Goal: Communication & Community: Answer question/provide support

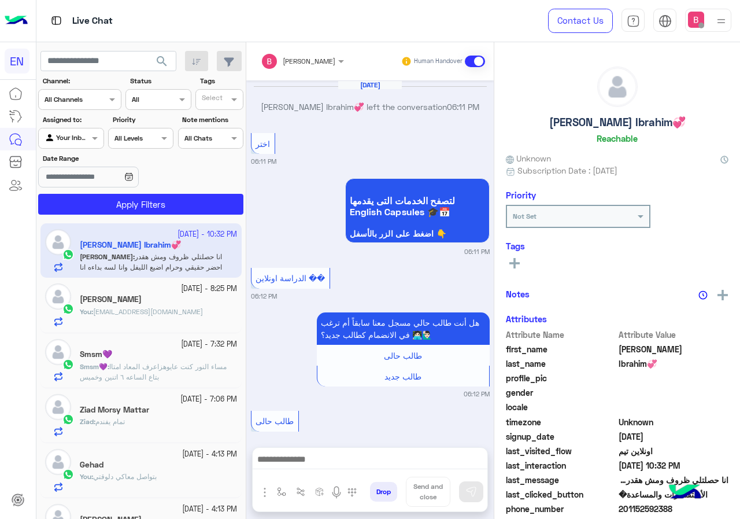
scroll to position [889, 0]
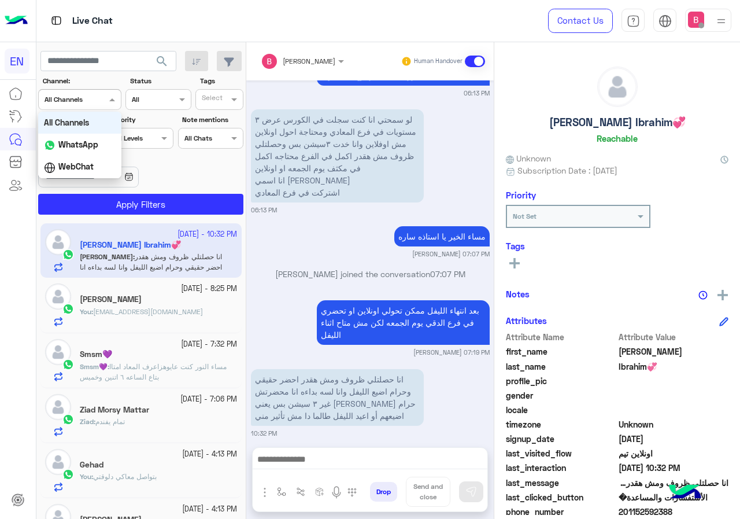
click at [87, 99] on div at bounding box center [80, 98] width 82 height 11
click at [82, 140] on b "WhatsApp" at bounding box center [78, 144] width 40 height 10
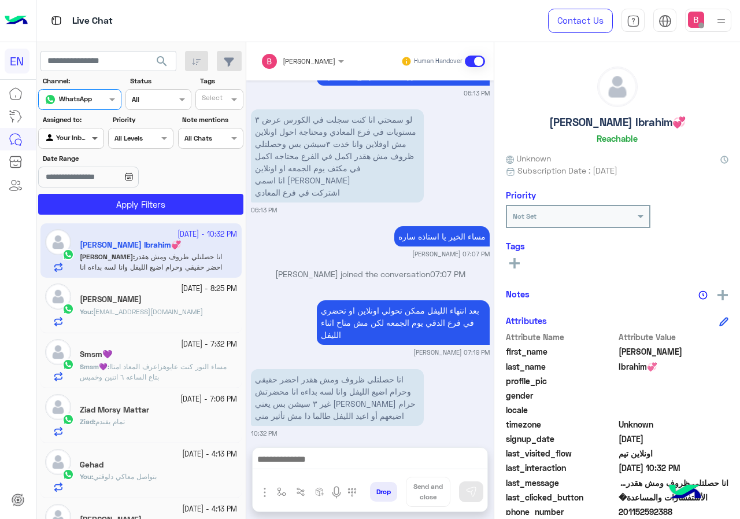
click at [91, 139] on span at bounding box center [96, 138] width 14 height 12
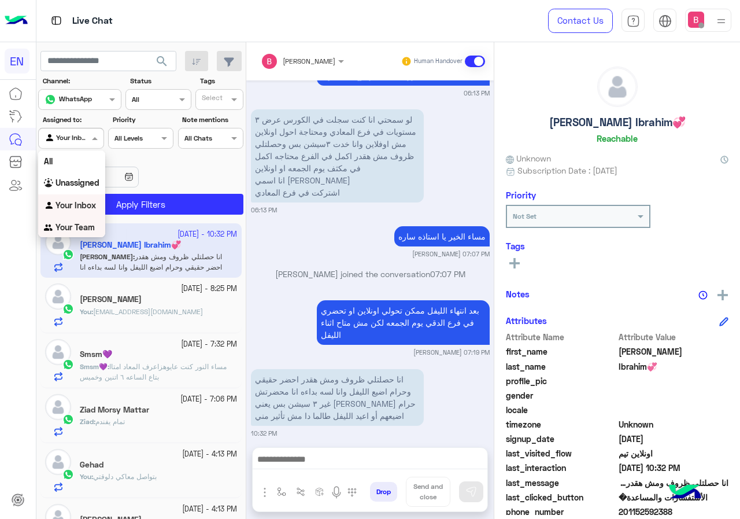
click at [76, 229] on b "Your Team" at bounding box center [75, 227] width 39 height 10
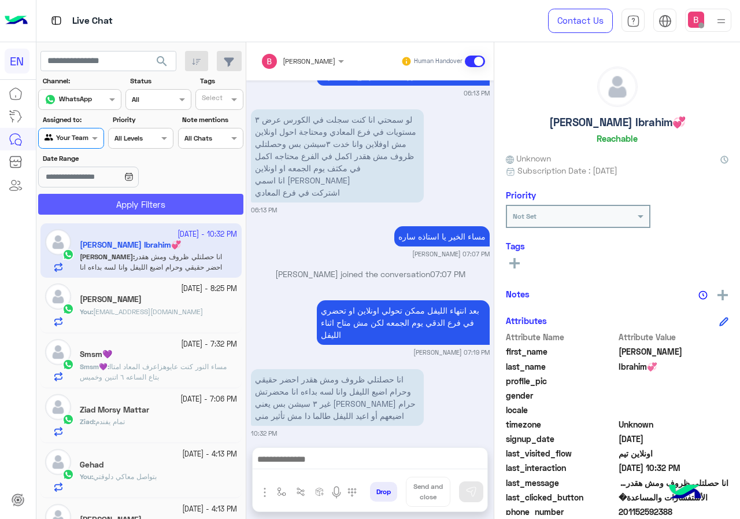
click at [102, 209] on button "Apply Filters" at bounding box center [140, 204] width 205 height 21
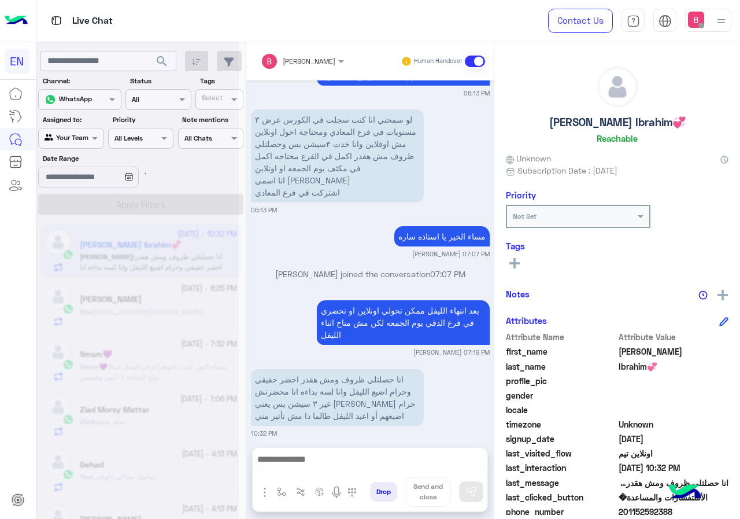
scroll to position [0, 0]
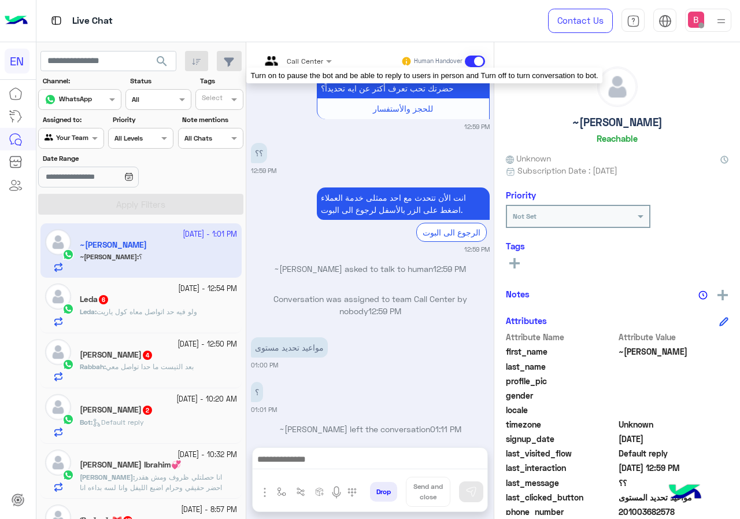
scroll to position [1493, 0]
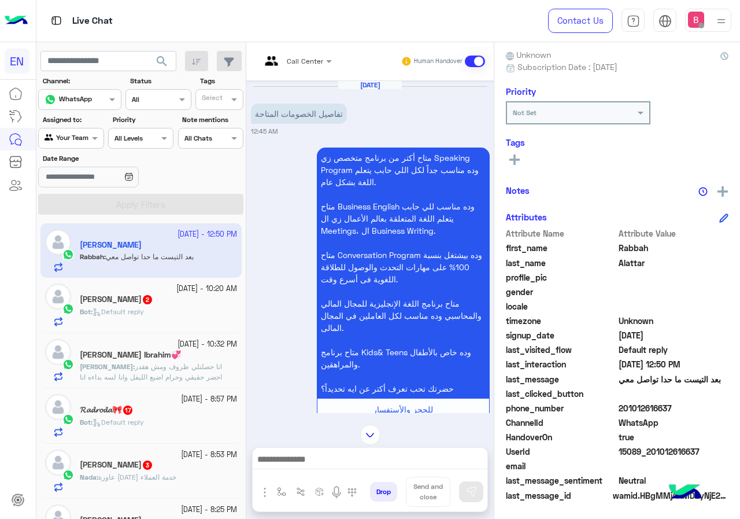
scroll to position [104, 0]
click at [313, 50] on div "Call Center" at bounding box center [292, 61] width 62 height 28
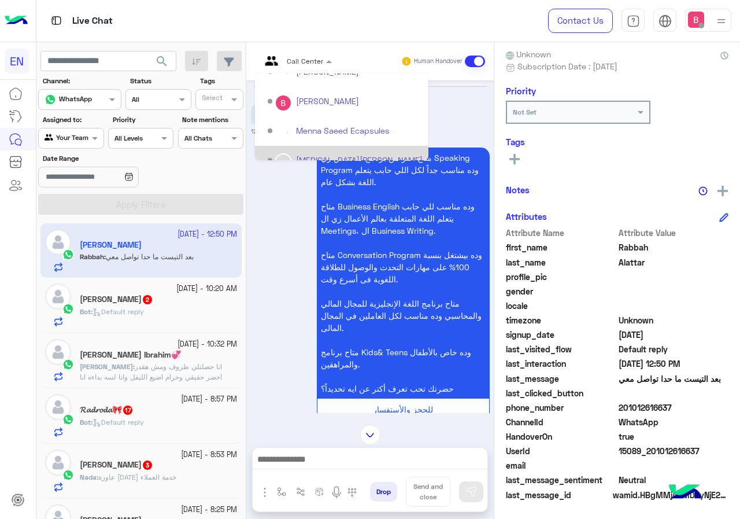
scroll to position [163, 0]
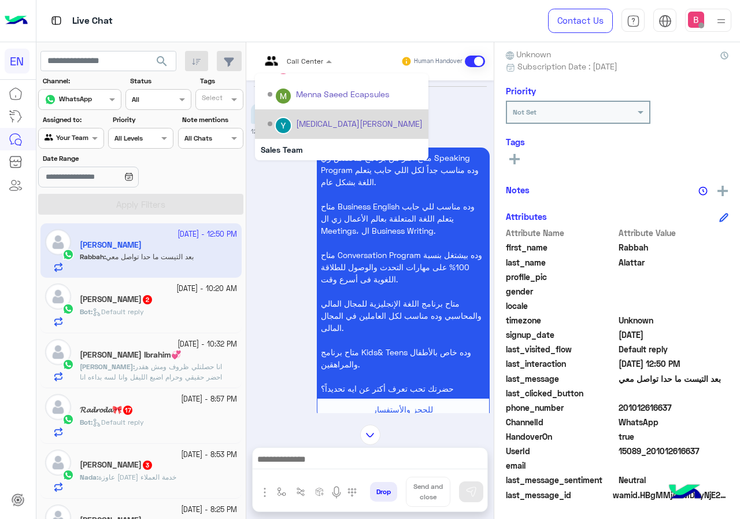
click at [300, 137] on div "[MEDICAL_DATA][PERSON_NAME]" at bounding box center [342, 124] width 174 height 30
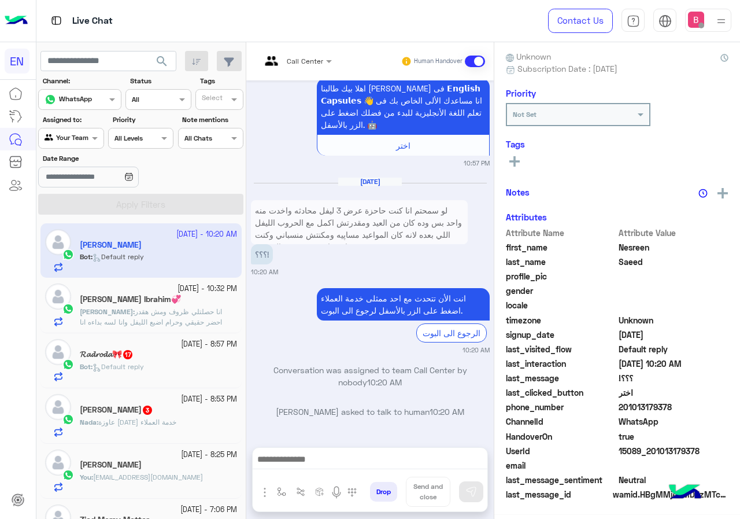
scroll to position [104, 0]
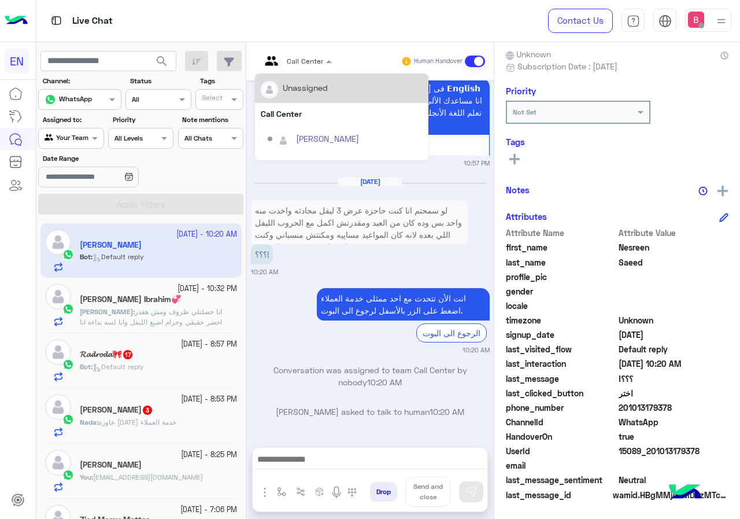
click at [296, 54] on input "text" at bounding box center [282, 59] width 43 height 10
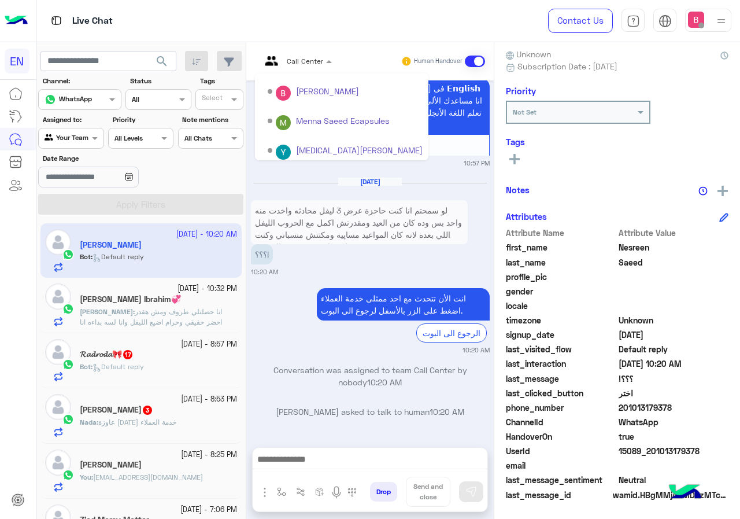
scroll to position [192, 0]
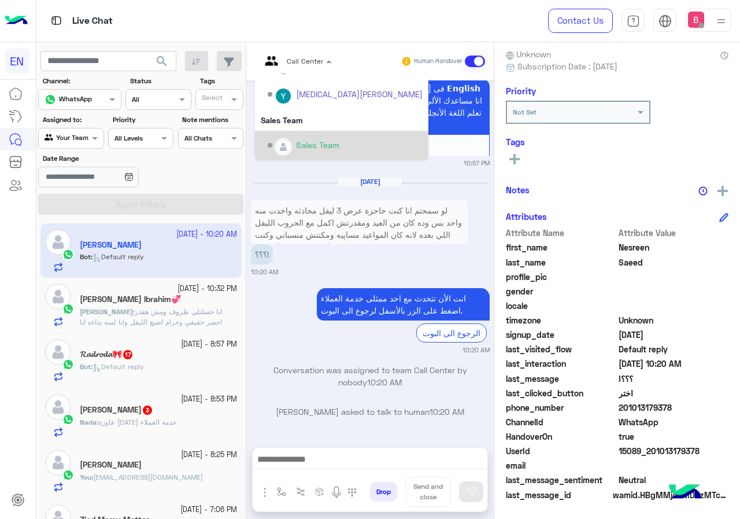
click at [294, 144] on div "Sales Team" at bounding box center [345, 145] width 155 height 20
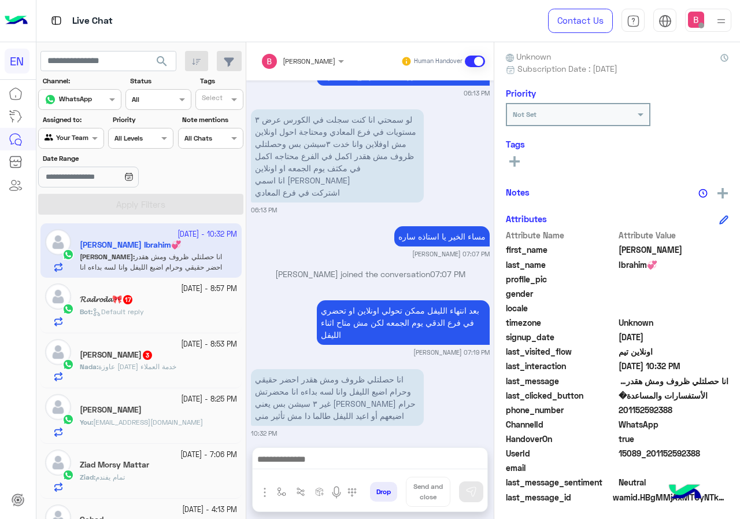
scroll to position [104, 0]
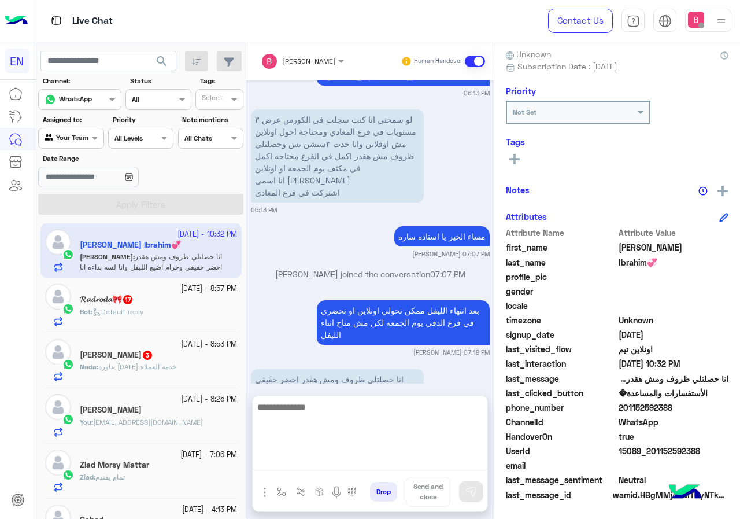
click at [393, 456] on textarea at bounding box center [370, 434] width 235 height 69
click at [315, 422] on textarea at bounding box center [370, 434] width 235 height 69
type textarea "*"
type textarea "**********"
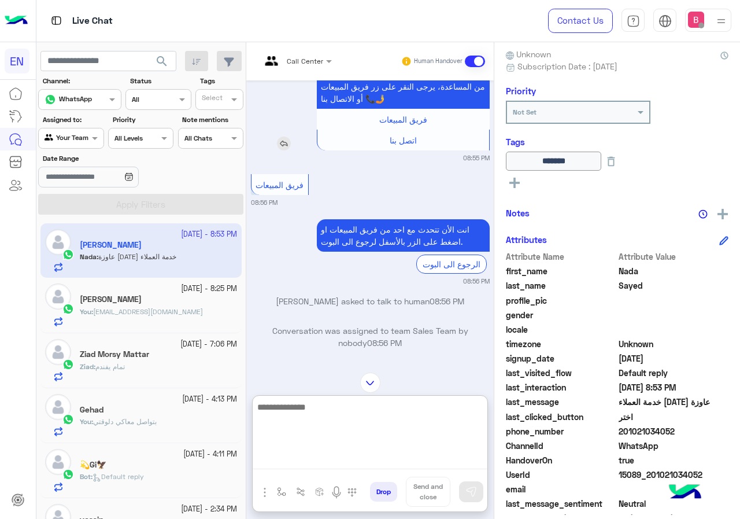
scroll to position [2472, 0]
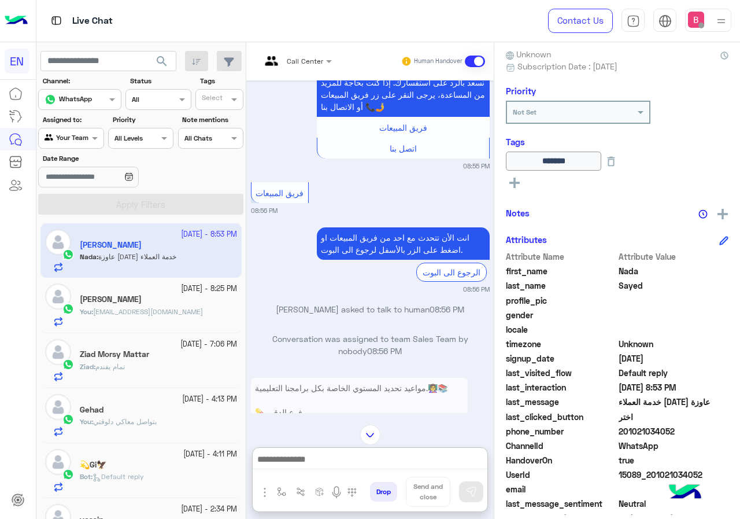
click at [288, 57] on input "text" at bounding box center [282, 59] width 43 height 10
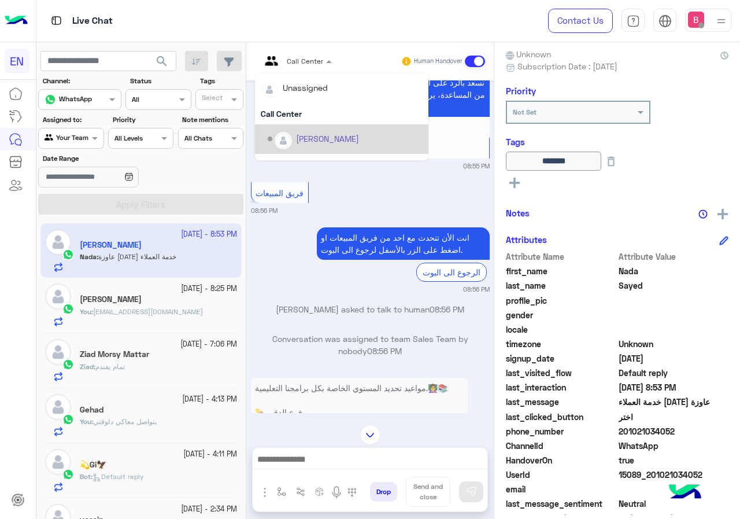
scroll to position [192, 0]
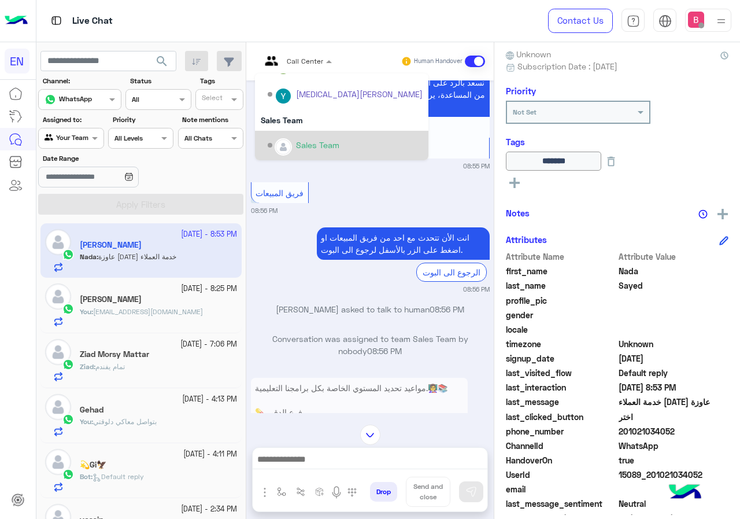
click at [312, 148] on div "Sales Team" at bounding box center [317, 145] width 43 height 12
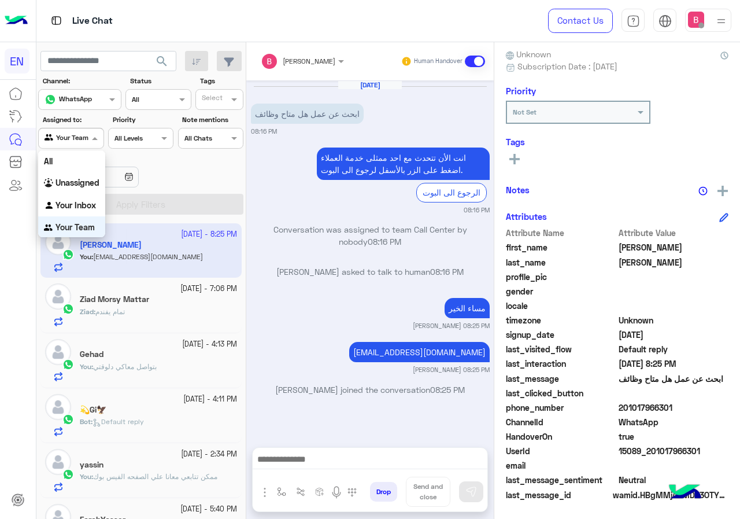
click at [92, 128] on div "Agent Filter Your Team" at bounding box center [70, 138] width 65 height 21
click at [94, 187] on b "Unassigned" at bounding box center [78, 182] width 44 height 10
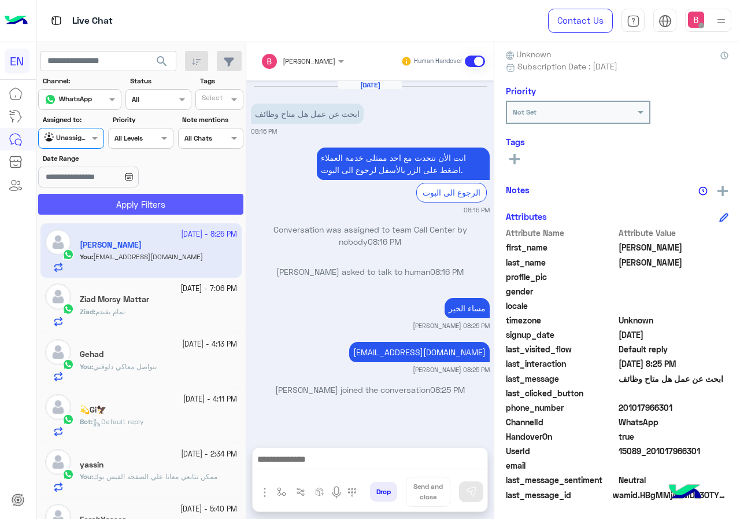
click at [109, 208] on button "Apply Filters" at bounding box center [140, 204] width 205 height 21
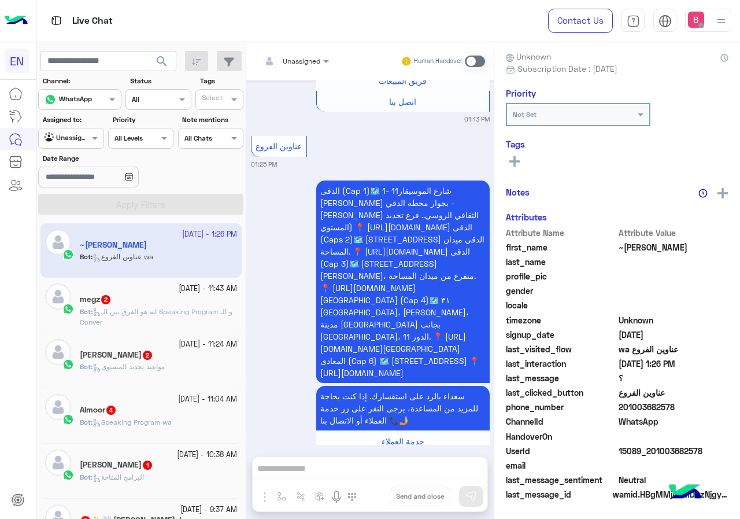
scroll to position [2414, 0]
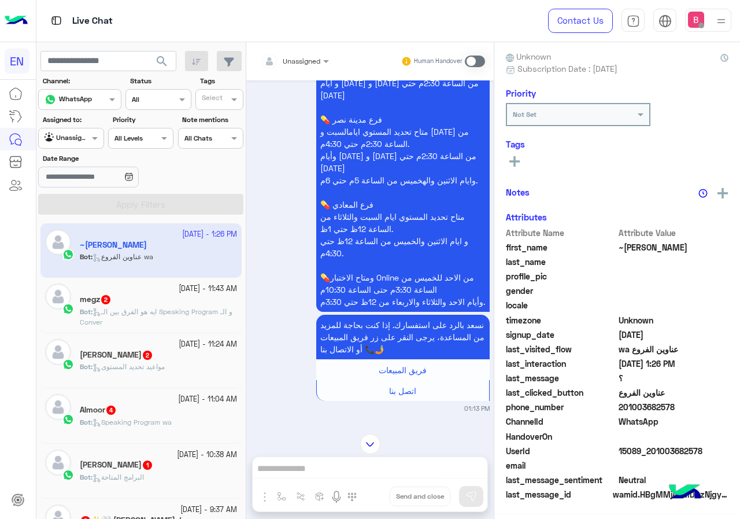
click at [312, 53] on div "Unassigned" at bounding box center [287, 61] width 65 height 23
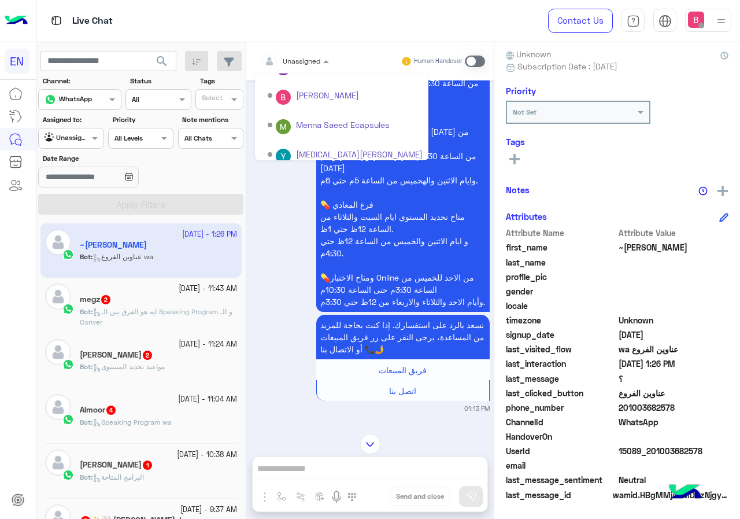
scroll to position [192, 0]
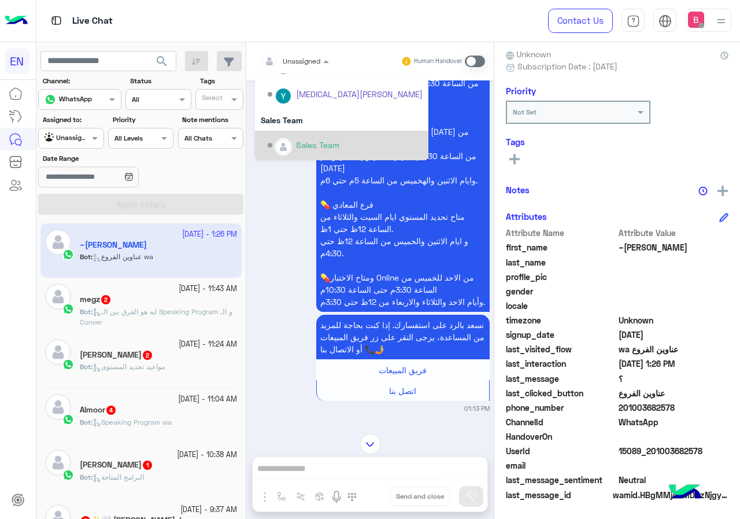
click at [295, 144] on div "Sales Team" at bounding box center [345, 145] width 155 height 20
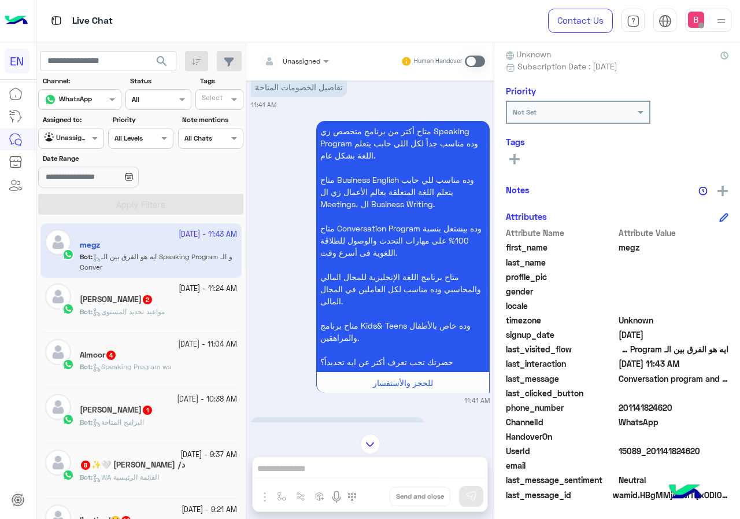
scroll to position [200, 0]
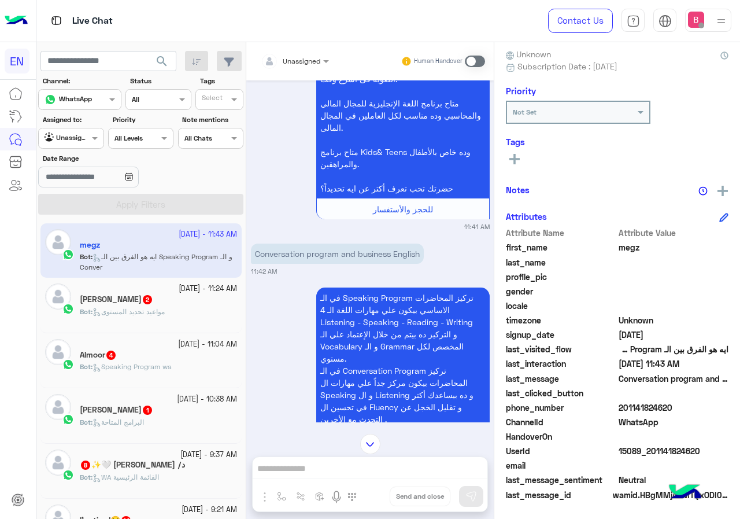
click at [294, 56] on input "text" at bounding box center [281, 59] width 40 height 10
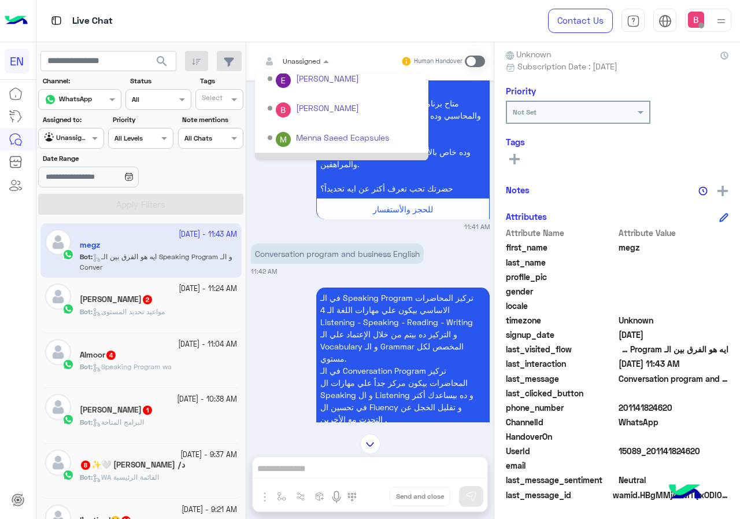
scroll to position [192, 0]
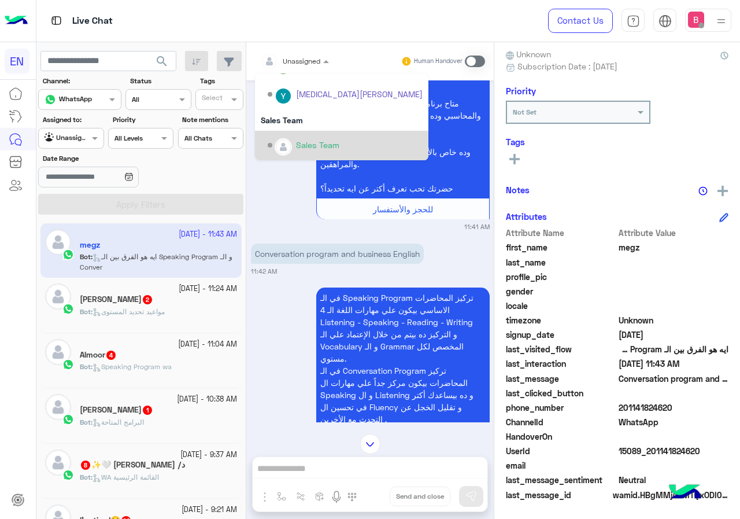
click at [303, 150] on div "Sales Team" at bounding box center [317, 145] width 43 height 12
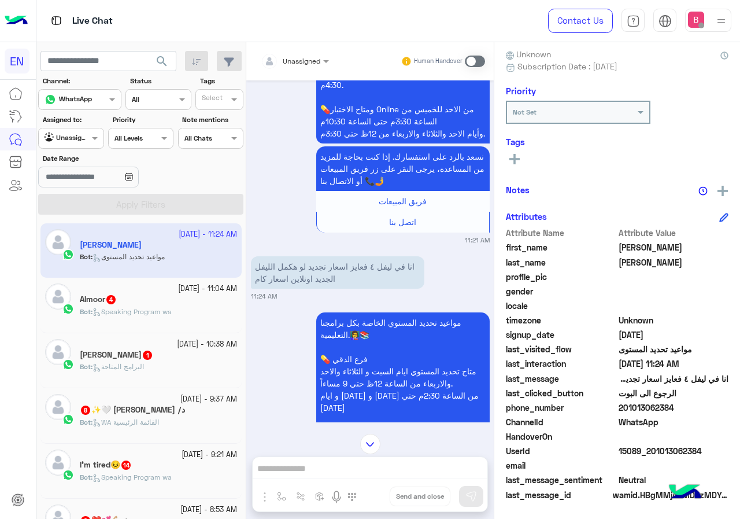
scroll to position [1214, 0]
click at [346, 477] on div "Unassigned Human Handover [DATE] Conversation has been unassigned automatically…" at bounding box center [370, 282] width 248 height 481
click at [473, 61] on span at bounding box center [475, 62] width 20 height 12
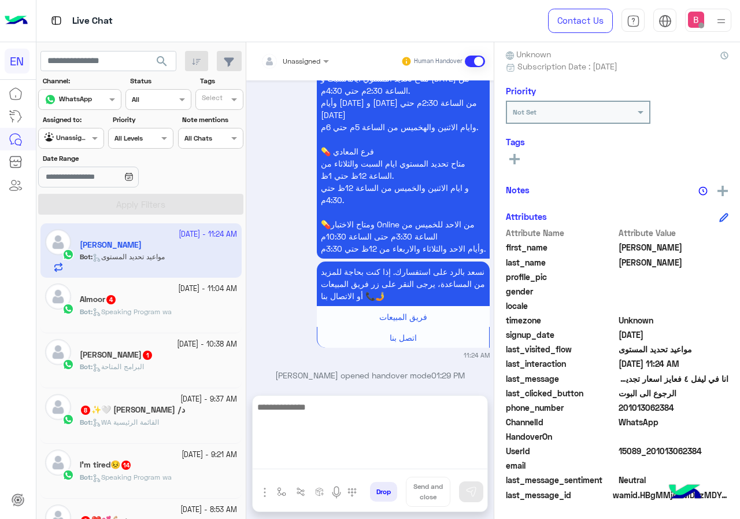
click at [382, 460] on textarea at bounding box center [370, 434] width 235 height 69
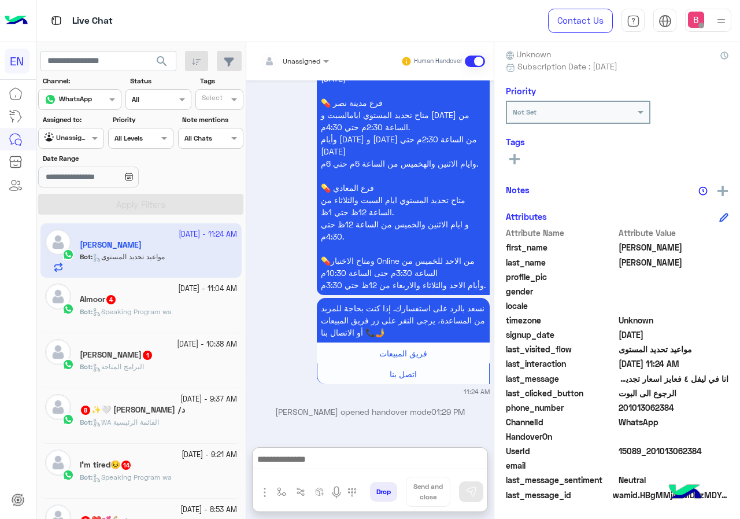
click at [488, 447] on div "Drop Send and close" at bounding box center [370, 479] width 236 height 65
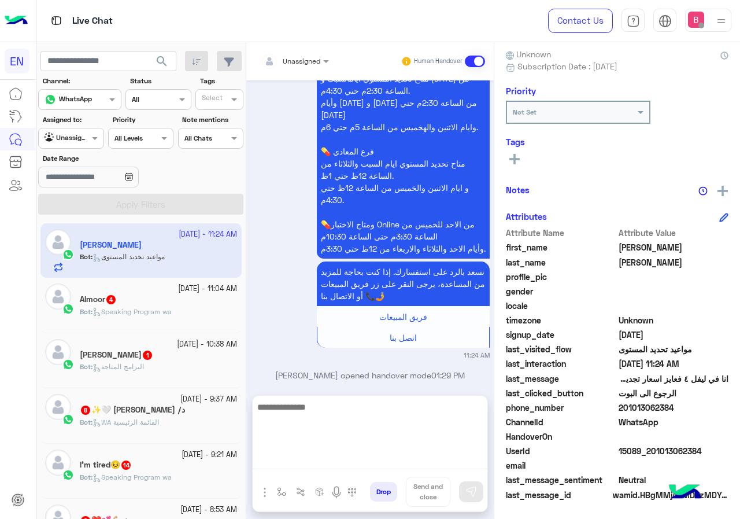
click at [448, 453] on textarea at bounding box center [370, 434] width 235 height 69
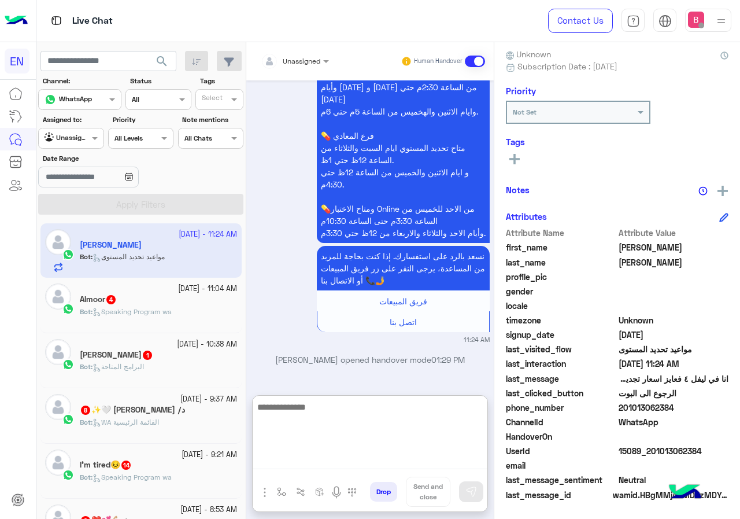
scroll to position [1630, 0]
type textarea "**********"
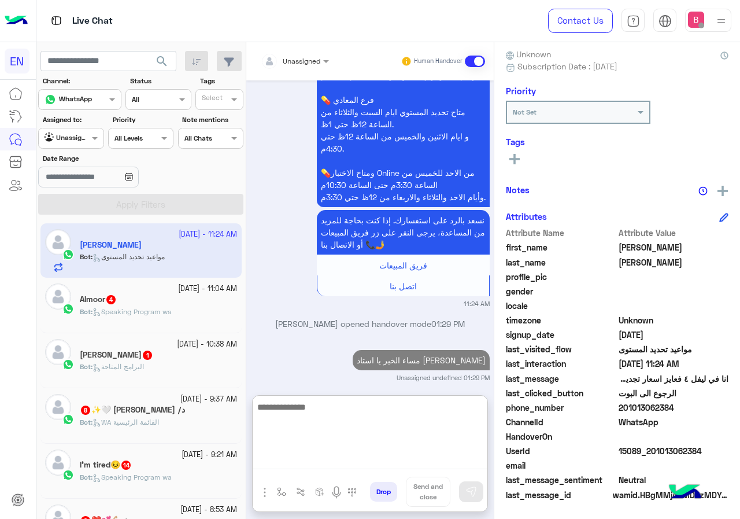
scroll to position [1675, 0]
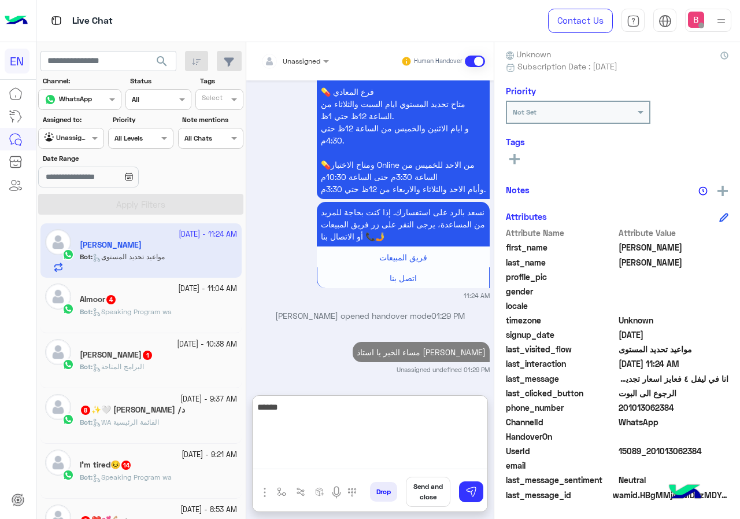
type textarea "******"
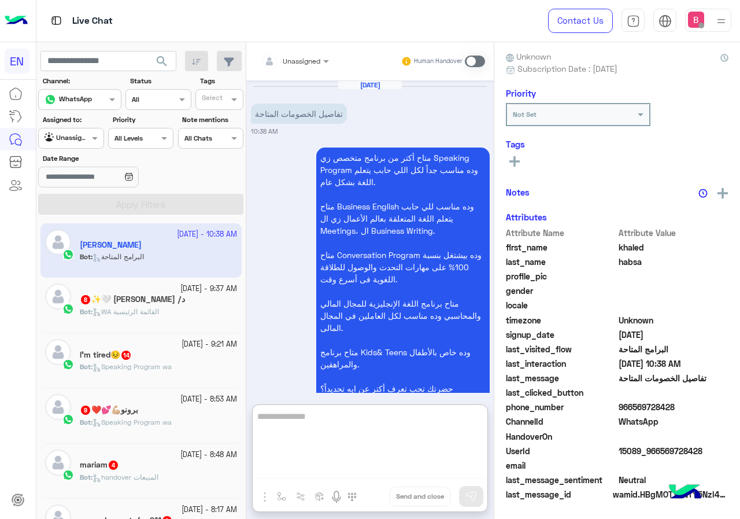
scroll to position [102, 0]
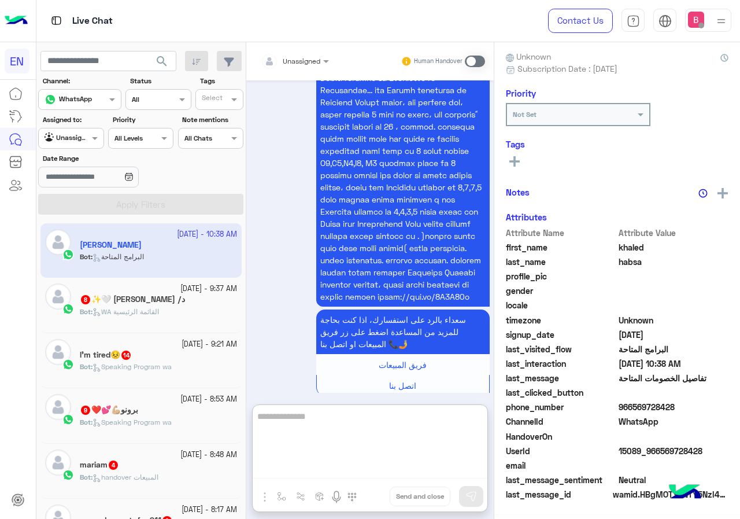
type textarea "*"
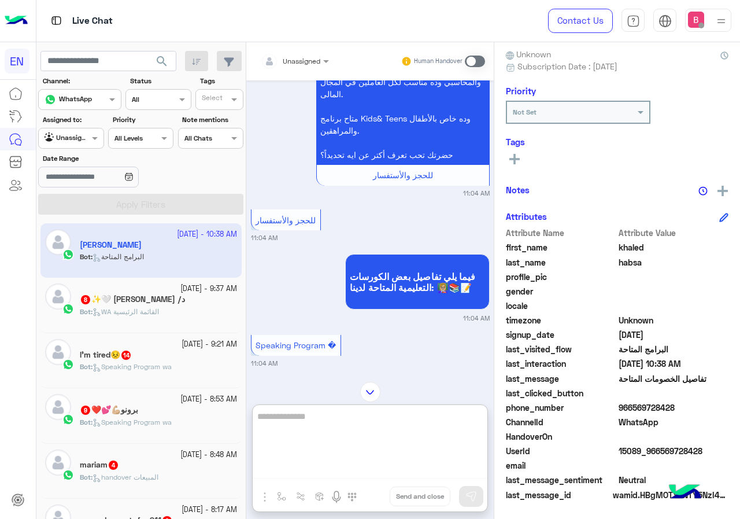
scroll to position [613, 0]
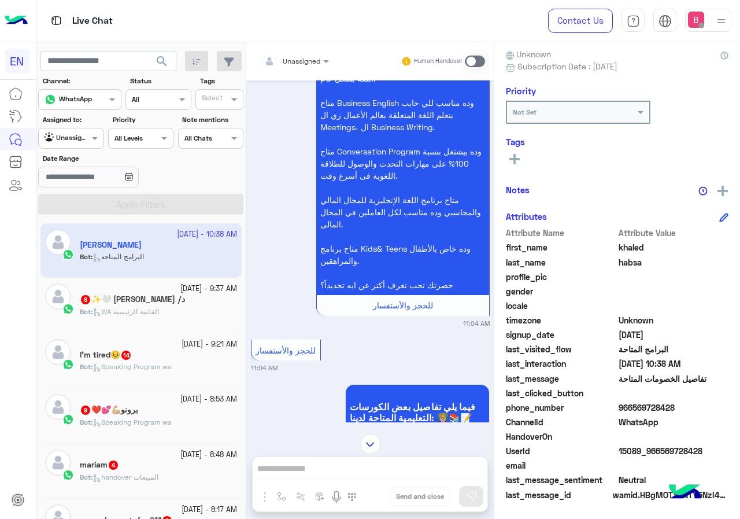
click at [311, 46] on div "Unassigned Human Handover" at bounding box center [370, 61] width 248 height 38
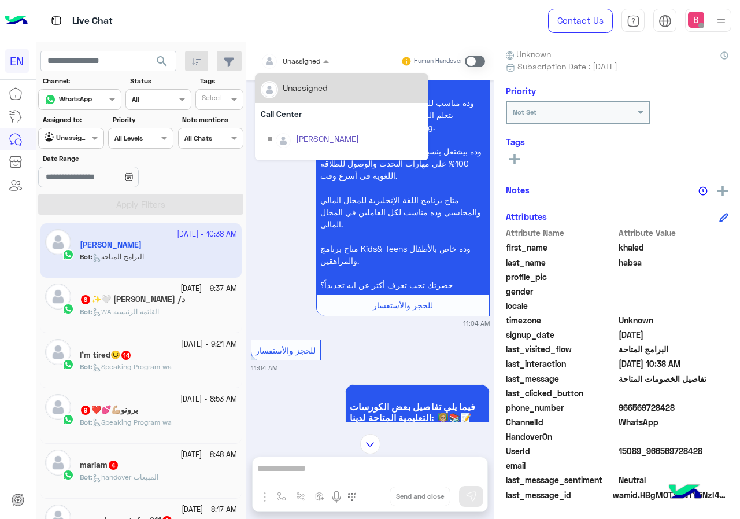
click at [304, 65] on div "Unassigned" at bounding box center [302, 61] width 38 height 10
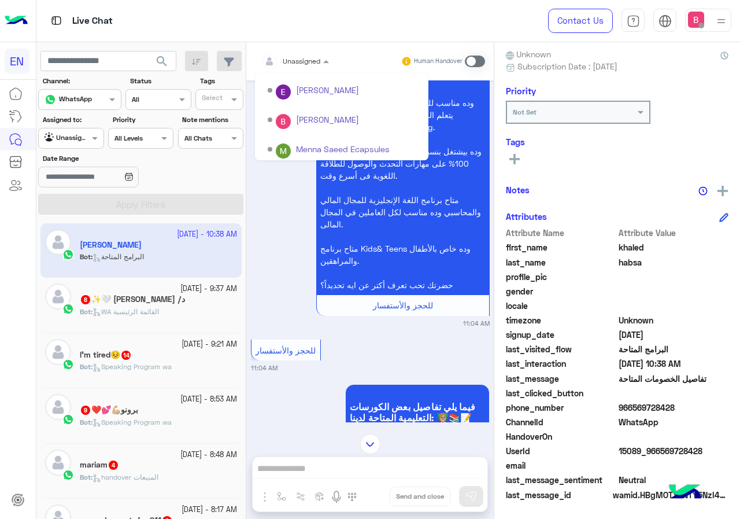
scroll to position [192, 0]
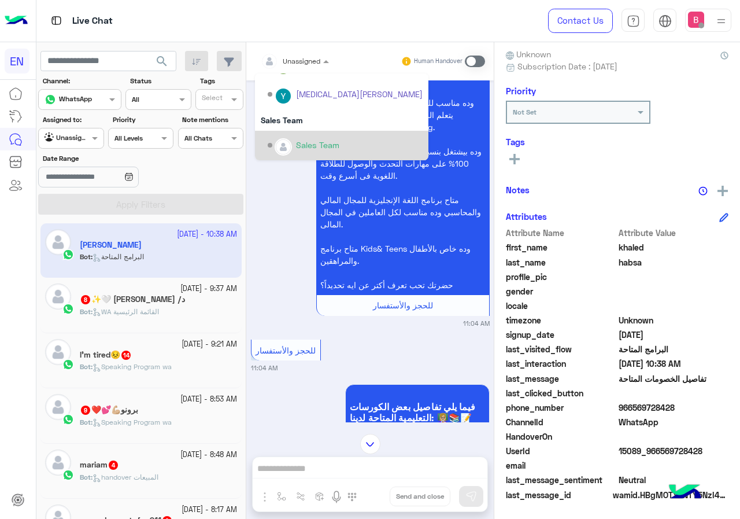
click at [303, 133] on div "Sales Team" at bounding box center [342, 146] width 174 height 30
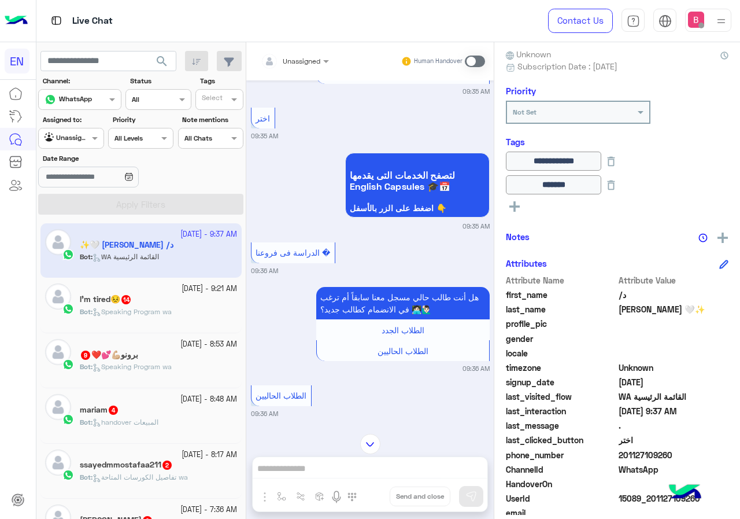
scroll to position [425, 0]
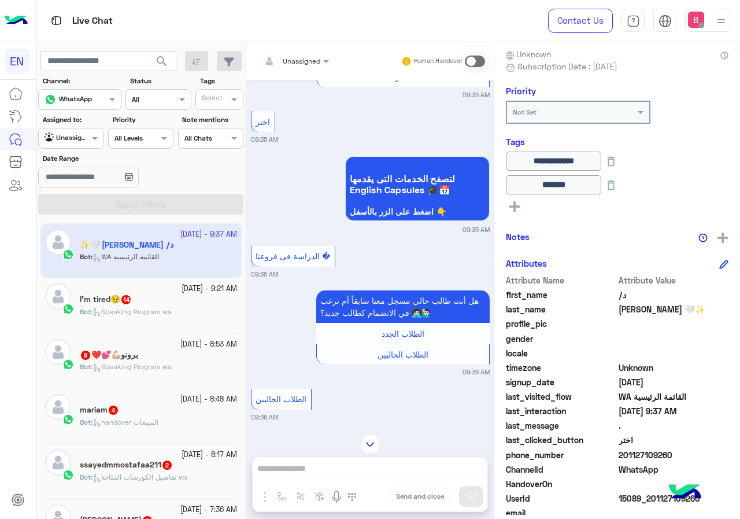
click at [306, 67] on div "Unassigned" at bounding box center [291, 61] width 60 height 23
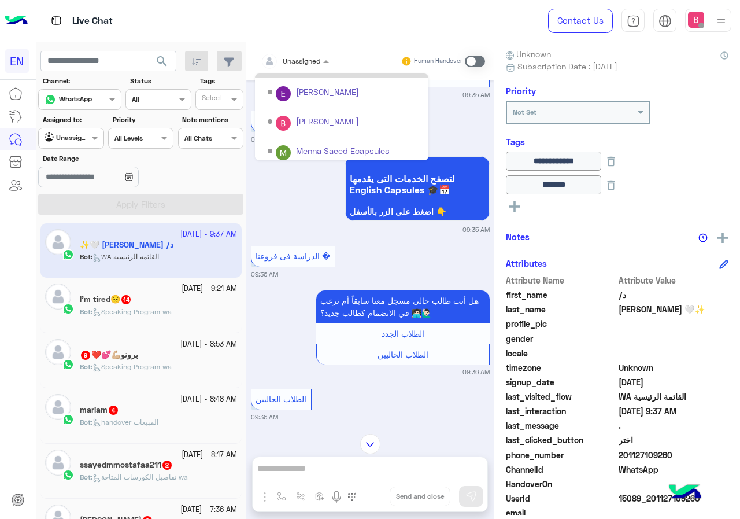
scroll to position [192, 0]
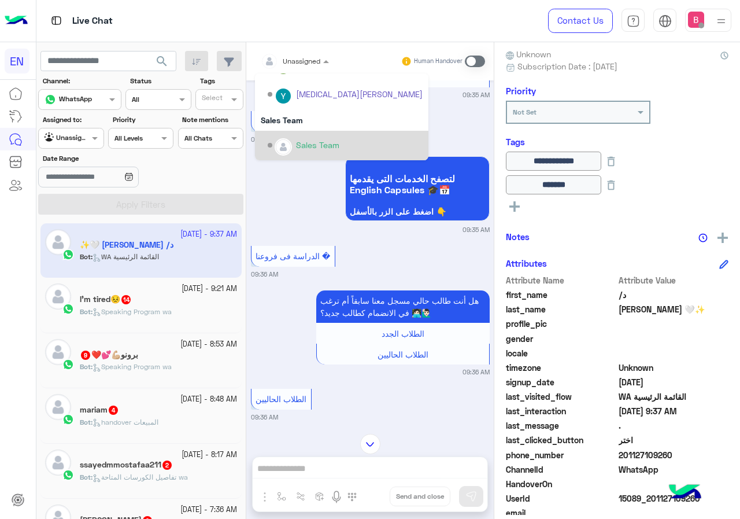
click at [297, 132] on div "Sales Team" at bounding box center [342, 146] width 174 height 30
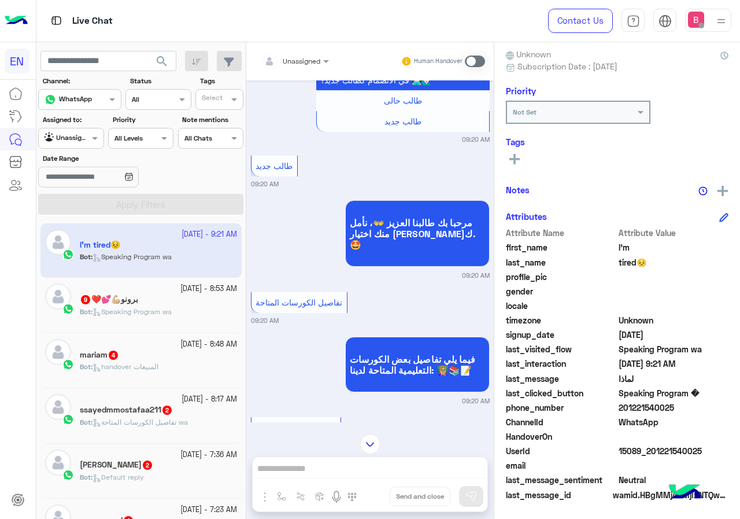
scroll to position [1422, 0]
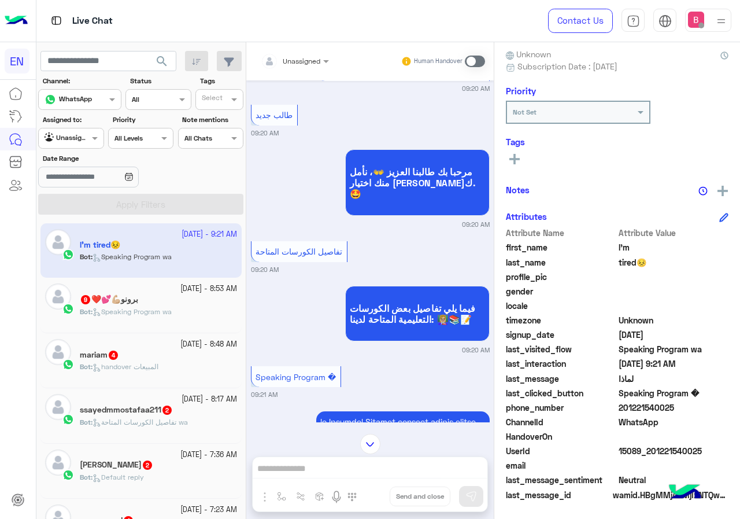
click at [317, 67] on div "Unassigned" at bounding box center [291, 61] width 60 height 23
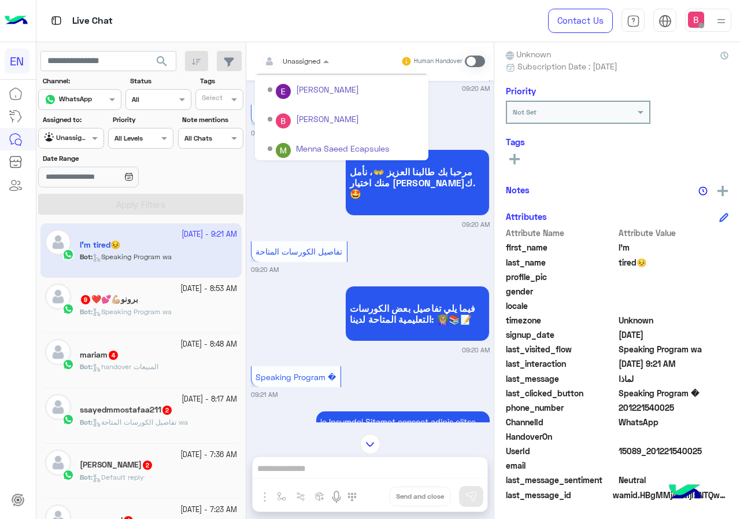
scroll to position [192, 0]
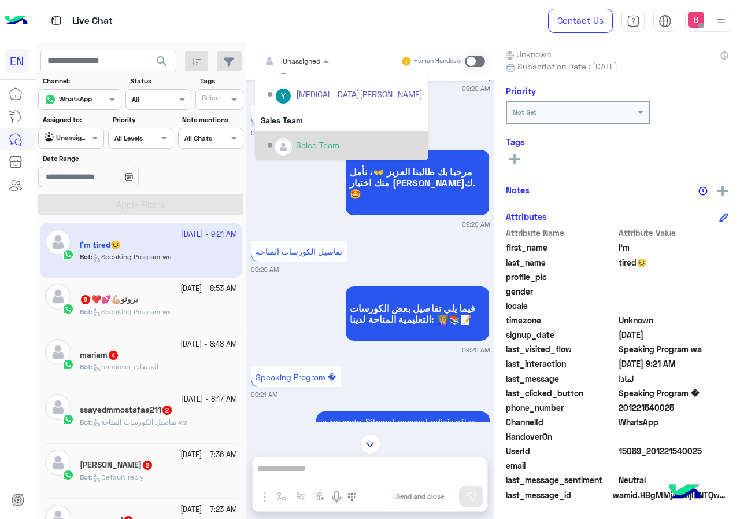
click at [317, 138] on div "Sales Team" at bounding box center [345, 145] width 155 height 20
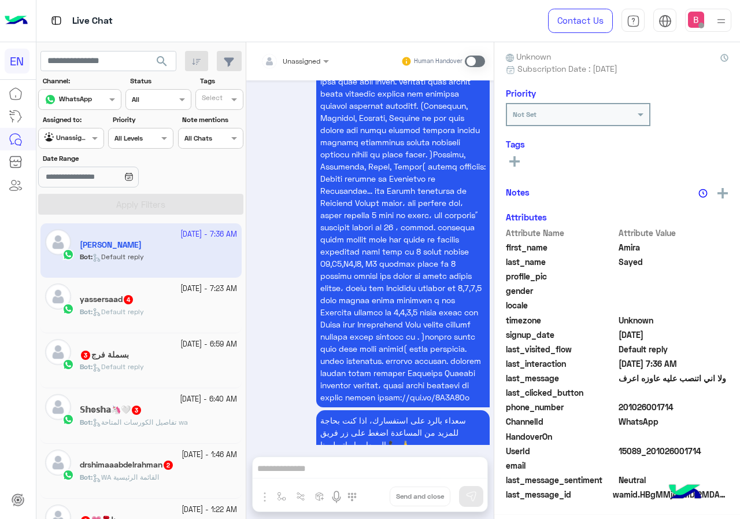
scroll to position [104, 0]
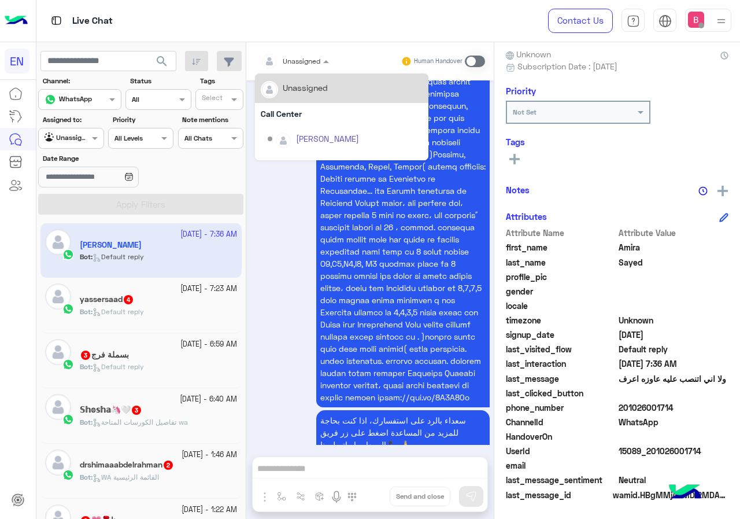
click at [304, 62] on div at bounding box center [295, 59] width 80 height 11
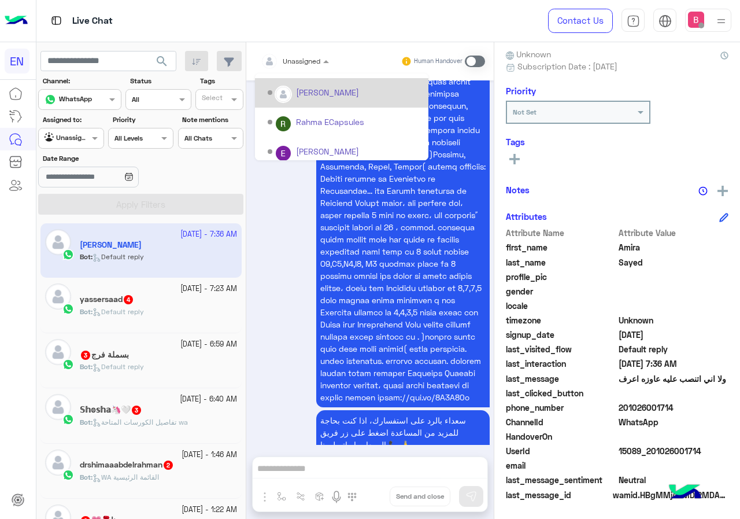
scroll to position [192, 0]
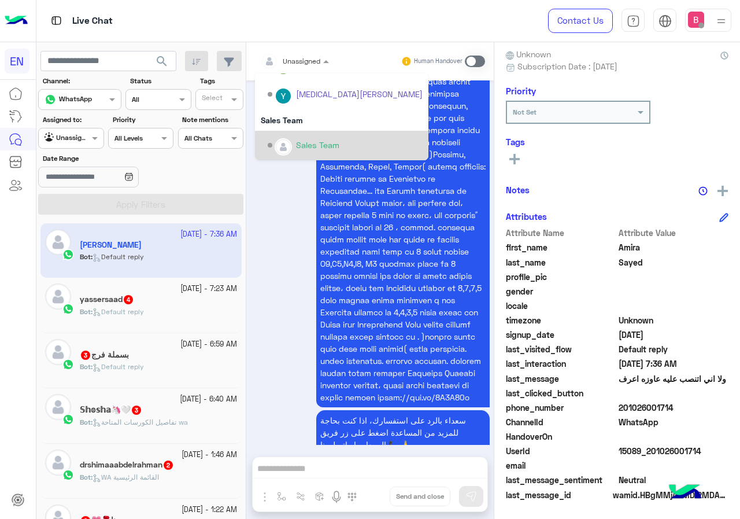
click at [304, 147] on div "Sales Team" at bounding box center [317, 145] width 43 height 12
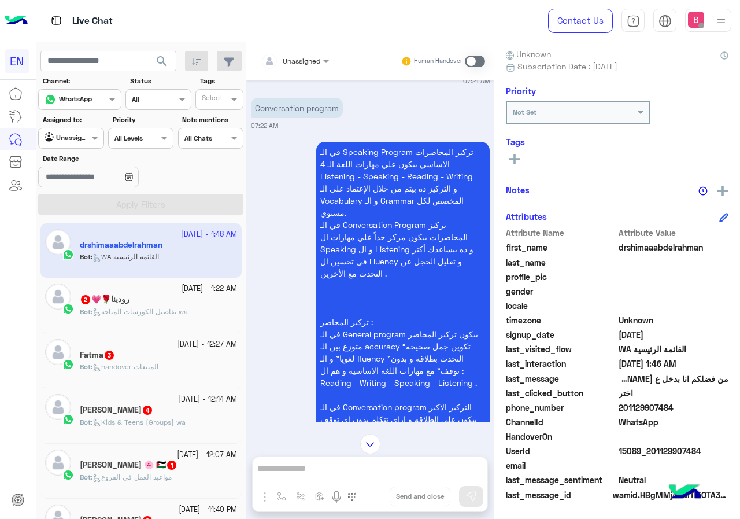
scroll to position [2795, 0]
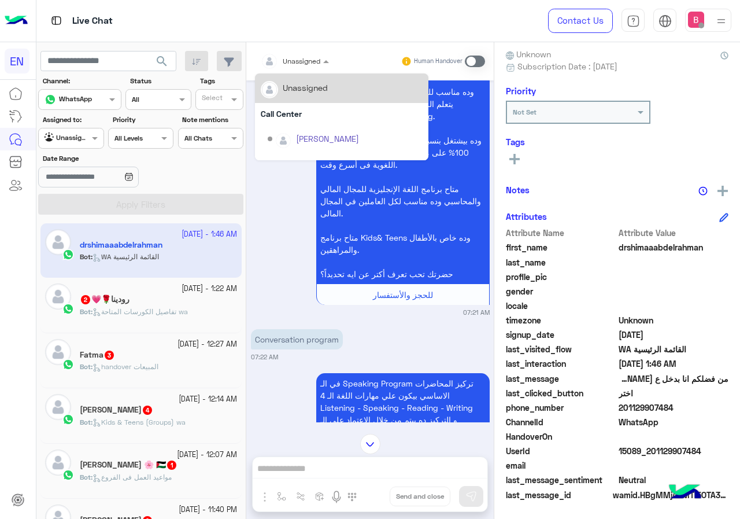
click at [316, 60] on div at bounding box center [295, 59] width 80 height 11
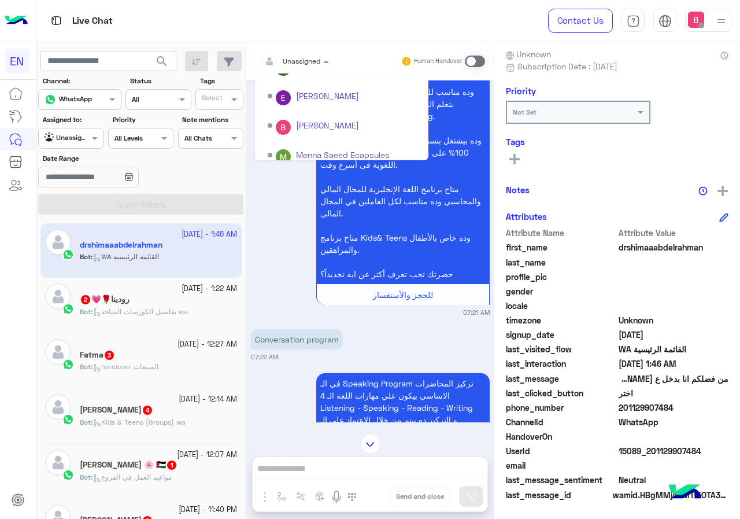
scroll to position [192, 0]
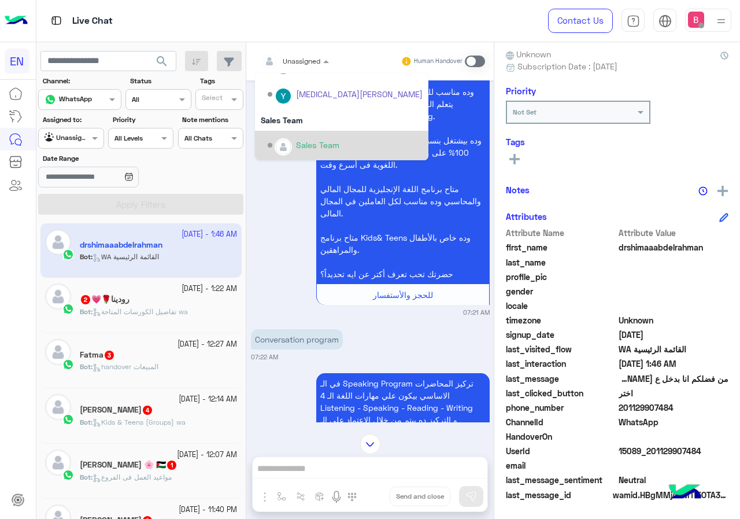
click at [308, 139] on div "Sales Team" at bounding box center [317, 145] width 43 height 12
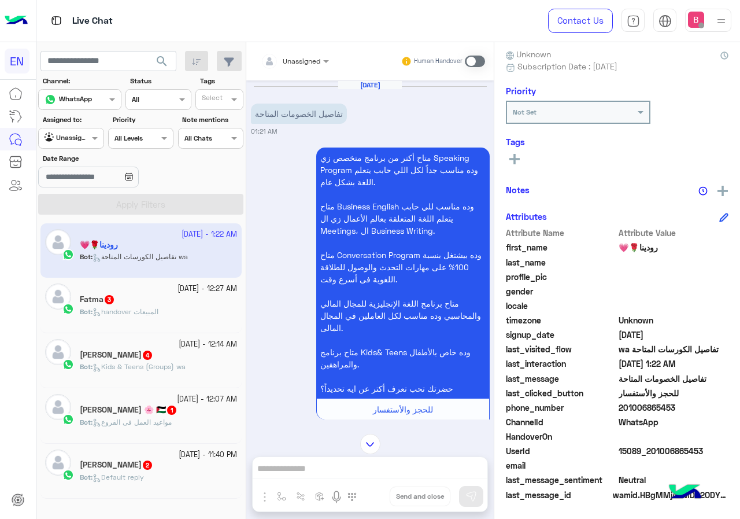
click at [295, 58] on input "text" at bounding box center [281, 59] width 40 height 10
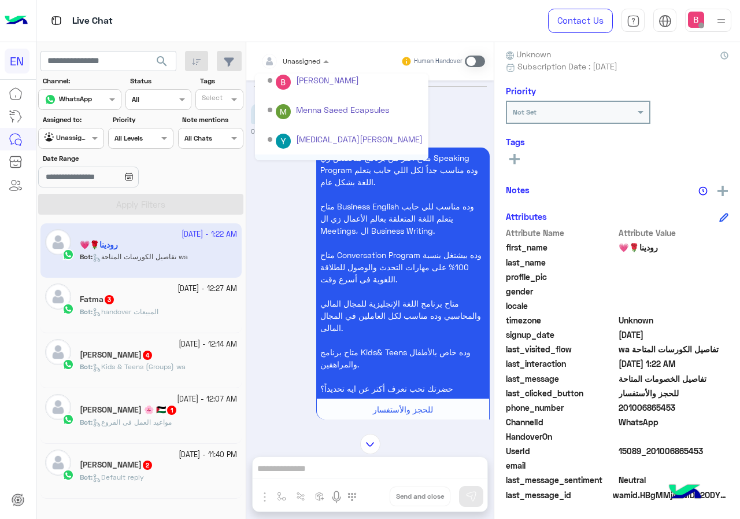
scroll to position [192, 0]
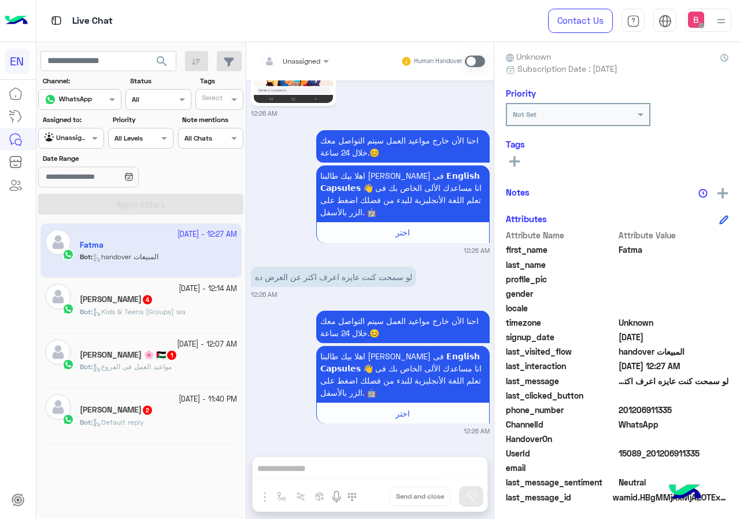
scroll to position [104, 0]
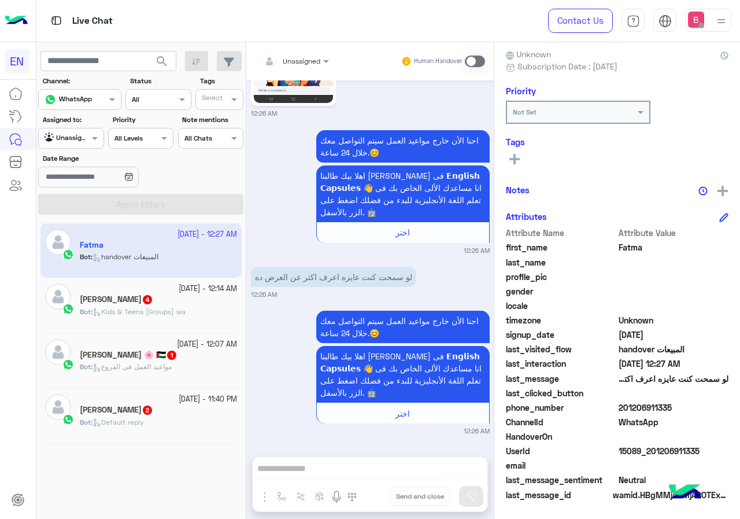
click at [289, 59] on input "text" at bounding box center [281, 59] width 40 height 10
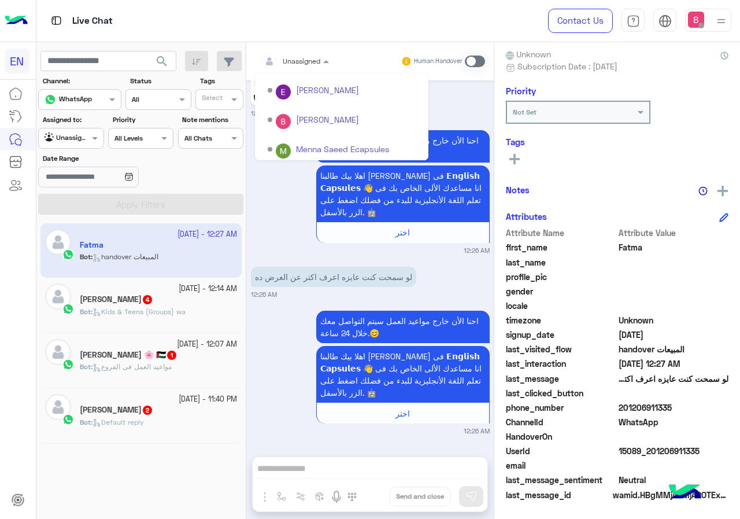
scroll to position [0, 0]
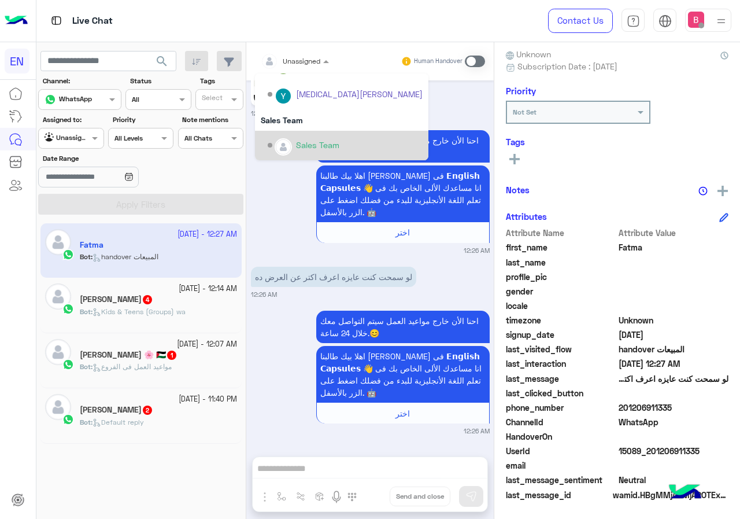
click at [286, 135] on div "Sales Team" at bounding box center [345, 145] width 155 height 20
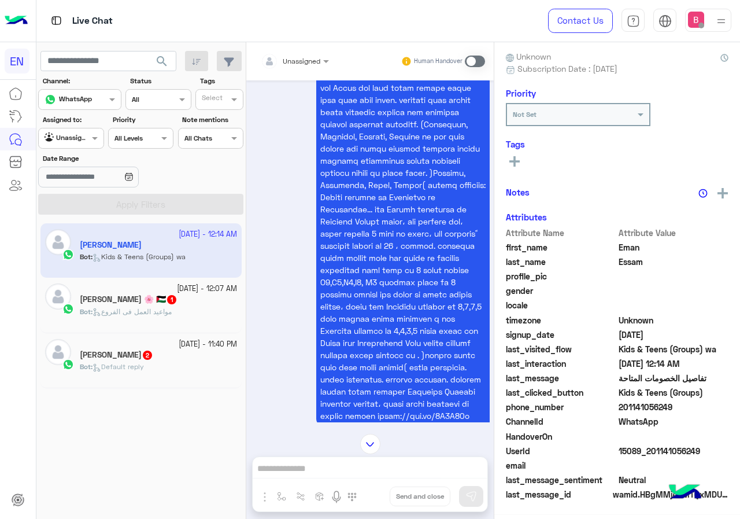
click at [301, 74] on div "Unassigned Human Handover" at bounding box center [370, 61] width 248 height 38
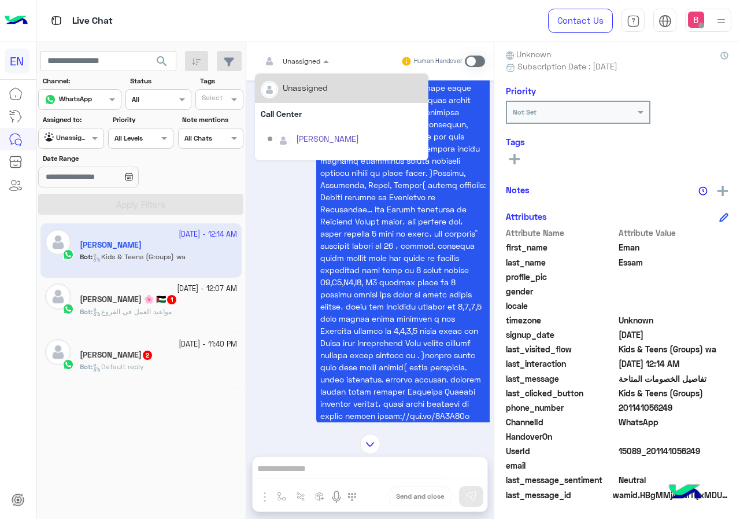
click at [306, 71] on div "Unassigned" at bounding box center [291, 61] width 60 height 23
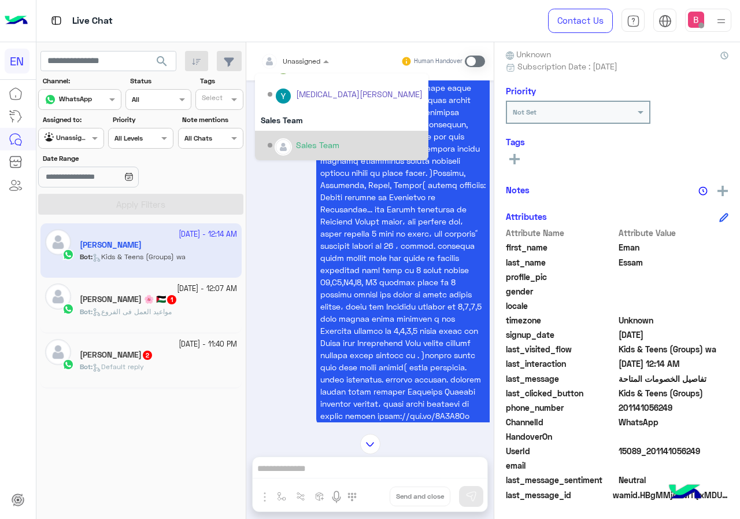
click at [298, 135] on div "Sales Team" at bounding box center [345, 145] width 155 height 20
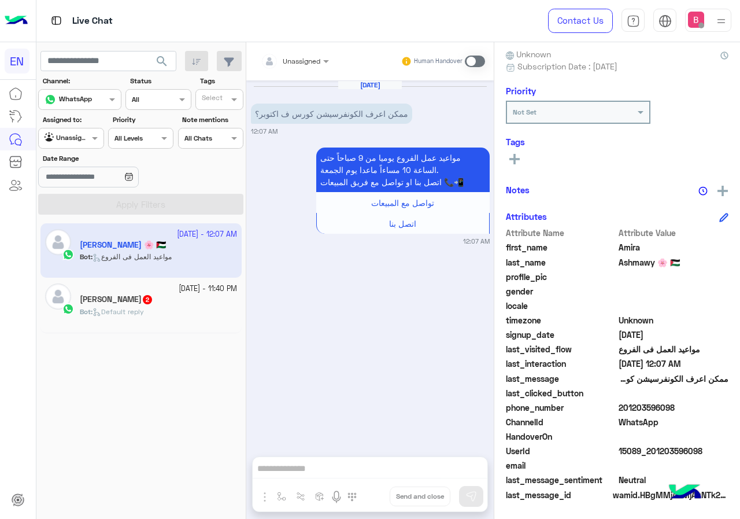
click at [301, 61] on input "text" at bounding box center [281, 59] width 40 height 10
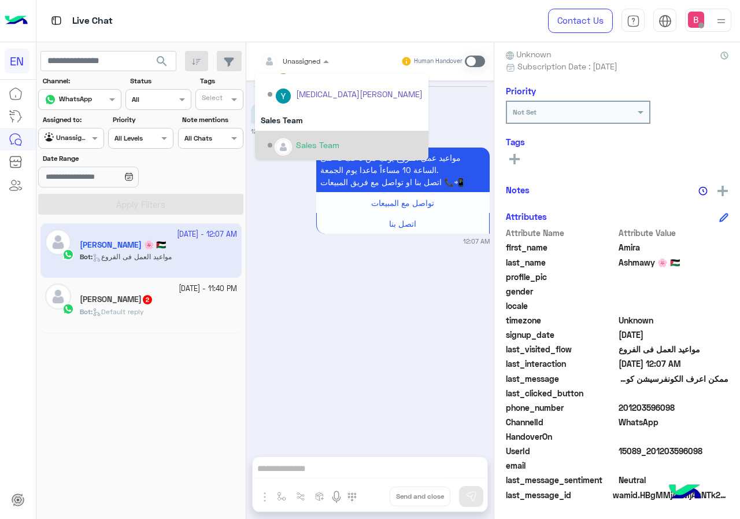
click at [305, 144] on div "Sales Team" at bounding box center [317, 145] width 43 height 12
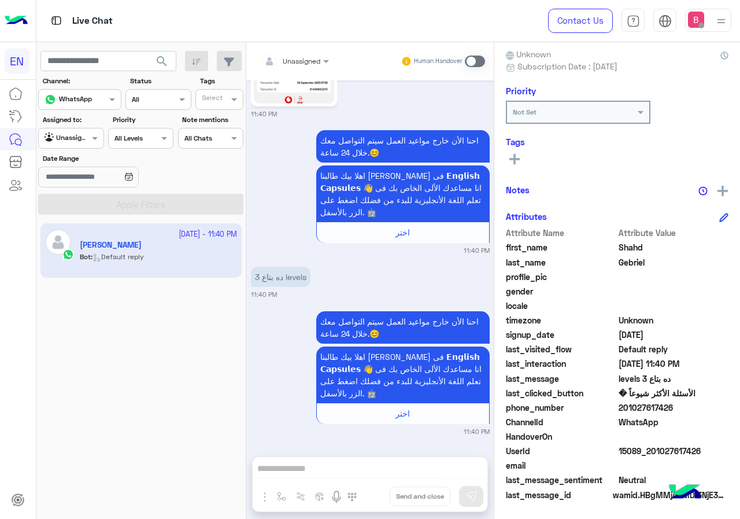
click at [310, 60] on div at bounding box center [295, 59] width 80 height 11
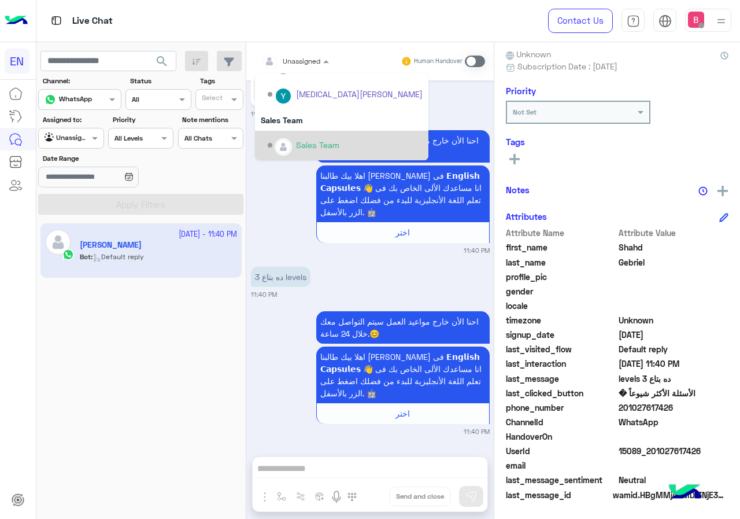
click at [297, 139] on div "Sales Team" at bounding box center [317, 145] width 43 height 12
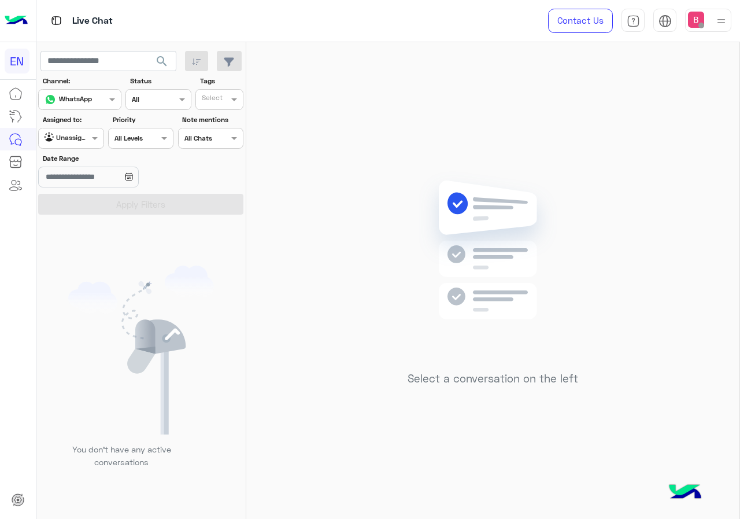
click at [67, 139] on input "text" at bounding box center [58, 137] width 27 height 10
click at [79, 223] on b "Your Team" at bounding box center [75, 227] width 39 height 10
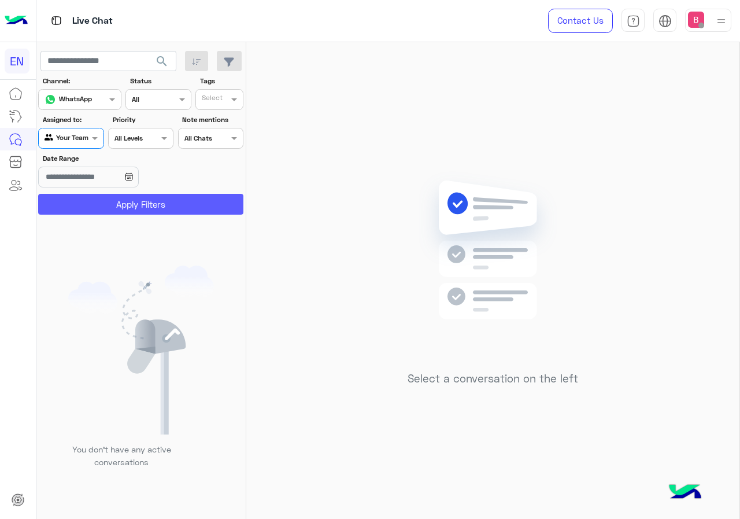
click at [87, 209] on button "Apply Filters" at bounding box center [140, 204] width 205 height 21
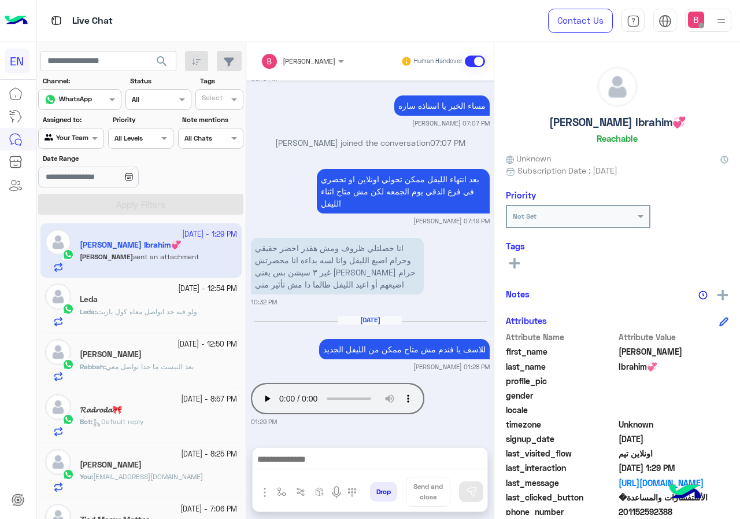
click at [164, 298] on div "Leda" at bounding box center [158, 300] width 157 height 12
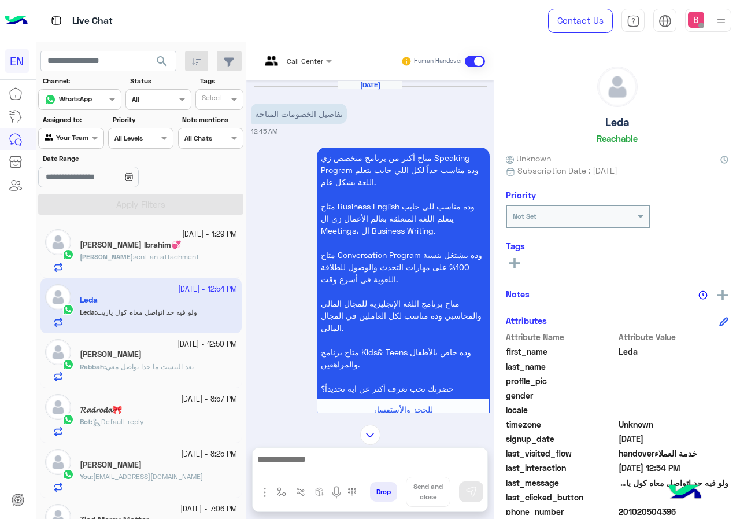
click at [294, 61] on input "text" at bounding box center [282, 59] width 43 height 10
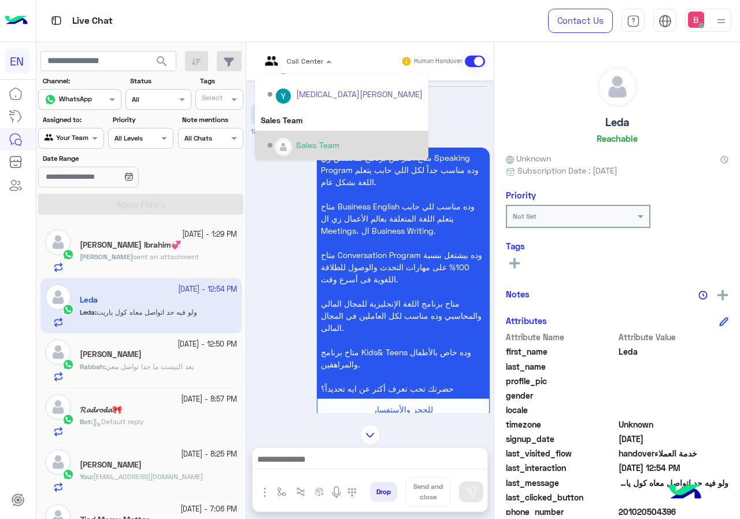
click at [300, 140] on div "Sales Team" at bounding box center [317, 145] width 43 height 12
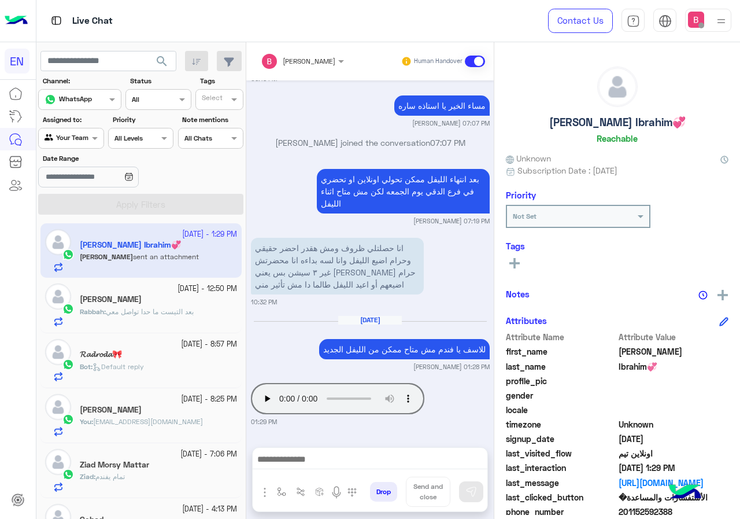
click at [189, 319] on div "Rabbah : بعد التيست ما حدا تواصل معي" at bounding box center [158, 317] width 157 height 20
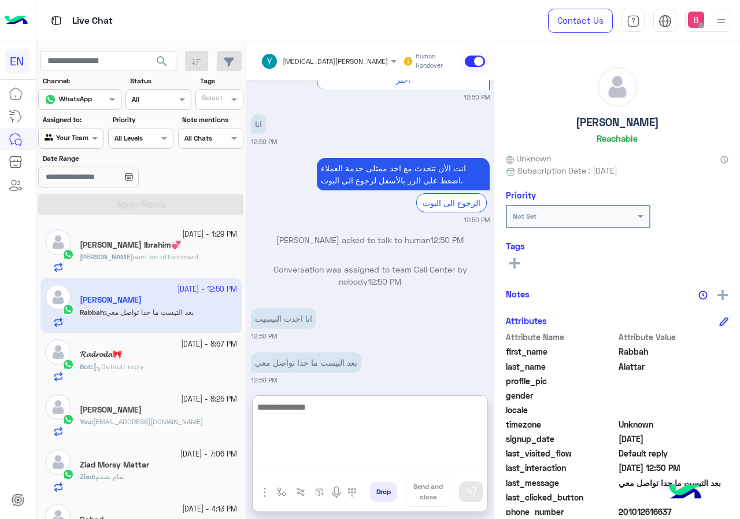
click at [373, 461] on textarea at bounding box center [370, 434] width 235 height 69
type textarea "**********"
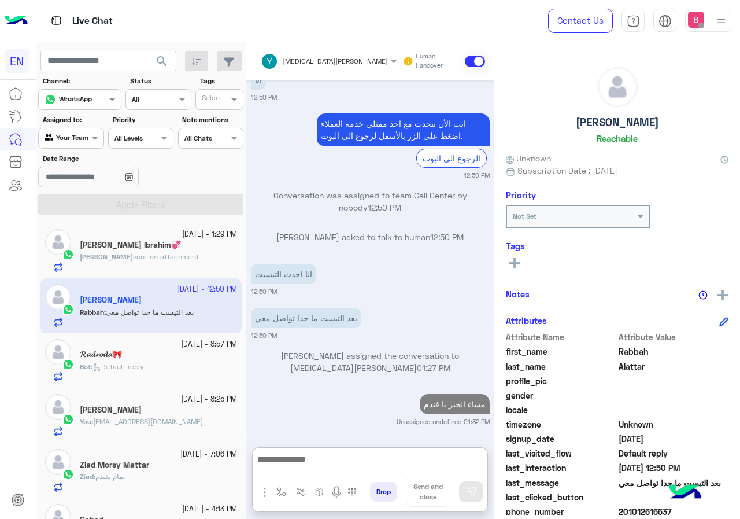
click at [194, 353] on div "𝓡𝓪𝓭𝓻𝓸𝓭𝓪🎀" at bounding box center [158, 355] width 157 height 12
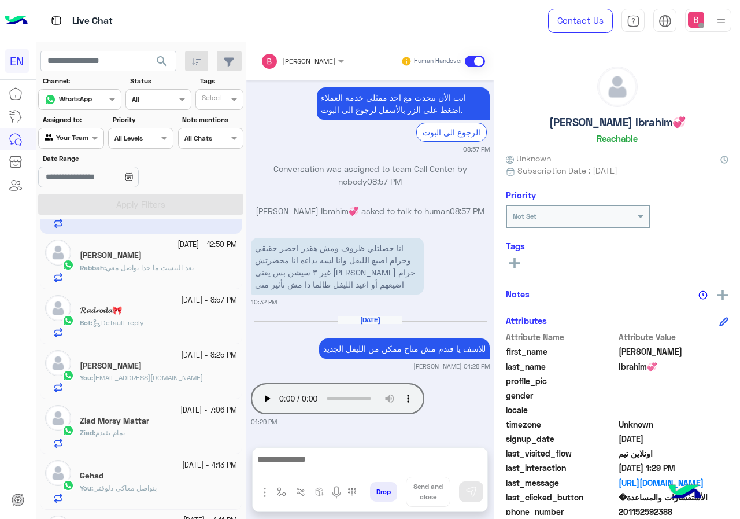
scroll to position [116, 0]
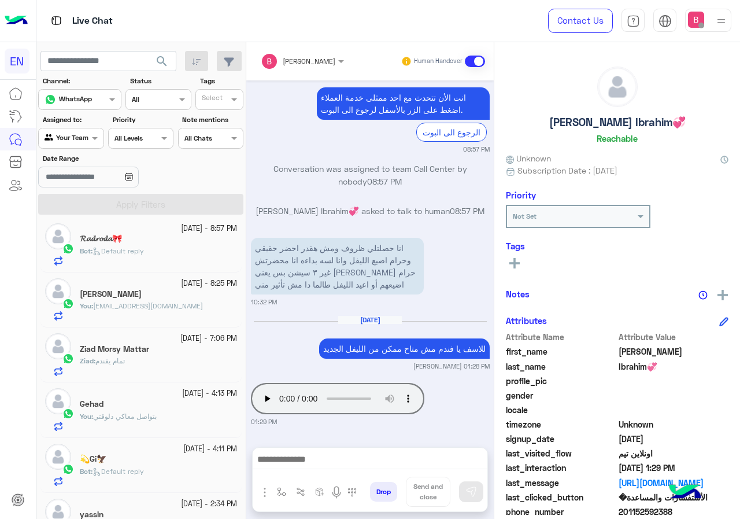
click at [207, 244] on div "𝓡𝓪𝓭𝓻𝓸𝓭𝓪🎀" at bounding box center [158, 240] width 157 height 12
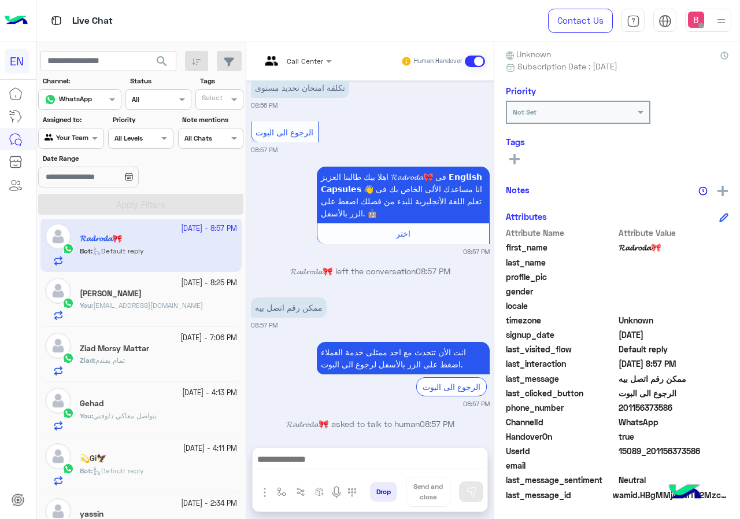
scroll to position [1162, 0]
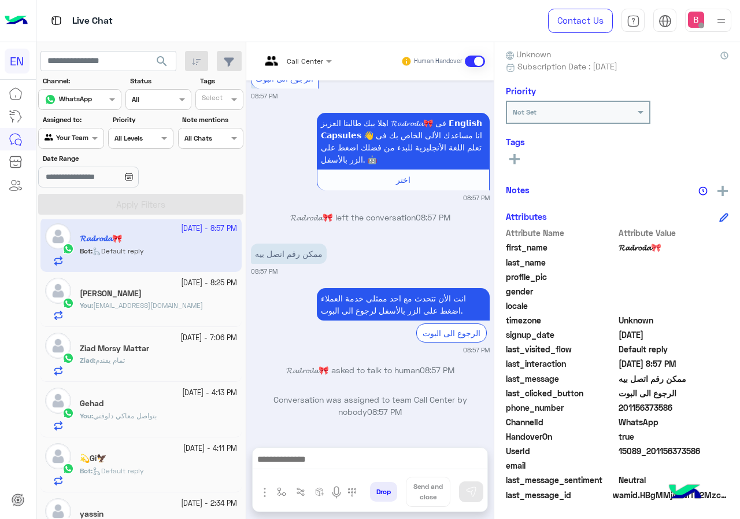
click at [276, 60] on input "text" at bounding box center [282, 59] width 43 height 10
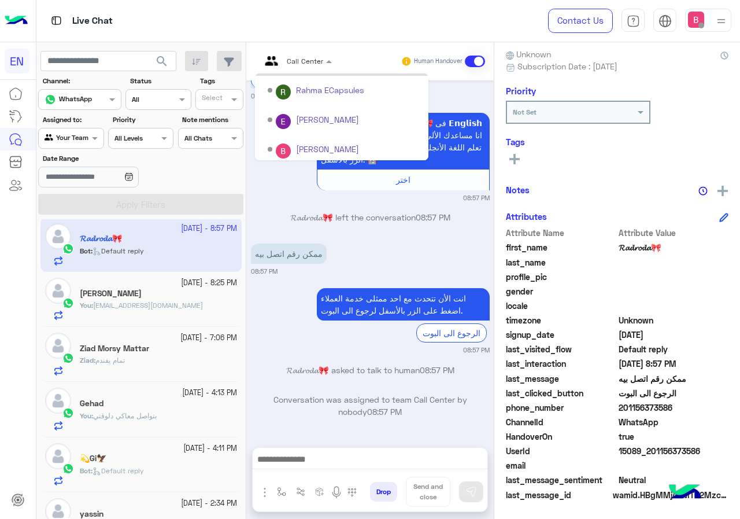
scroll to position [192, 0]
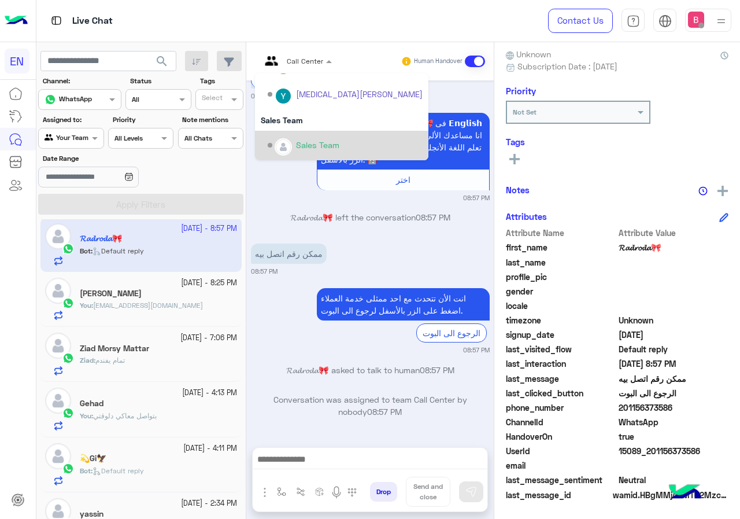
click at [297, 144] on div "Sales Team" at bounding box center [317, 145] width 43 height 12
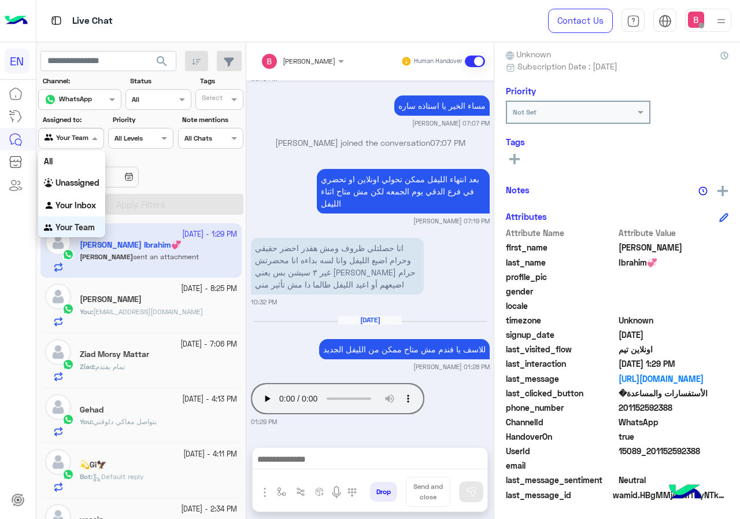
click at [86, 143] on div "Your Team" at bounding box center [67, 138] width 44 height 12
click at [80, 194] on div "Your Inbox" at bounding box center [71, 205] width 67 height 23
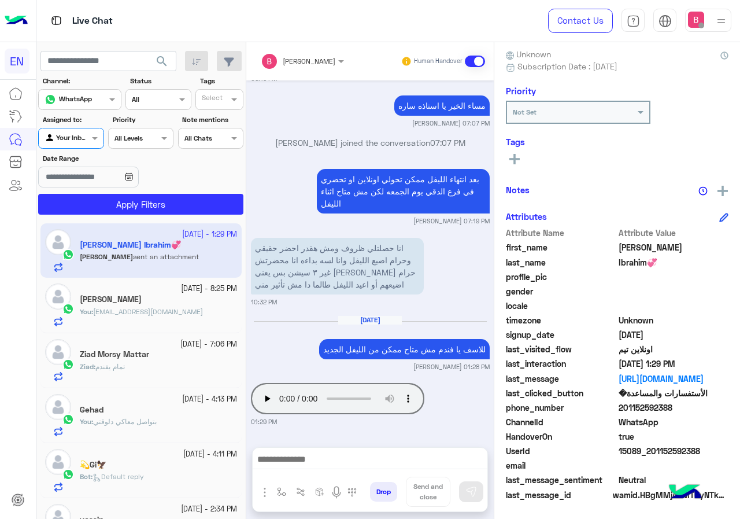
click at [113, 188] on app-date-range-input at bounding box center [105, 178] width 135 height 23
click at [107, 196] on button "Apply Filters" at bounding box center [140, 204] width 205 height 21
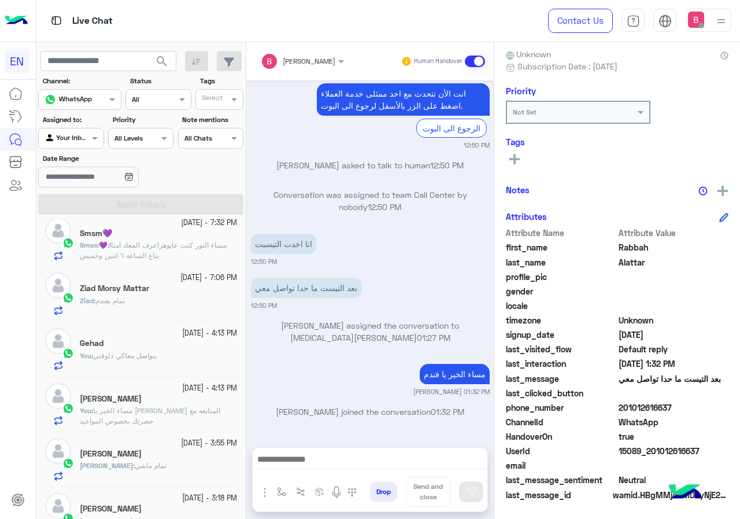
click at [180, 252] on p "Smsm💜 : مساء النور كنت عايوهزاعرف المعاد امتاا بتاع الساعه ٦ اتنين وخميس" at bounding box center [158, 250] width 157 height 21
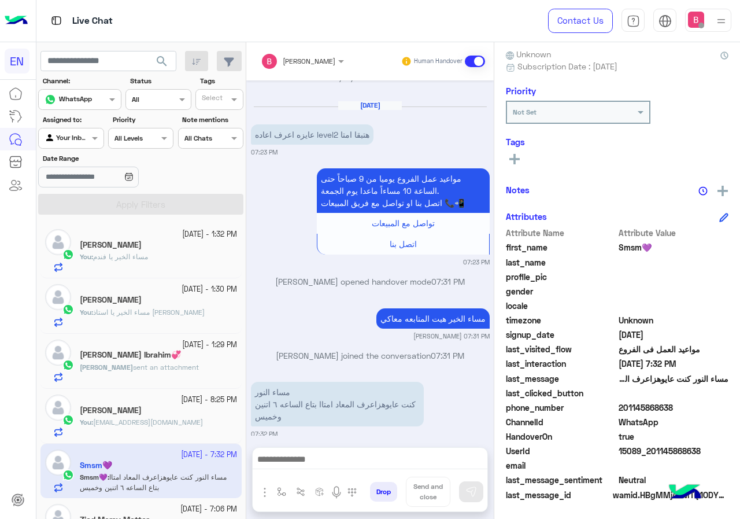
click at [163, 62] on span "search" at bounding box center [162, 61] width 14 height 14
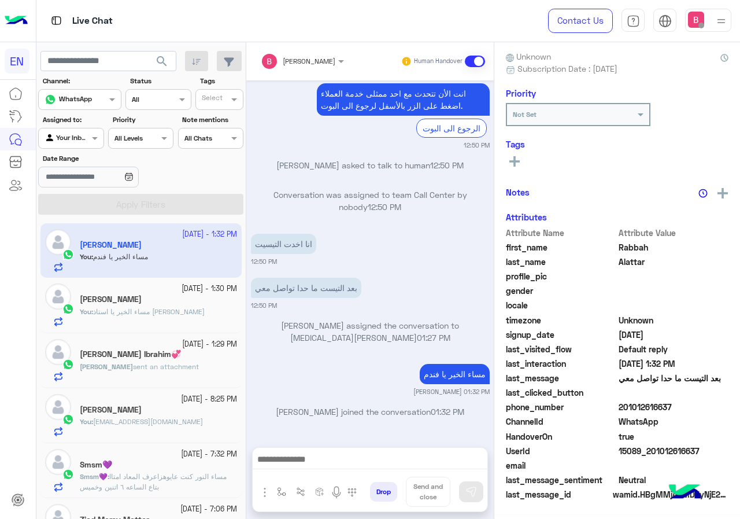
scroll to position [102, 0]
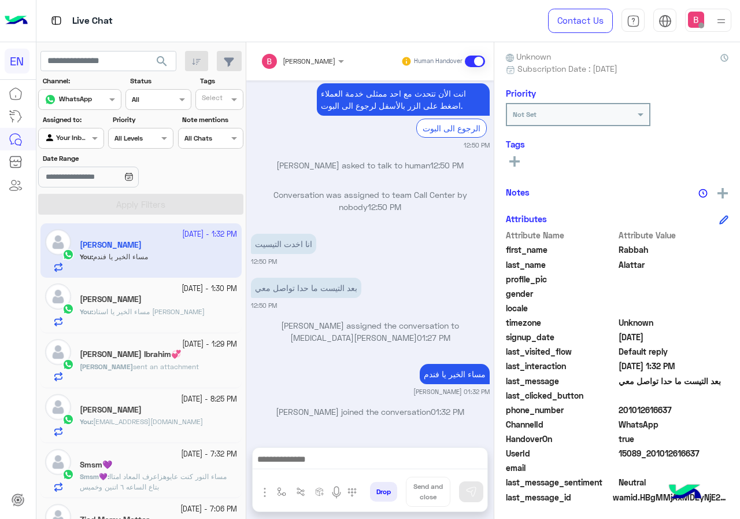
click at [160, 57] on span "search" at bounding box center [162, 61] width 14 height 14
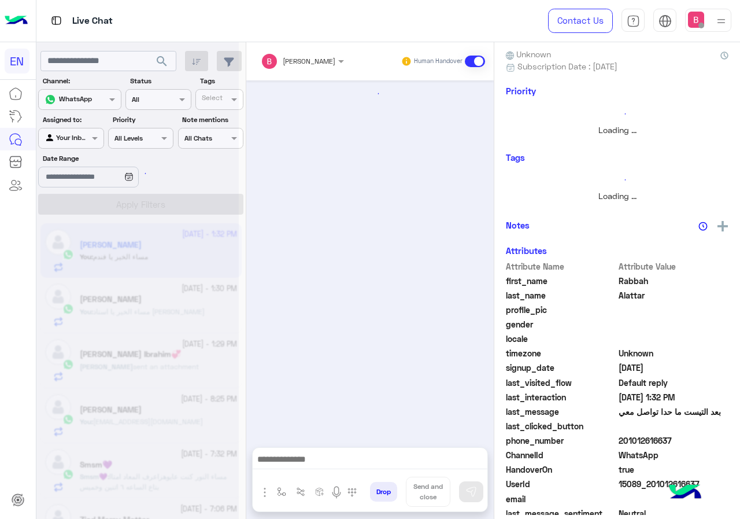
scroll to position [233, 0]
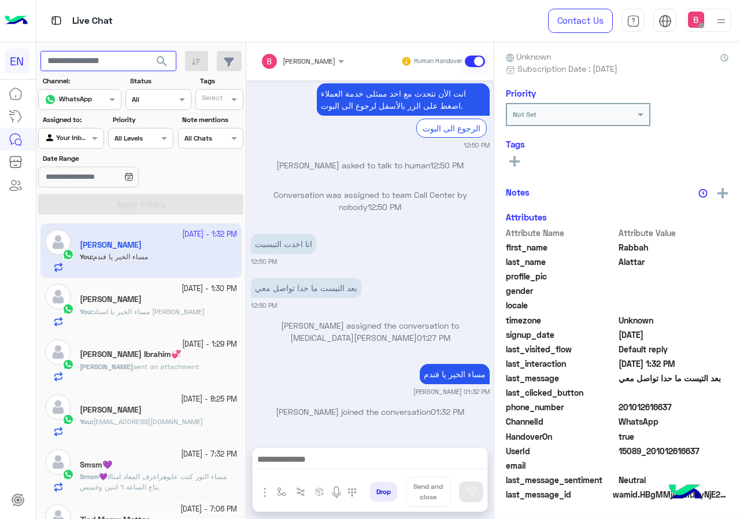
paste input "**********"
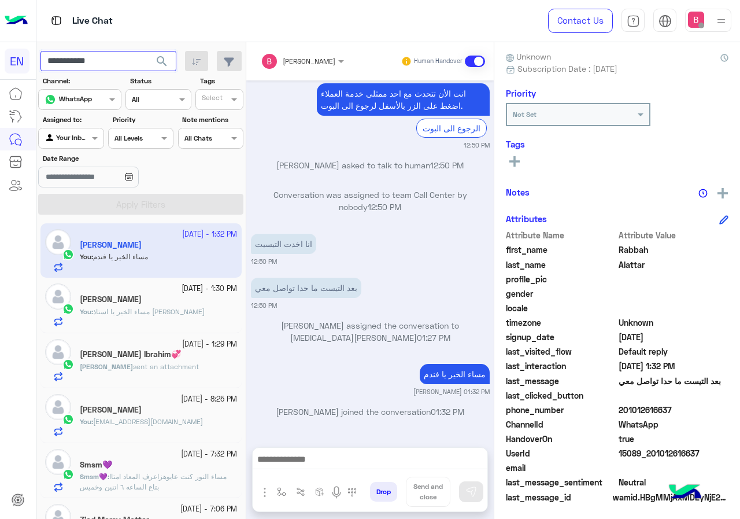
scroll to position [104, 0]
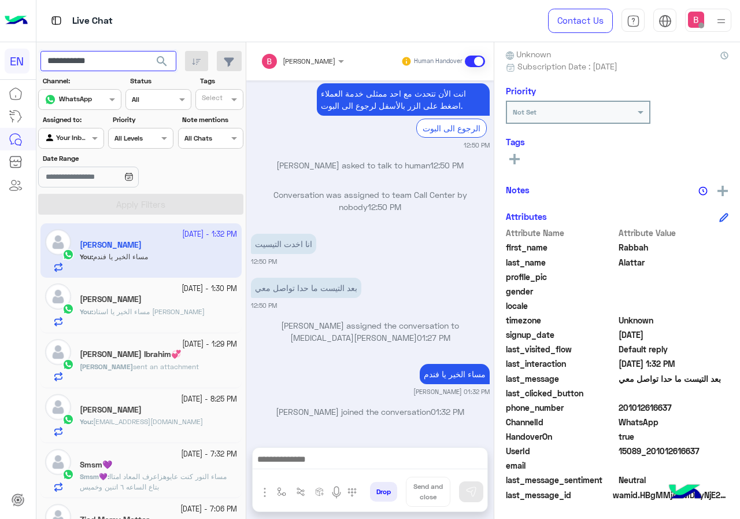
type input "**********"
click at [163, 62] on span "search" at bounding box center [162, 61] width 14 height 14
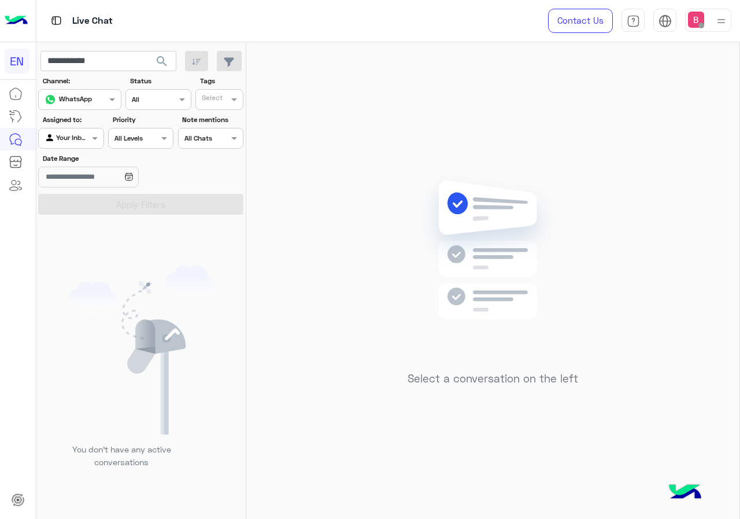
click at [164, 60] on span "search" at bounding box center [162, 61] width 14 height 14
click at [117, 63] on input "**********" at bounding box center [108, 61] width 136 height 21
click at [80, 139] on div at bounding box center [71, 136] width 64 height 11
drag, startPoint x: 67, startPoint y: 179, endPoint x: 76, endPoint y: 193, distance: 16.5
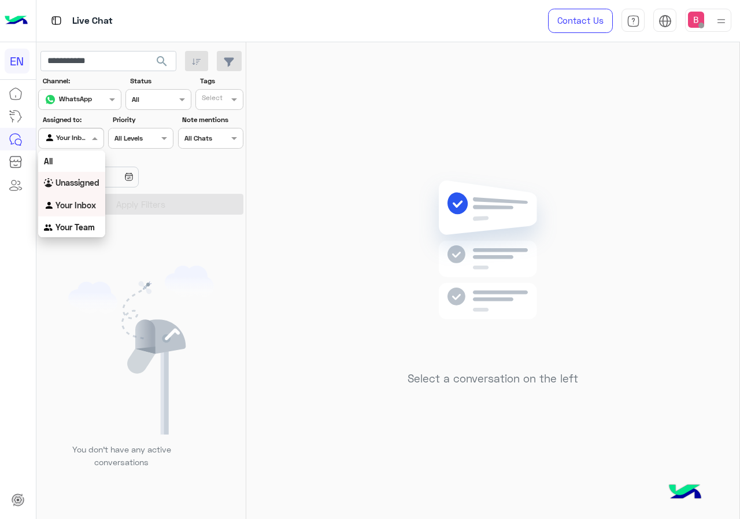
click at [67, 180] on b "Unassigned" at bounding box center [78, 183] width 44 height 10
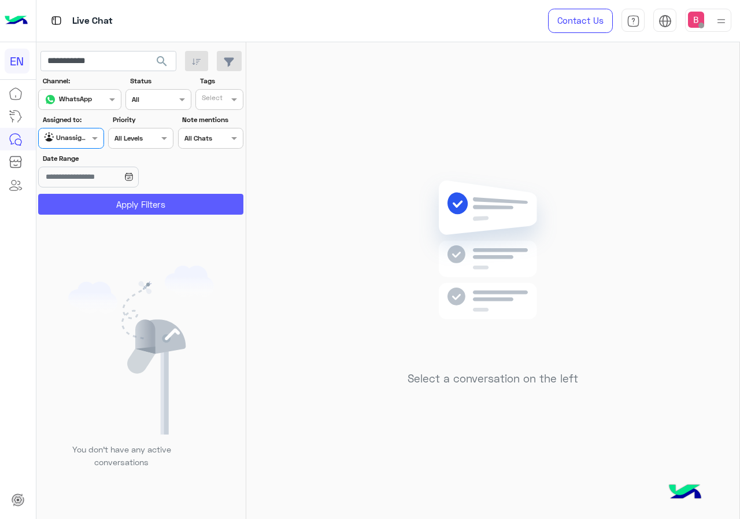
click at [79, 196] on button "Apply Filters" at bounding box center [140, 204] width 205 height 21
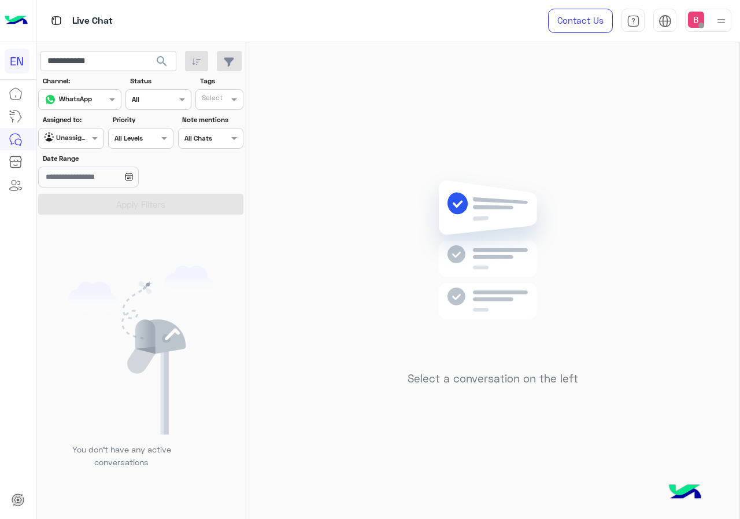
click at [79, 138] on div at bounding box center [71, 136] width 64 height 11
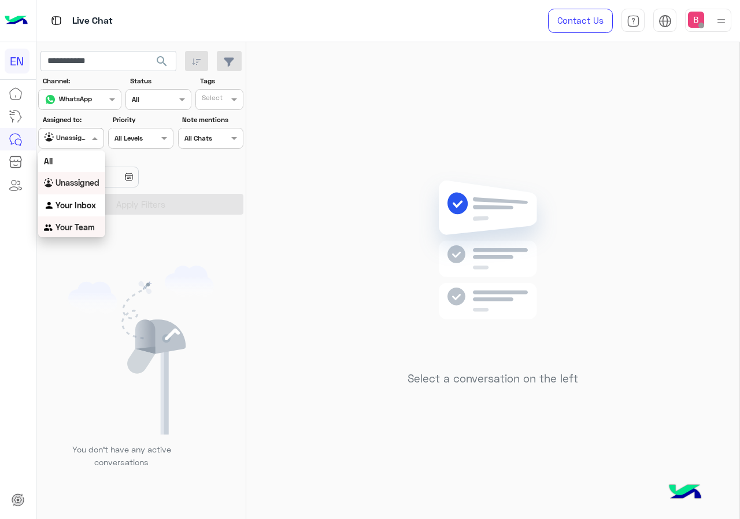
click at [58, 225] on b "Your Team" at bounding box center [75, 227] width 39 height 10
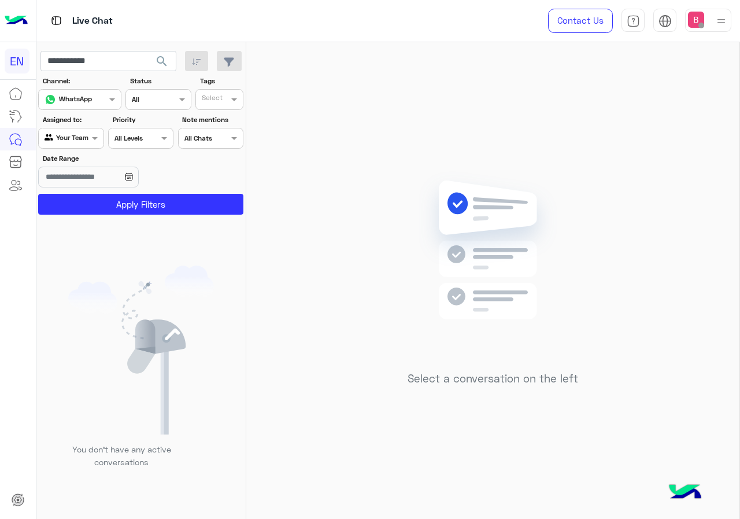
click at [98, 193] on section "Channel: Channel WhatsApp Status Channel All Tags Select Assigned to: Agent Fil…" at bounding box center [141, 145] width 193 height 139
click at [75, 204] on button "Apply Filters" at bounding box center [140, 204] width 205 height 21
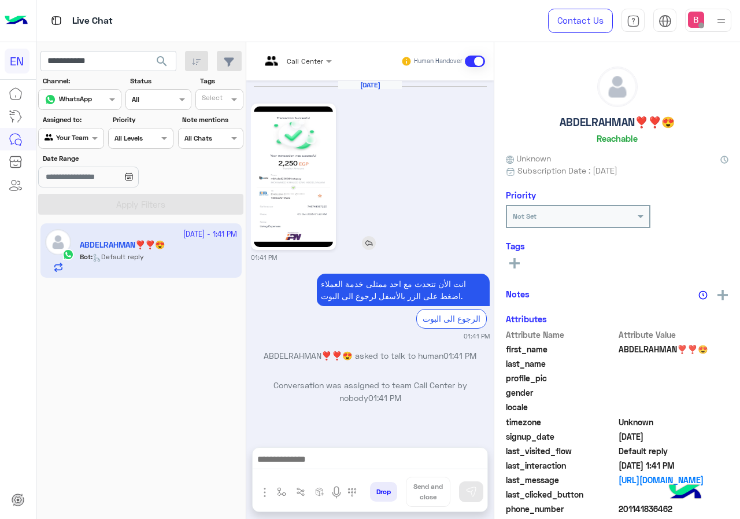
click at [297, 183] on img at bounding box center [293, 176] width 79 height 141
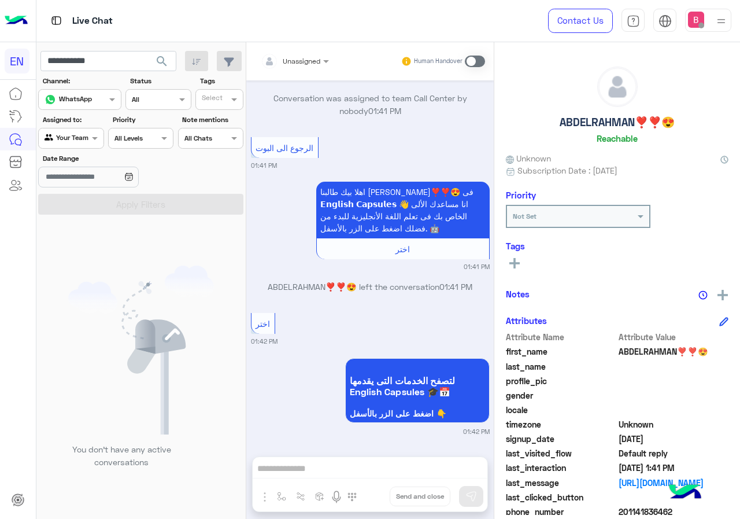
scroll to position [1327, 0]
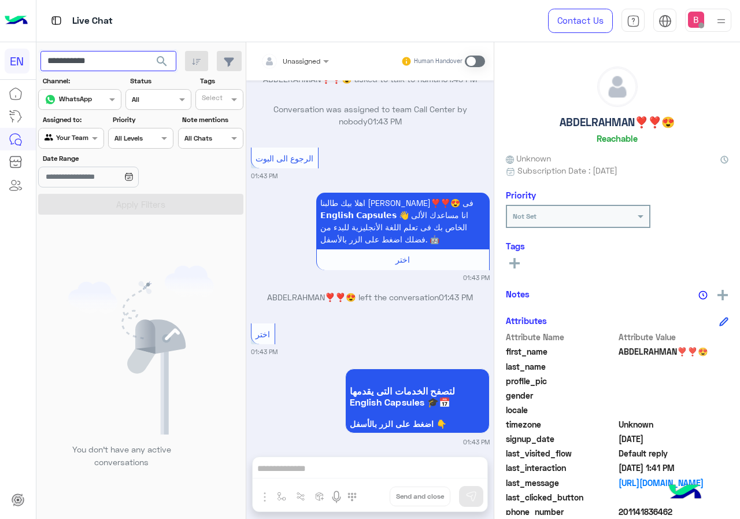
click at [115, 51] on input "**********" at bounding box center [108, 61] width 136 height 21
click at [115, 55] on input "**********" at bounding box center [108, 61] width 136 height 21
click at [114, 56] on input "**********" at bounding box center [108, 61] width 136 height 21
click at [158, 65] on span "search" at bounding box center [162, 61] width 14 height 14
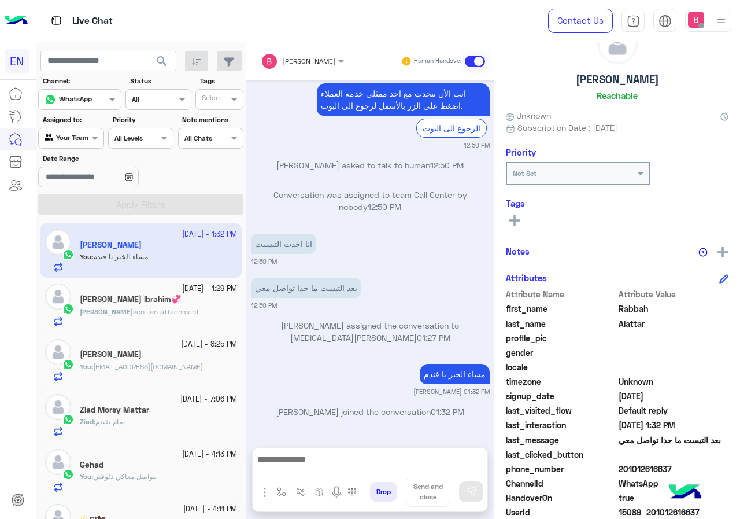
scroll to position [104, 0]
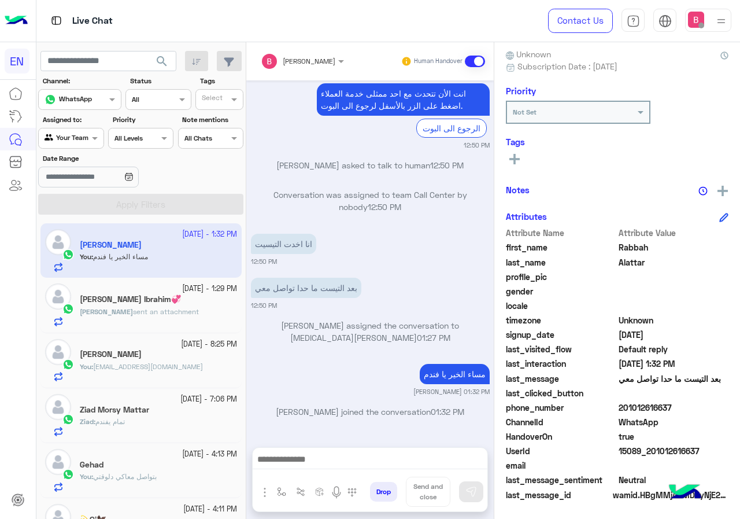
drag, startPoint x: 621, startPoint y: 407, endPoint x: 700, endPoint y: 421, distance: 79.8
click at [700, 421] on div "Attribute Name Attribute Value first_name [PERSON_NAME] last_name [PERSON_NAME]…" at bounding box center [617, 365] width 223 height 276
click at [687, 414] on div "phone_number [PHONE_NUMBER]" at bounding box center [617, 408] width 223 height 14
drag, startPoint x: 619, startPoint y: 408, endPoint x: 686, endPoint y: 410, distance: 67.1
click at [686, 410] on span "201012616637" at bounding box center [674, 407] width 110 height 12
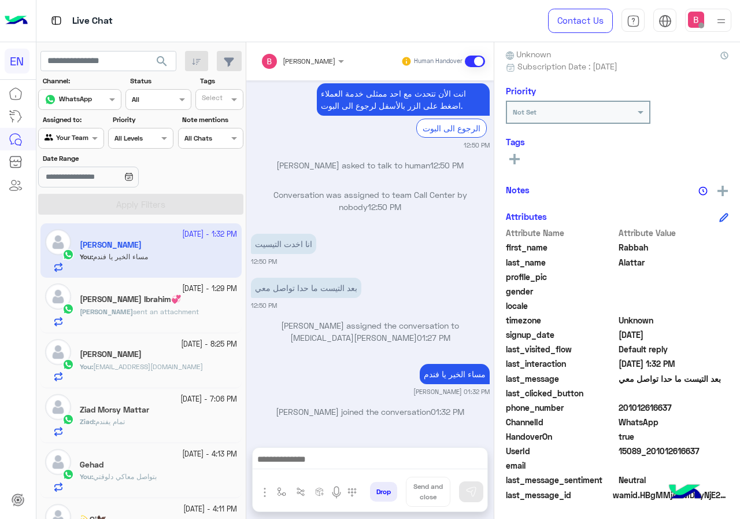
click at [676, 414] on span "201012616637" at bounding box center [674, 407] width 110 height 12
drag, startPoint x: 621, startPoint y: 408, endPoint x: 655, endPoint y: 410, distance: 33.6
click at [693, 412] on span "201012616637" at bounding box center [674, 407] width 110 height 12
copy span "01012616637"
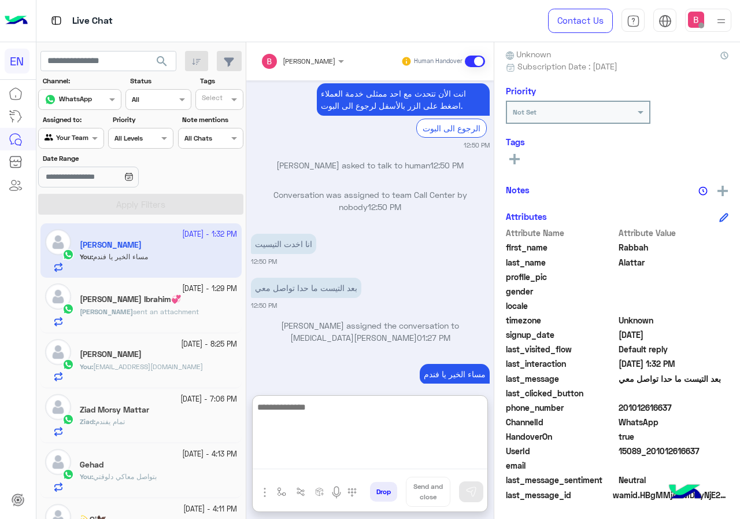
click at [342, 464] on textarea at bounding box center [370, 434] width 235 height 69
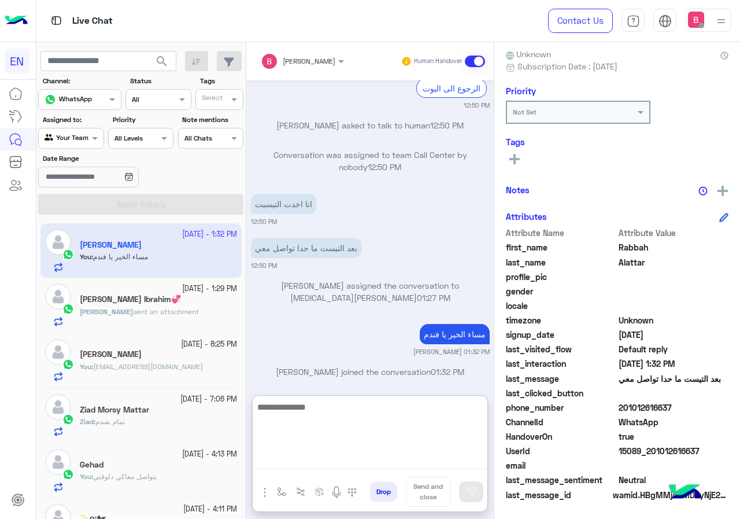
scroll to position [285, 0]
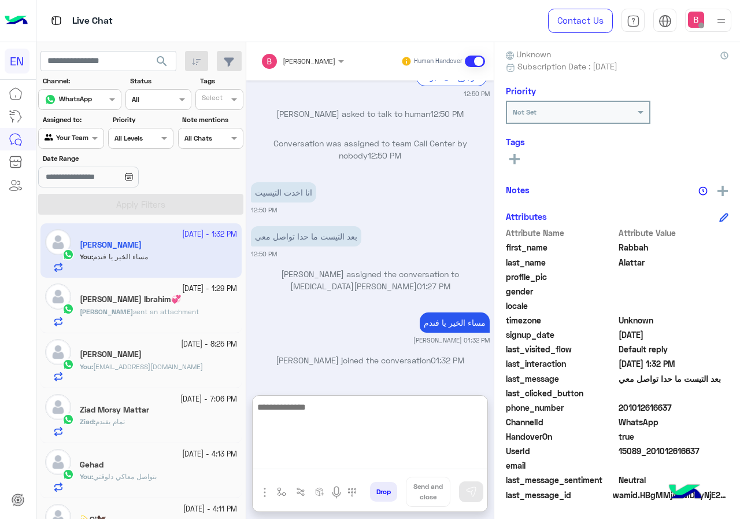
click at [364, 416] on textarea at bounding box center [370, 434] width 235 height 69
type textarea "**********"
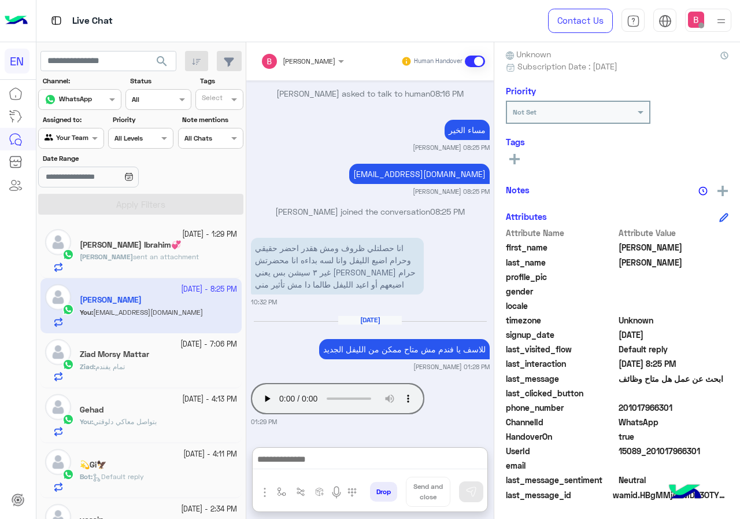
click at [80, 142] on div "Your Team" at bounding box center [67, 138] width 44 height 12
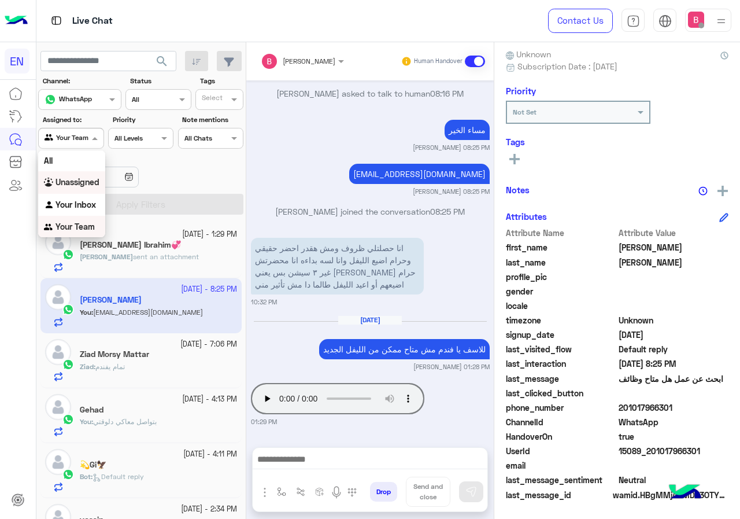
click at [83, 182] on b "Unassigned" at bounding box center [78, 182] width 44 height 10
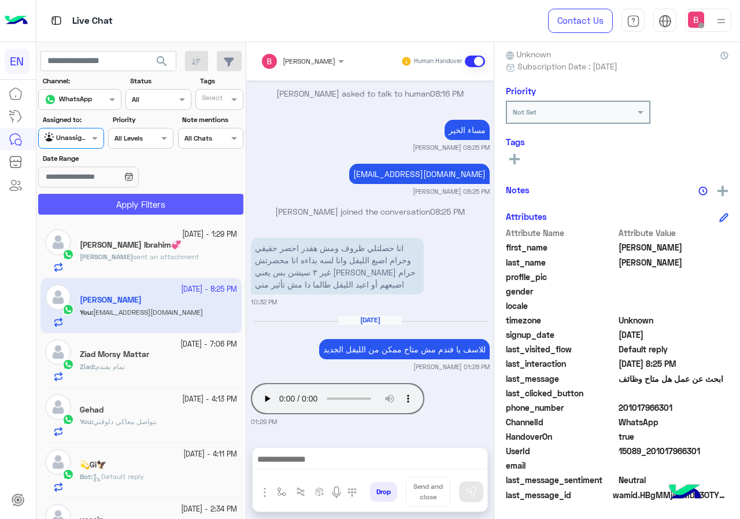
click at [94, 200] on button "Apply Filters" at bounding box center [140, 204] width 205 height 21
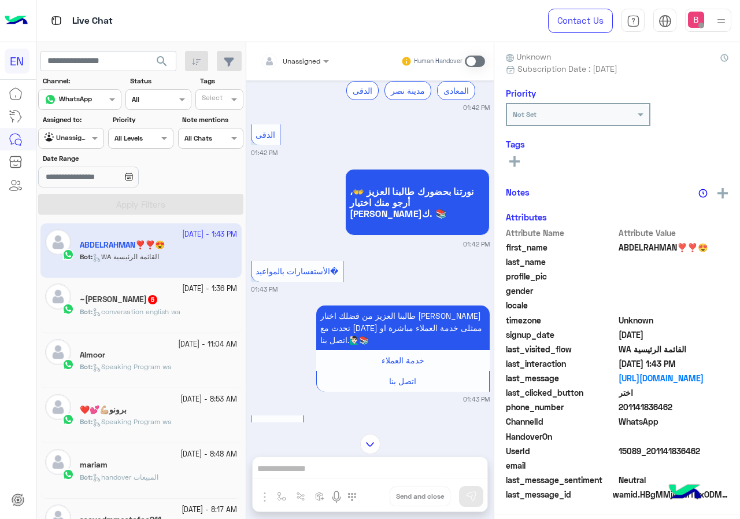
scroll to position [104, 0]
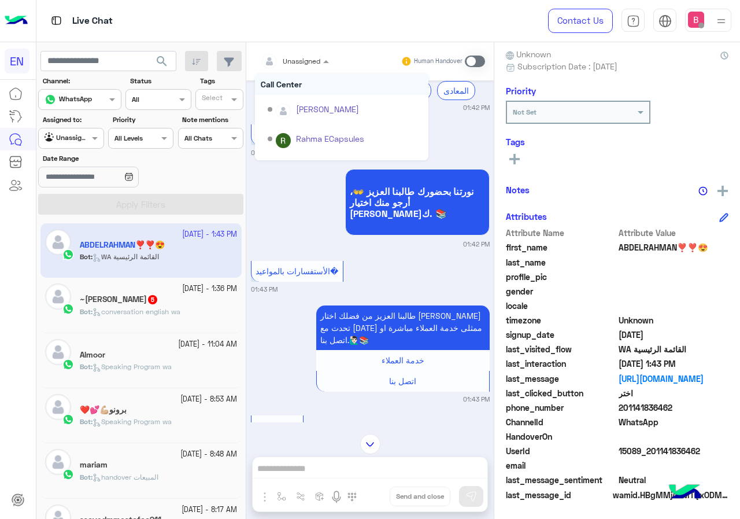
click at [303, 56] on div at bounding box center [295, 59] width 80 height 11
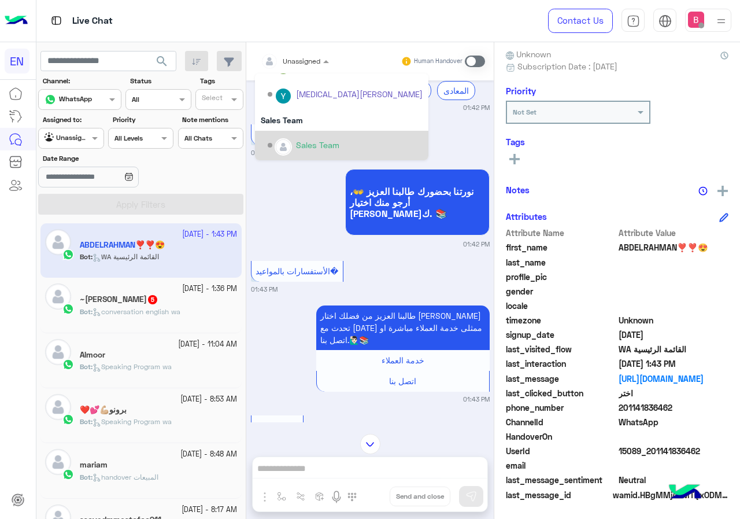
click at [286, 138] on div "Sales Team" at bounding box center [345, 145] width 155 height 20
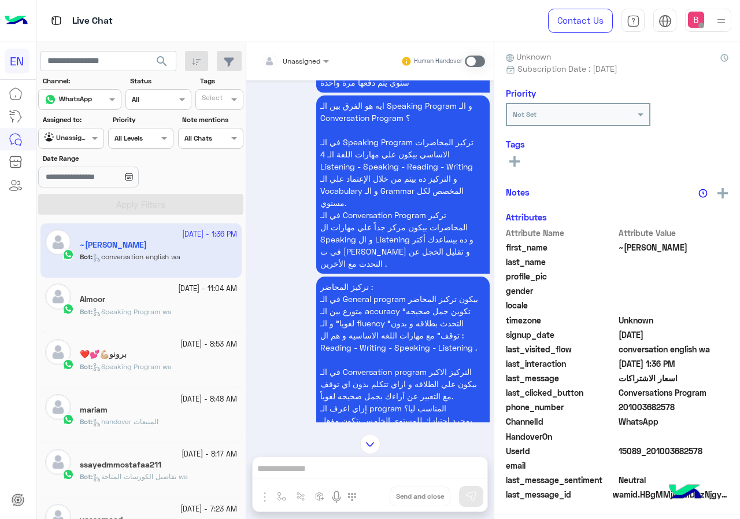
scroll to position [1991, 0]
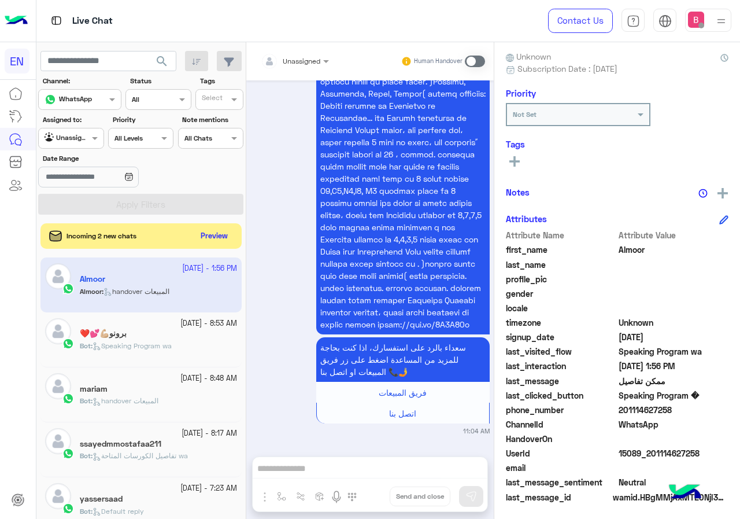
scroll to position [104, 0]
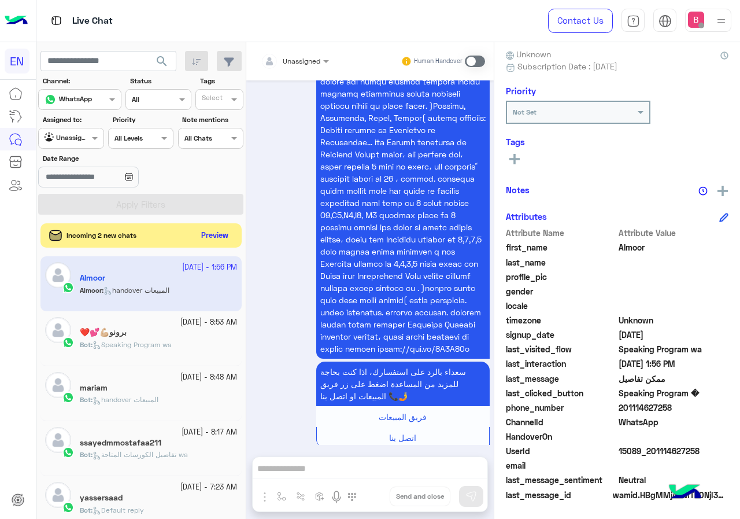
click at [217, 238] on button "Preview" at bounding box center [215, 236] width 36 height 16
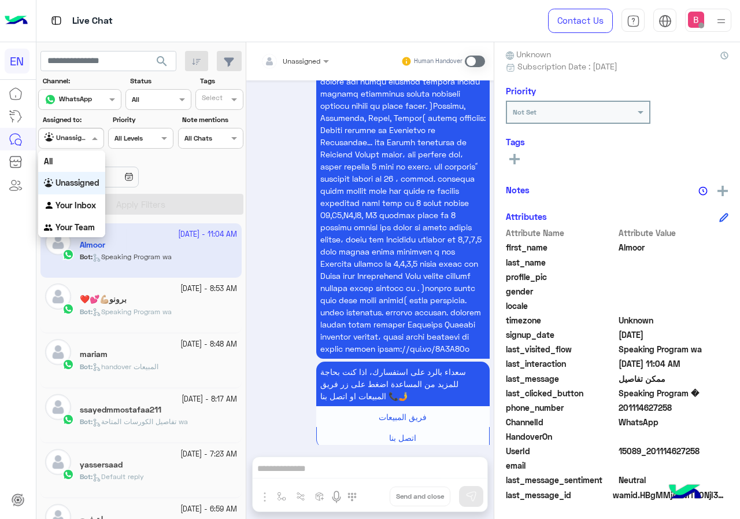
click at [78, 132] on div at bounding box center [71, 136] width 64 height 11
click at [197, 172] on div "Date Range" at bounding box center [141, 171] width 210 height 36
click at [78, 139] on div at bounding box center [71, 136] width 64 height 11
click at [70, 226] on b "Your Team" at bounding box center [75, 227] width 39 height 10
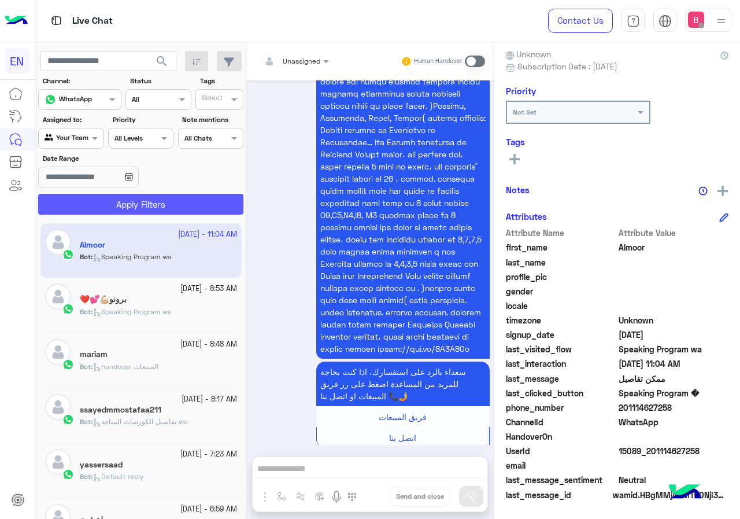
click at [99, 201] on button "Apply Filters" at bounding box center [140, 204] width 205 height 21
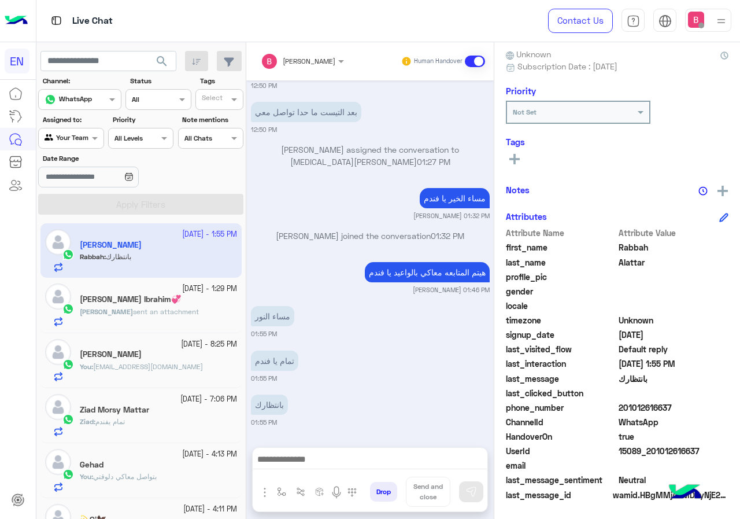
click at [75, 133] on div at bounding box center [71, 136] width 64 height 11
click at [74, 222] on b "Your Team" at bounding box center [75, 227] width 39 height 10
click at [83, 141] on div at bounding box center [71, 136] width 64 height 11
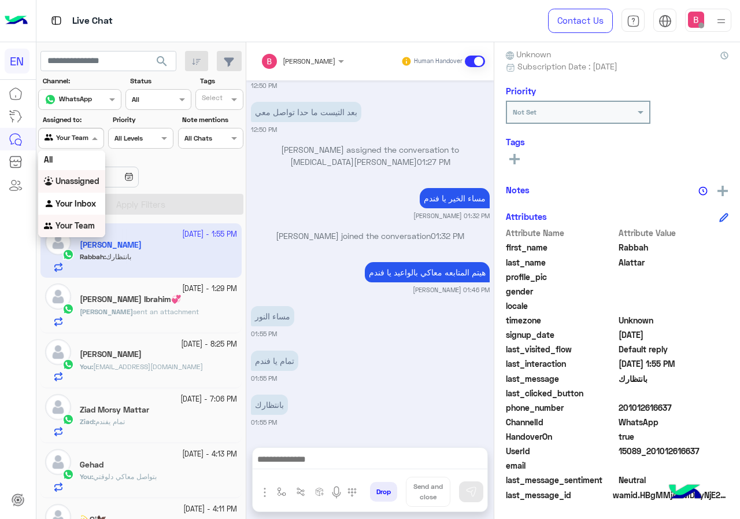
click at [83, 179] on b "Unassigned" at bounding box center [78, 181] width 44 height 10
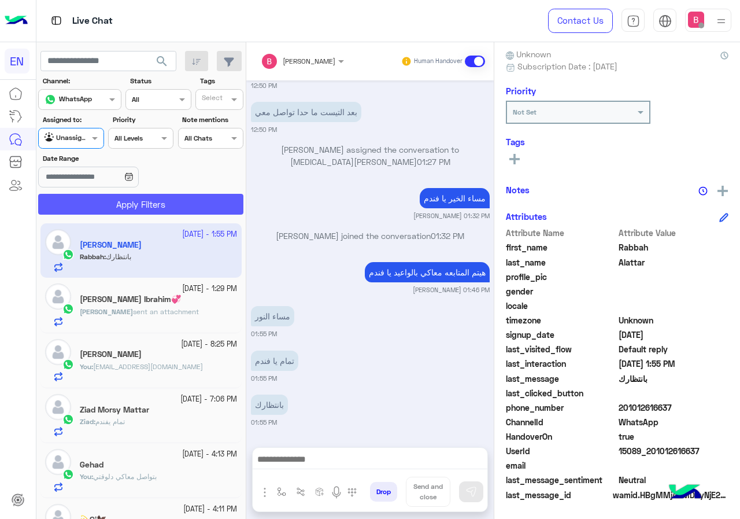
click at [109, 204] on button "Apply Filters" at bounding box center [140, 204] width 205 height 21
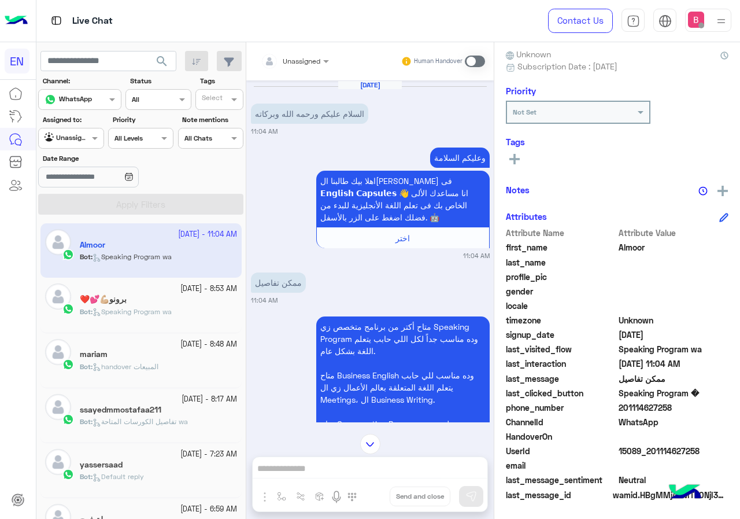
click at [299, 72] on div "Unassigned Human Handover" at bounding box center [370, 61] width 248 height 38
click at [288, 56] on input "text" at bounding box center [281, 59] width 40 height 10
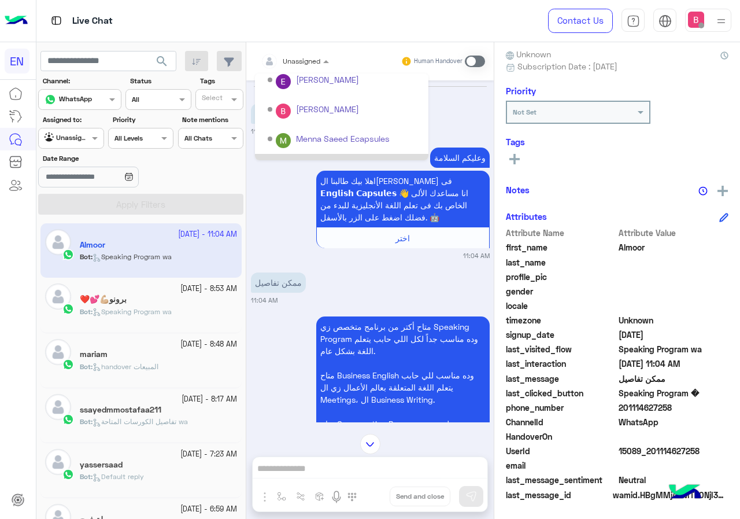
scroll to position [192, 0]
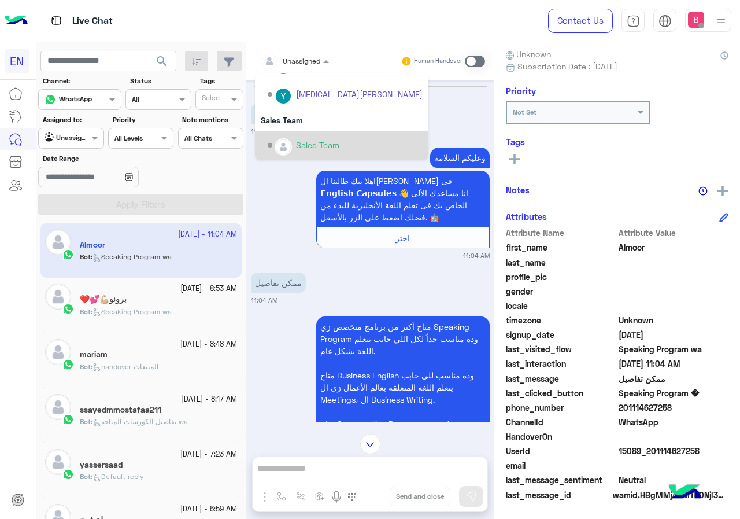
click at [281, 143] on img "Options list" at bounding box center [283, 146] width 15 height 15
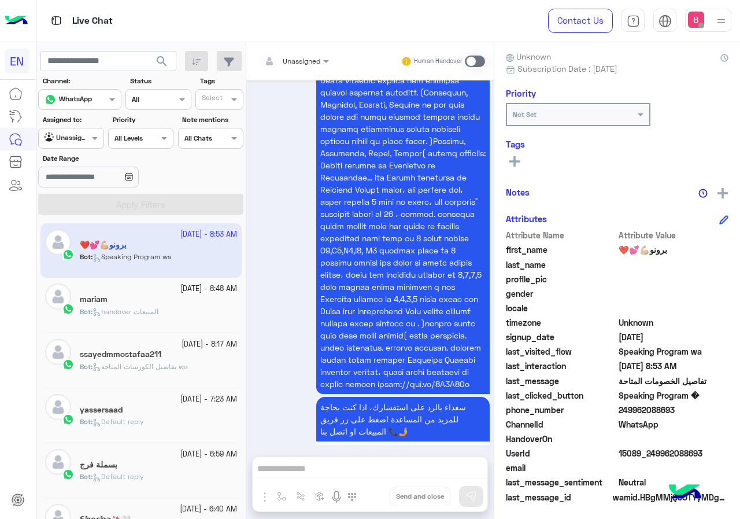
scroll to position [104, 0]
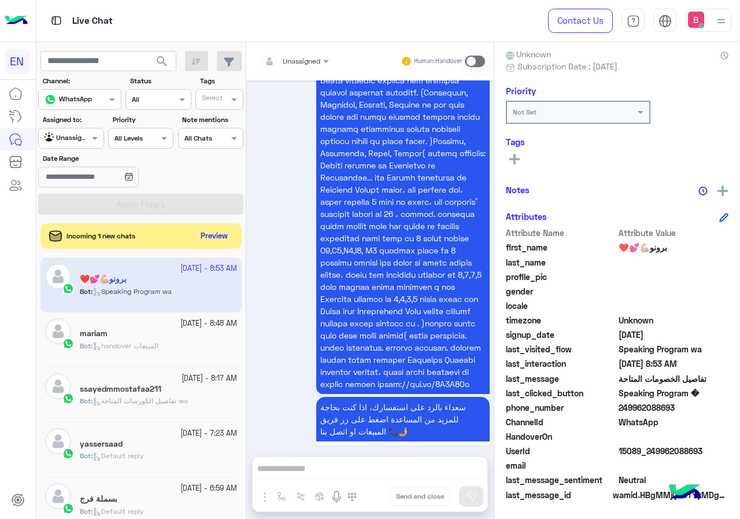
click at [74, 138] on div at bounding box center [71, 136] width 64 height 11
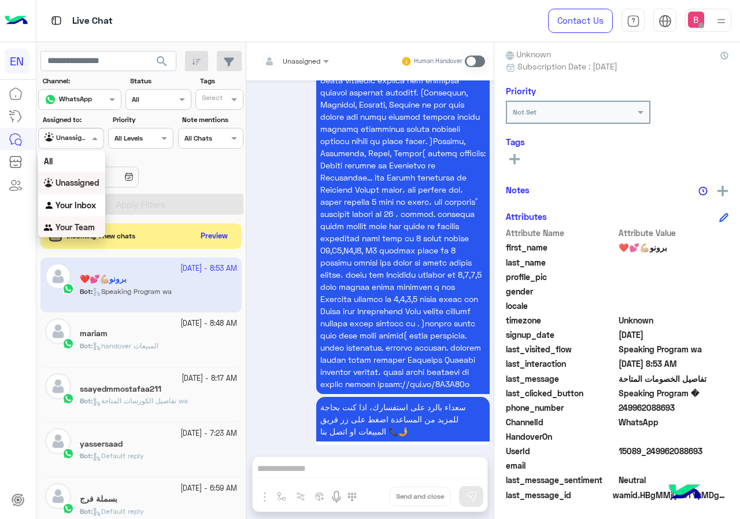
click at [75, 228] on b "Your Team" at bounding box center [75, 227] width 39 height 10
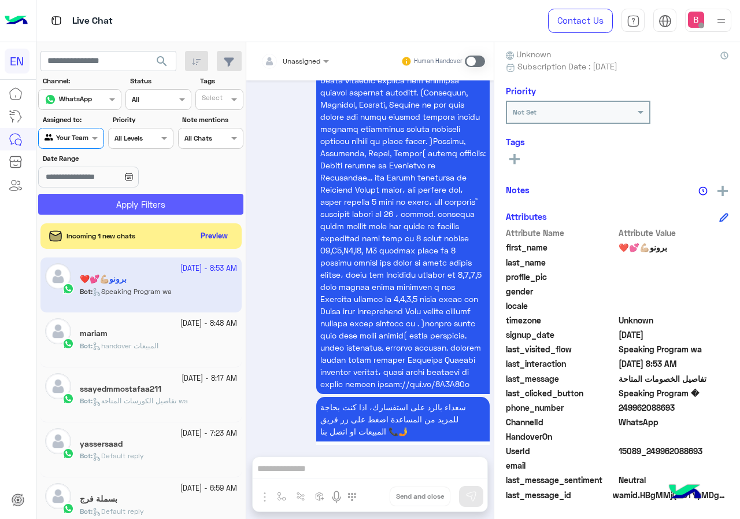
click at [87, 212] on button "Apply Filters" at bounding box center [140, 204] width 205 height 21
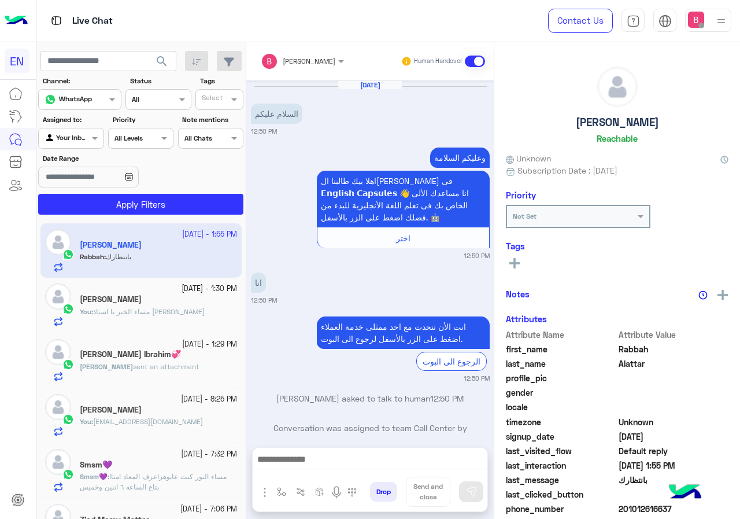
scroll to position [410, 0]
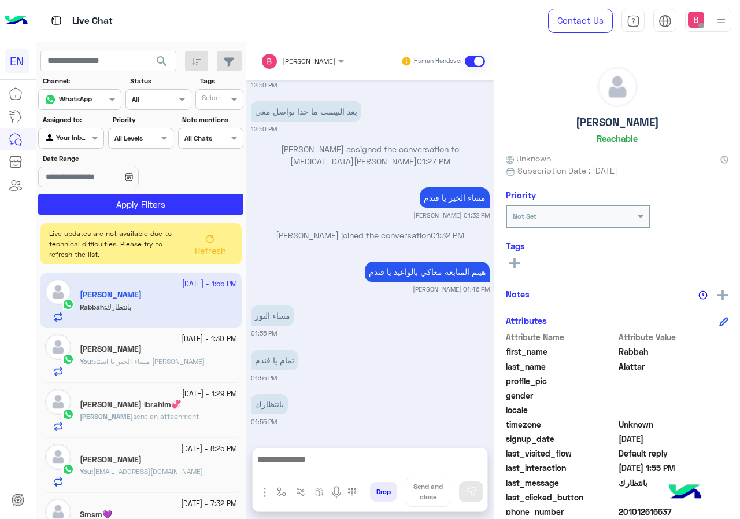
click at [219, 251] on span "Refresh" at bounding box center [210, 250] width 31 height 10
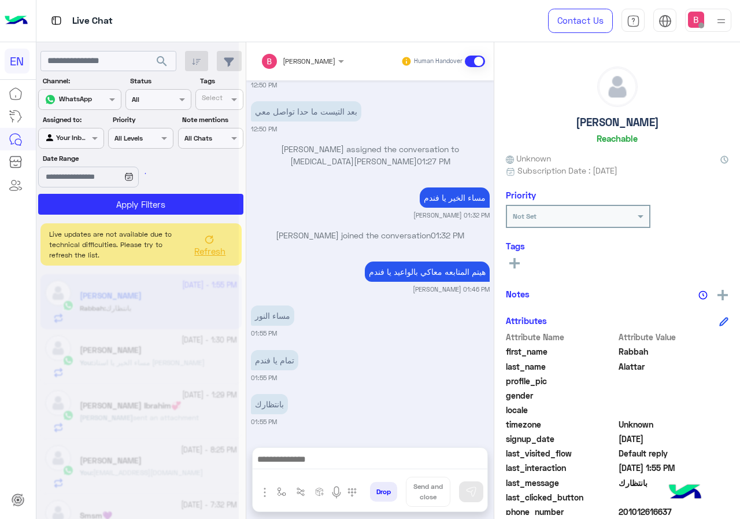
click at [219, 251] on div at bounding box center [137, 264] width 202 height 519
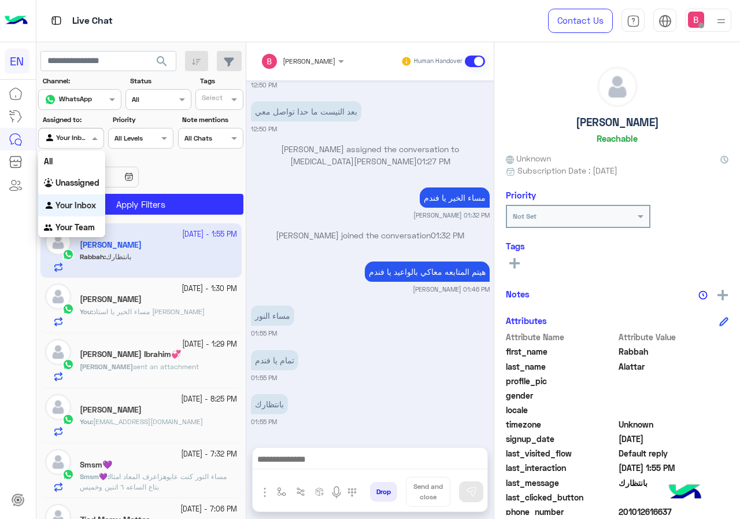
click at [87, 145] on div "Agent Filter Your Inbox" at bounding box center [70, 138] width 65 height 21
click at [86, 222] on b "Your Team" at bounding box center [75, 227] width 39 height 10
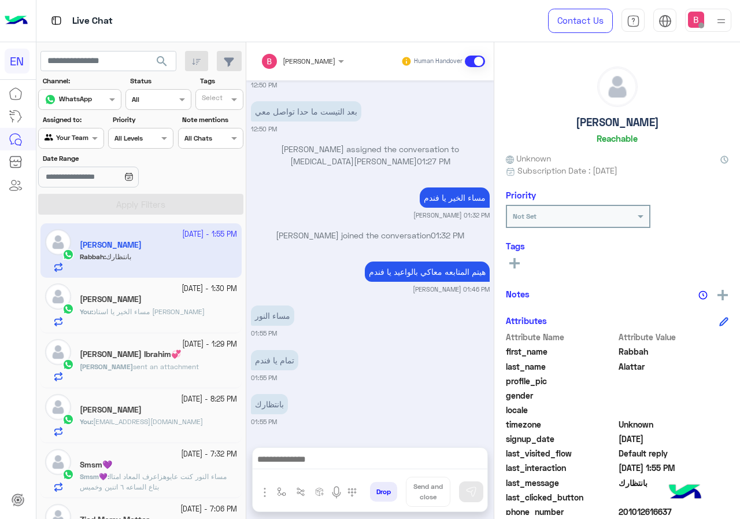
click at [89, 145] on div "Agent Filter Your Team" at bounding box center [70, 138] width 65 height 21
click at [83, 184] on b "Unassigned" at bounding box center [78, 181] width 44 height 10
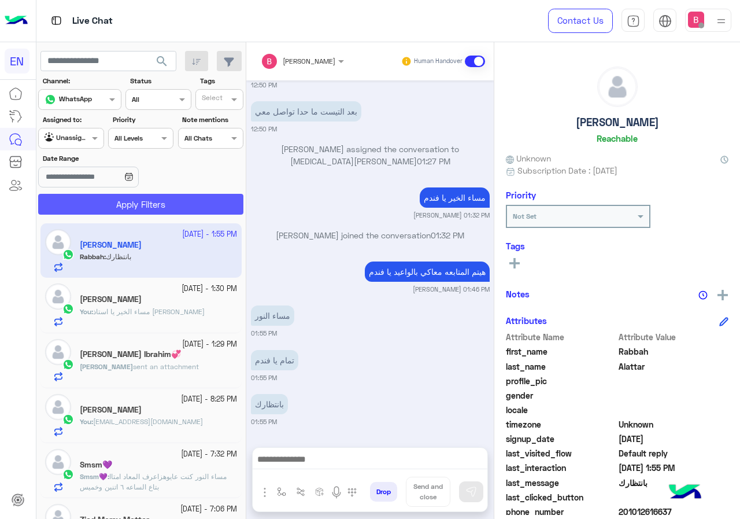
click at [95, 198] on button "Apply Filters" at bounding box center [140, 204] width 205 height 21
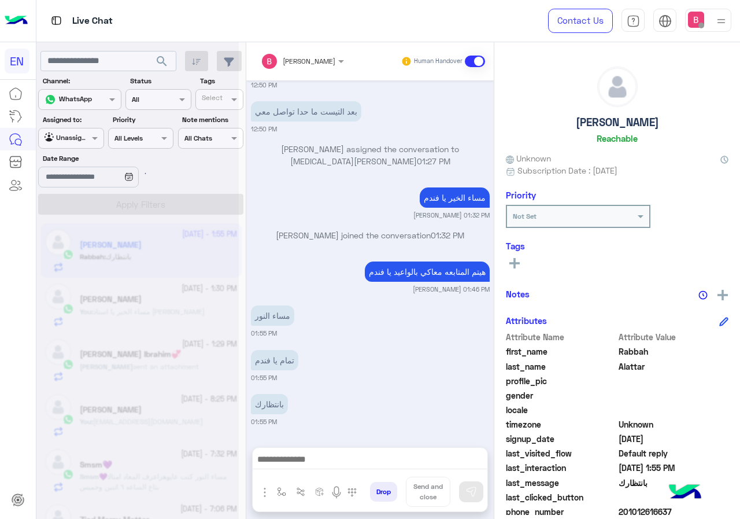
scroll to position [0, 0]
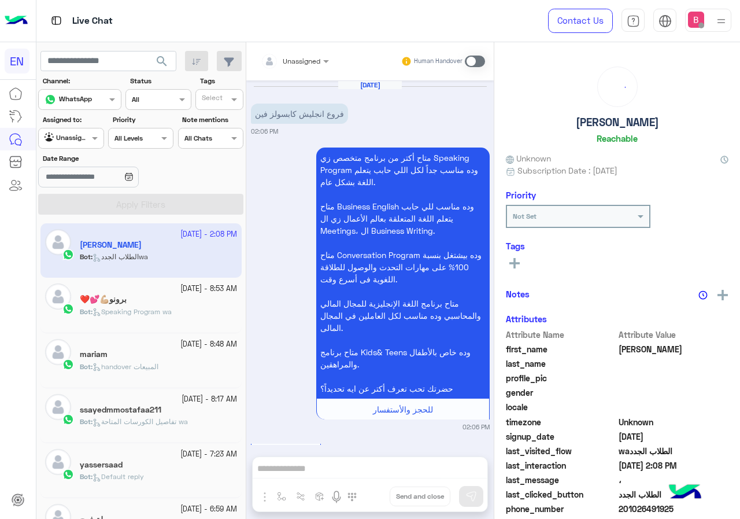
scroll to position [901, 0]
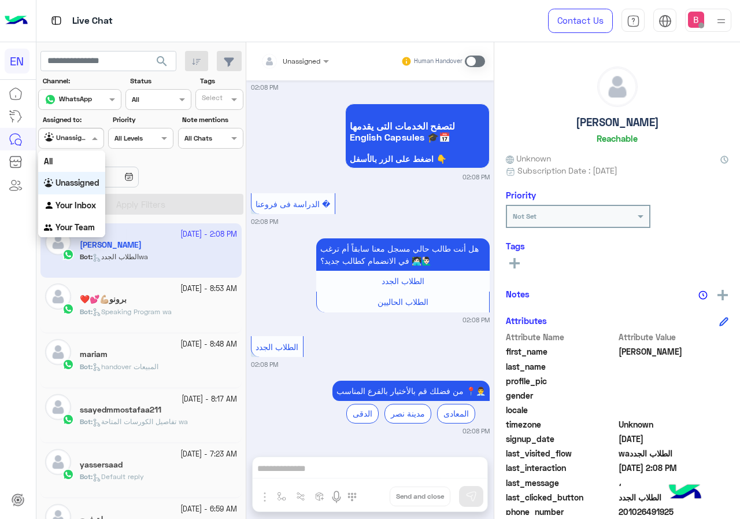
click at [97, 134] on span at bounding box center [96, 138] width 14 height 12
click at [67, 222] on div "Your Team" at bounding box center [71, 227] width 67 height 23
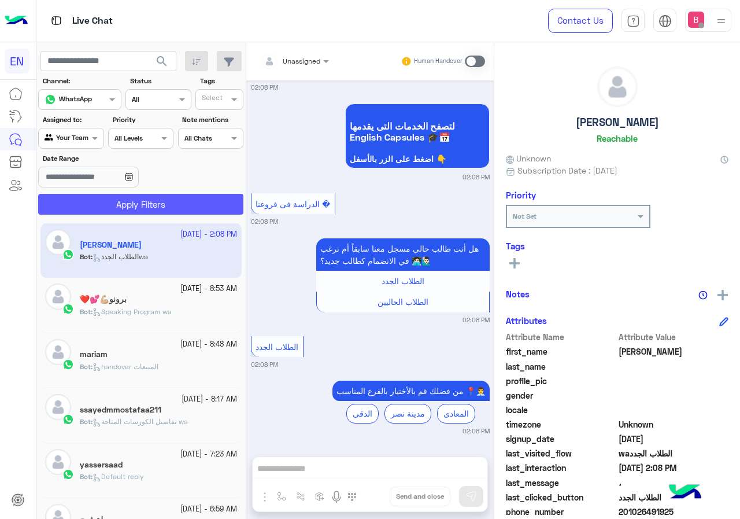
click at [79, 208] on button "Apply Filters" at bounding box center [140, 204] width 205 height 21
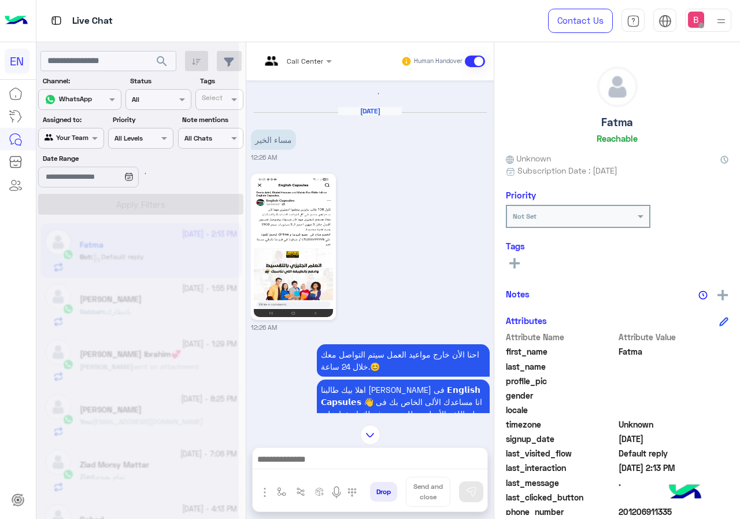
click at [307, 64] on span "Call Center" at bounding box center [305, 61] width 36 height 9
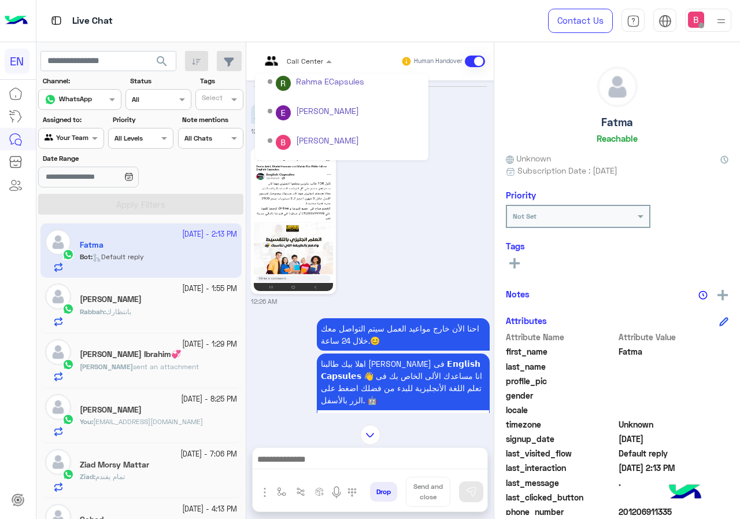
scroll to position [192, 0]
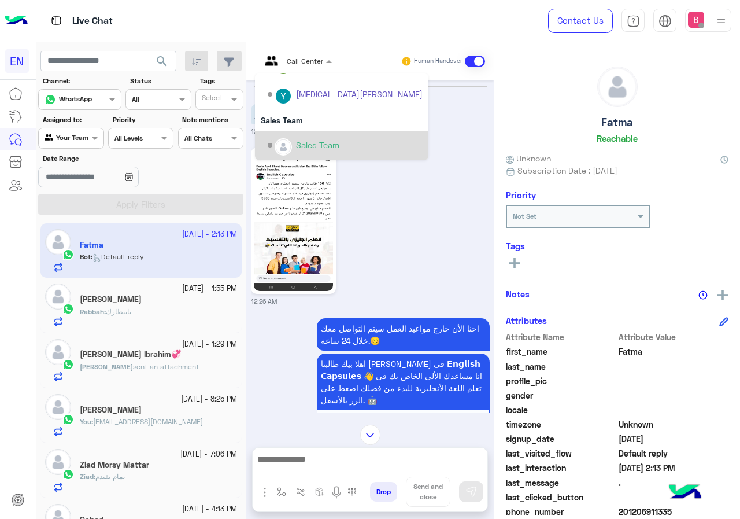
click at [296, 140] on div "Sales Team" at bounding box center [317, 145] width 43 height 12
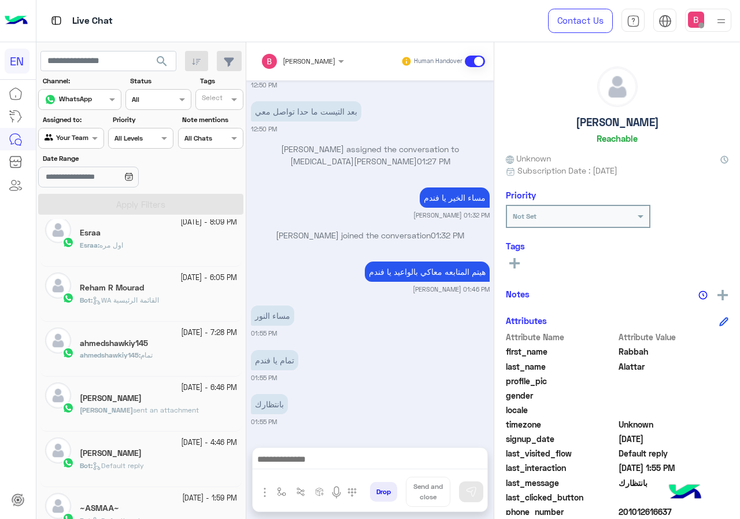
scroll to position [521, 0]
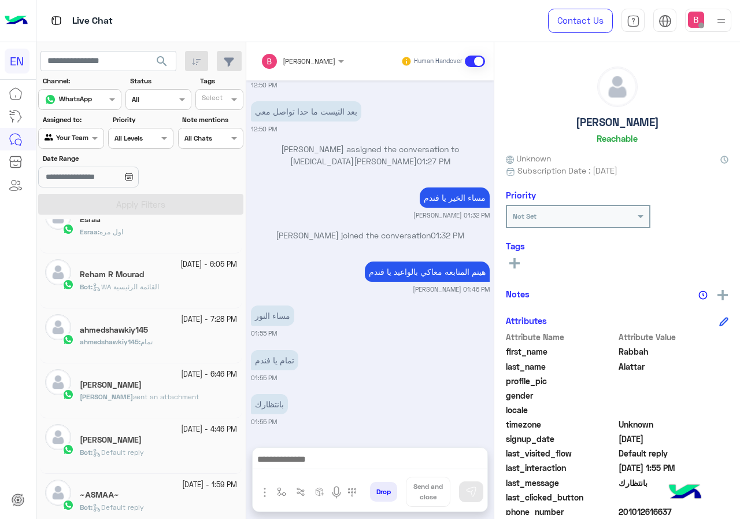
click at [196, 384] on div "[PERSON_NAME]" at bounding box center [158, 386] width 157 height 12
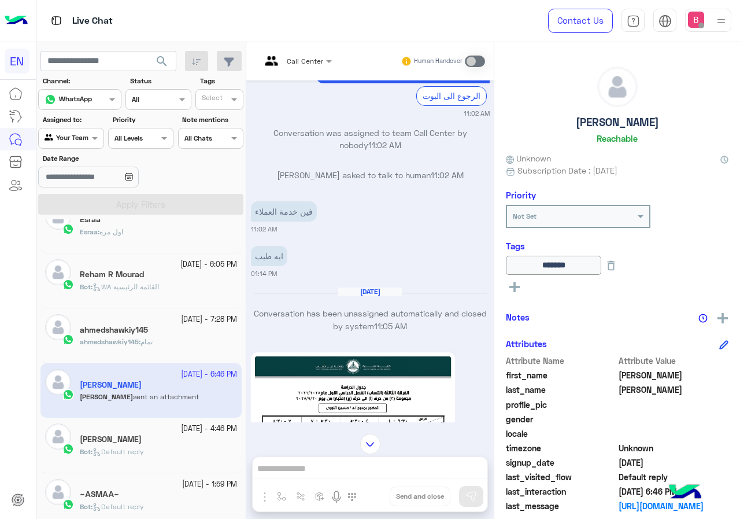
scroll to position [297, 0]
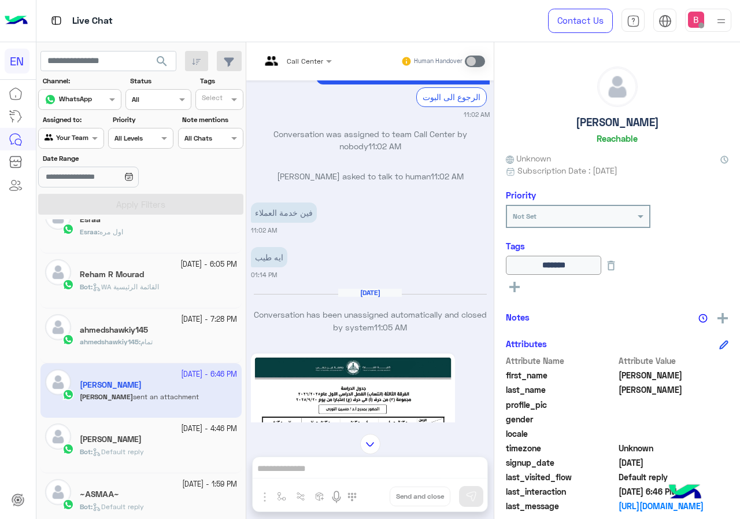
click at [515, 286] on rect at bounding box center [515, 287] width 2 height 10
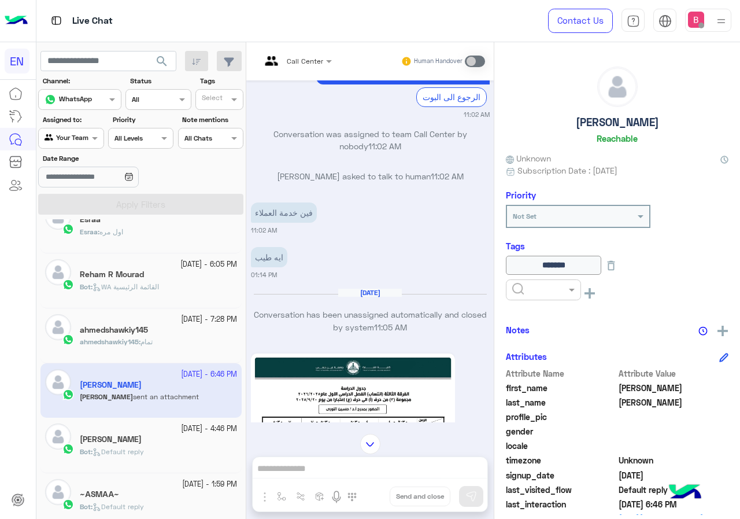
click at [537, 287] on input "text" at bounding box center [530, 288] width 35 height 10
click at [545, 319] on div "Solved" at bounding box center [543, 317] width 75 height 21
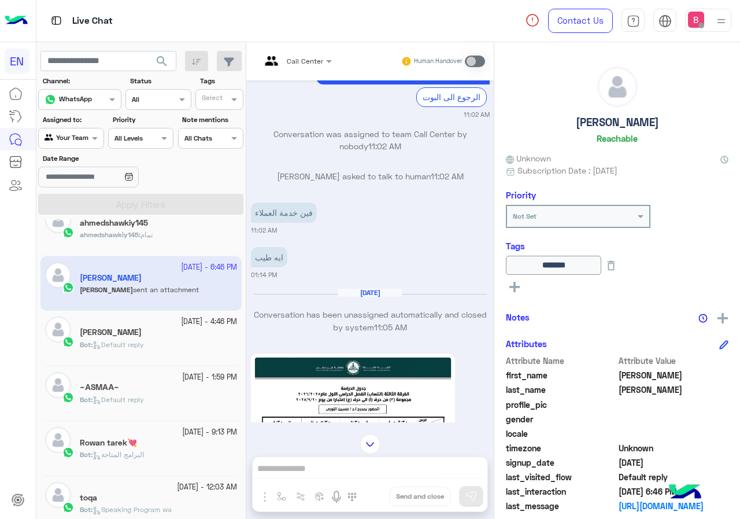
scroll to position [637, 0]
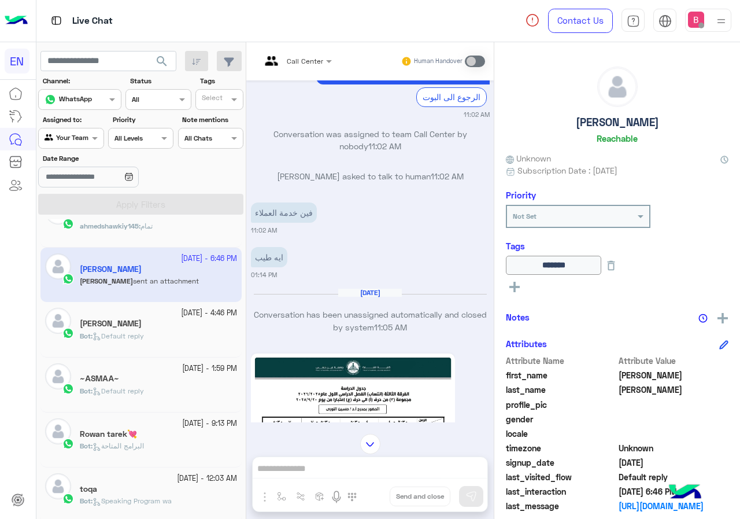
click at [191, 329] on div "[PERSON_NAME]" at bounding box center [158, 325] width 157 height 12
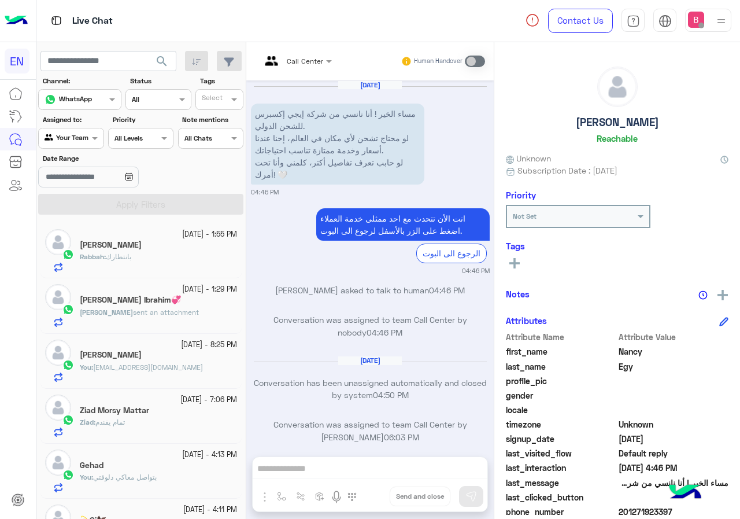
scroll to position [6, 0]
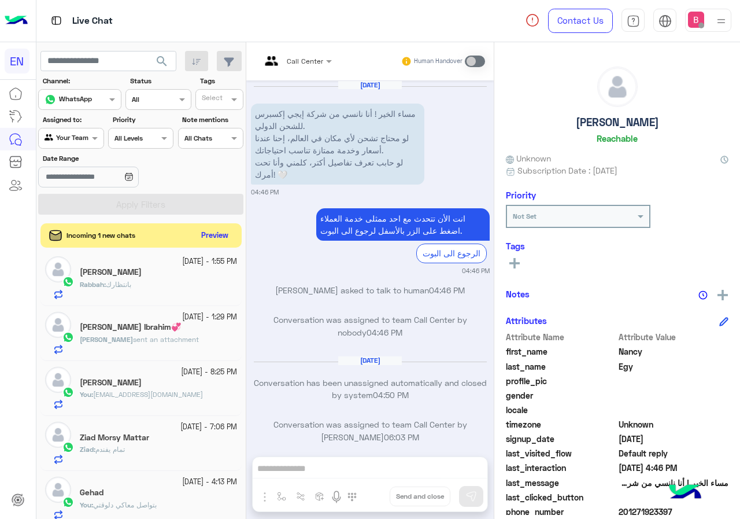
click at [213, 230] on button "Preview" at bounding box center [215, 236] width 36 height 16
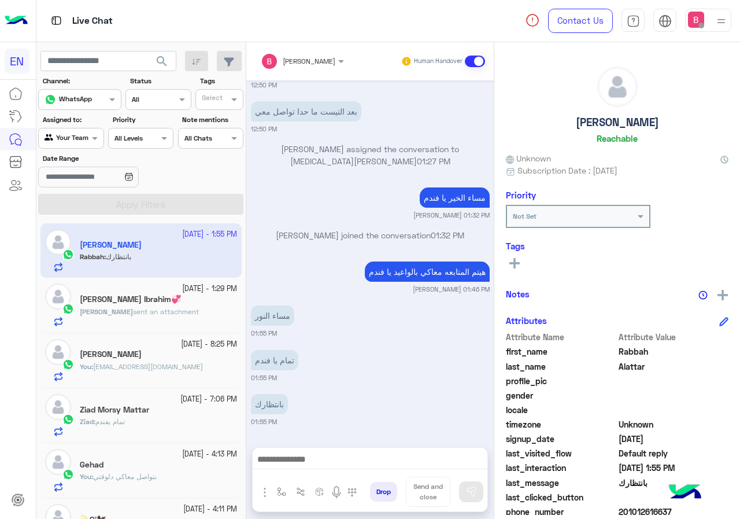
click at [176, 312] on div "Sara sent an attachment" at bounding box center [158, 317] width 157 height 20
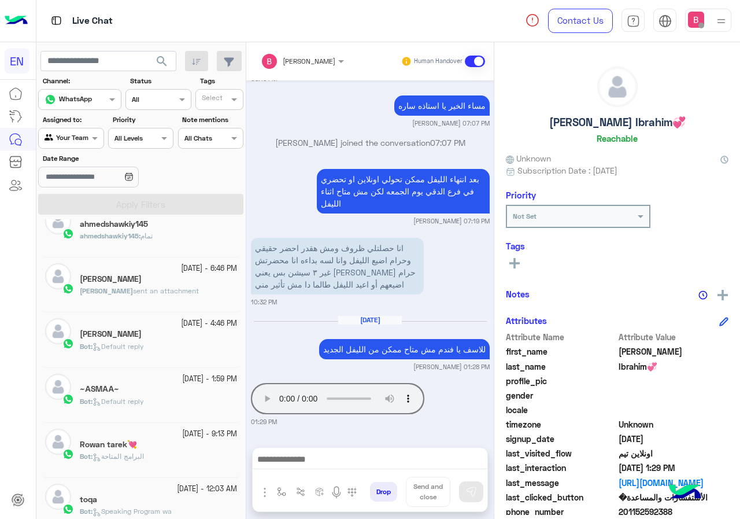
scroll to position [636, 0]
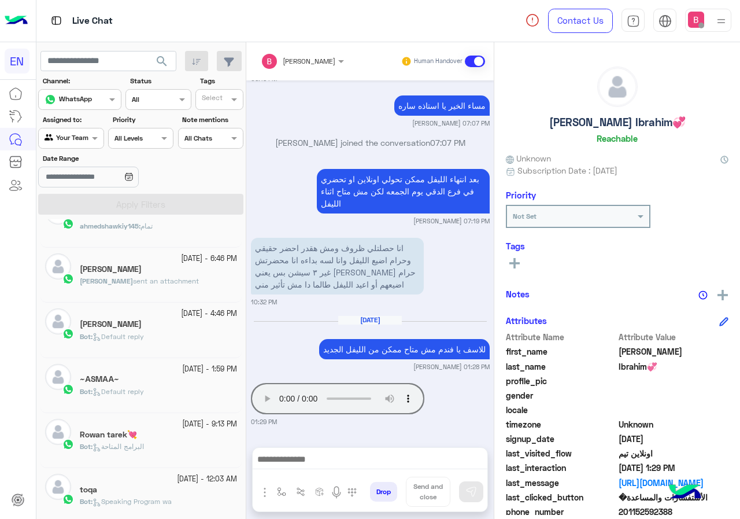
click at [172, 285] on span "sent an attachment" at bounding box center [166, 281] width 66 height 9
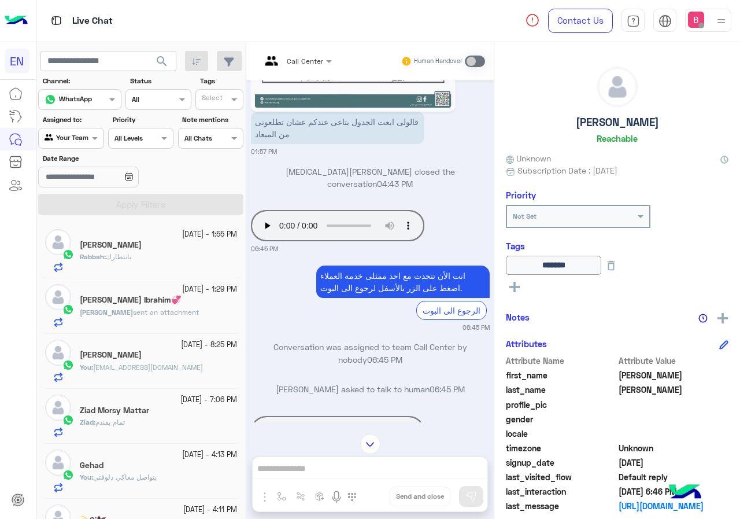
drag, startPoint x: 157, startPoint y: 311, endPoint x: 271, endPoint y: 410, distance: 150.9
click at [158, 309] on span "sent an attachment" at bounding box center [166, 312] width 66 height 9
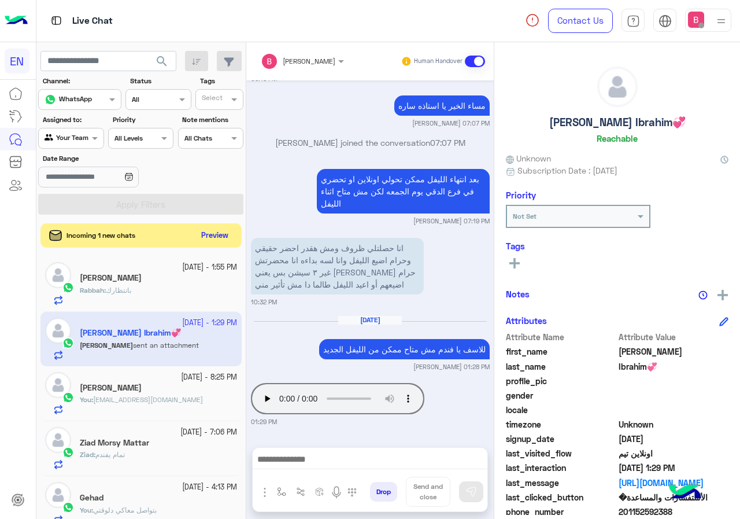
click at [207, 233] on button "Preview" at bounding box center [215, 236] width 36 height 16
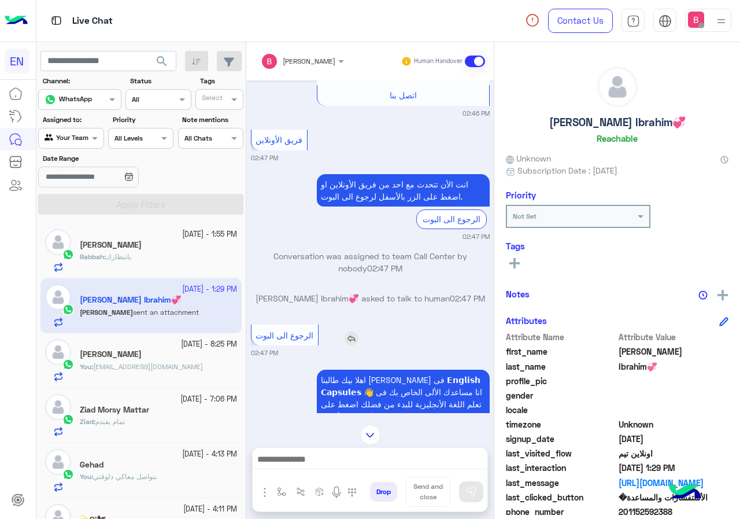
scroll to position [2866, 0]
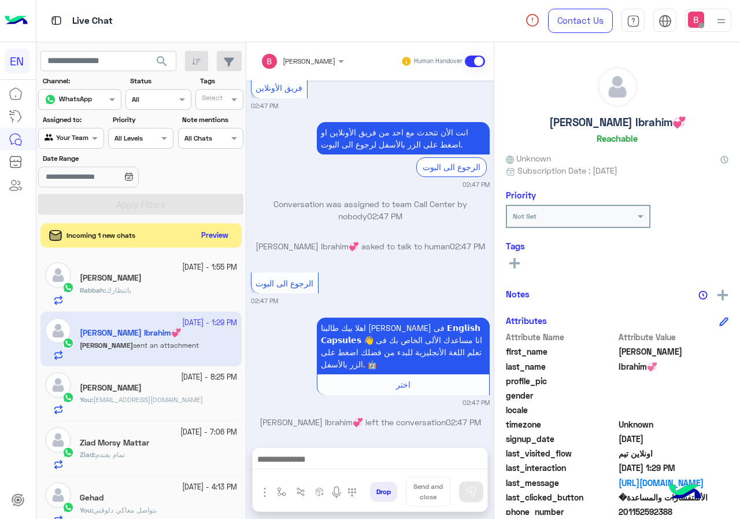
click at [213, 233] on button "Preview" at bounding box center [215, 236] width 36 height 16
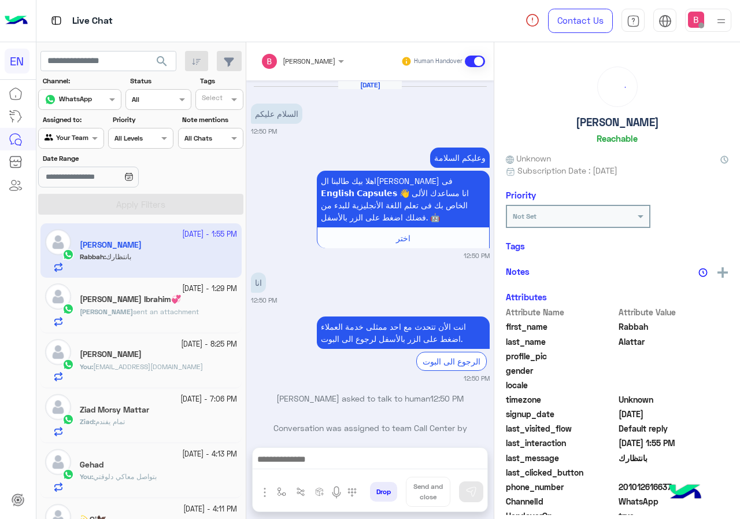
scroll to position [410, 0]
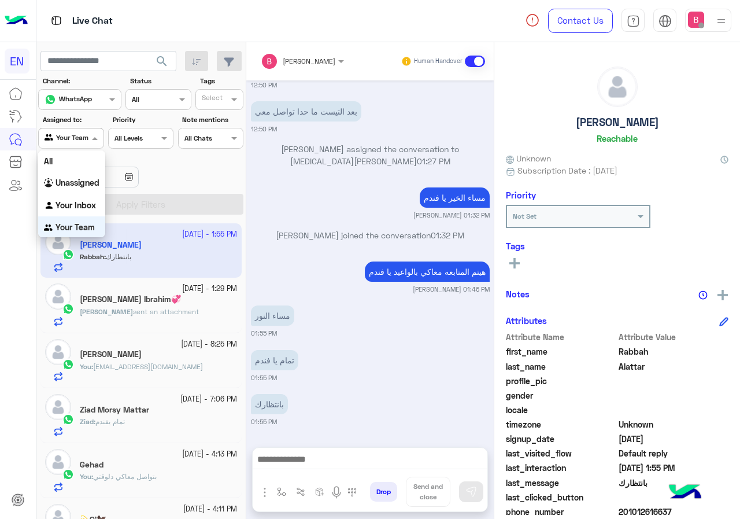
click at [72, 144] on div "Your Team" at bounding box center [67, 138] width 44 height 12
click at [89, 187] on b "Unassigned" at bounding box center [78, 182] width 44 height 10
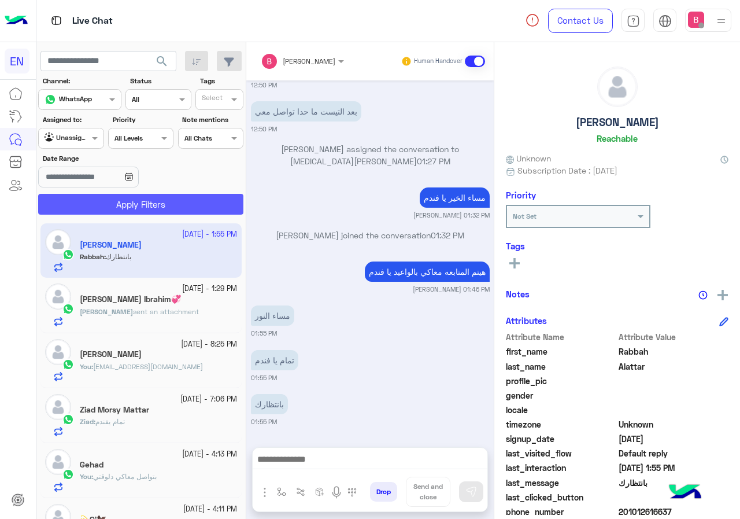
click at [113, 212] on button "Apply Filters" at bounding box center [140, 204] width 205 height 21
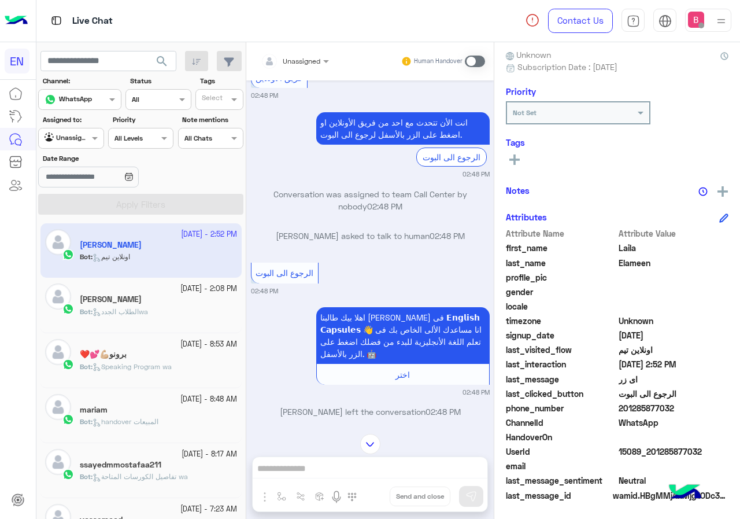
scroll to position [104, 0]
drag, startPoint x: 624, startPoint y: 408, endPoint x: 685, endPoint y: 410, distance: 61.9
click at [704, 408] on span "201285877032" at bounding box center [674, 407] width 110 height 12
copy span "01285877032"
click at [298, 472] on div "Unassigned Human Handover Oct 1, 2025 اختر 02:47 PM لتصفح الخدمات التى يقدمها E…" at bounding box center [370, 282] width 248 height 481
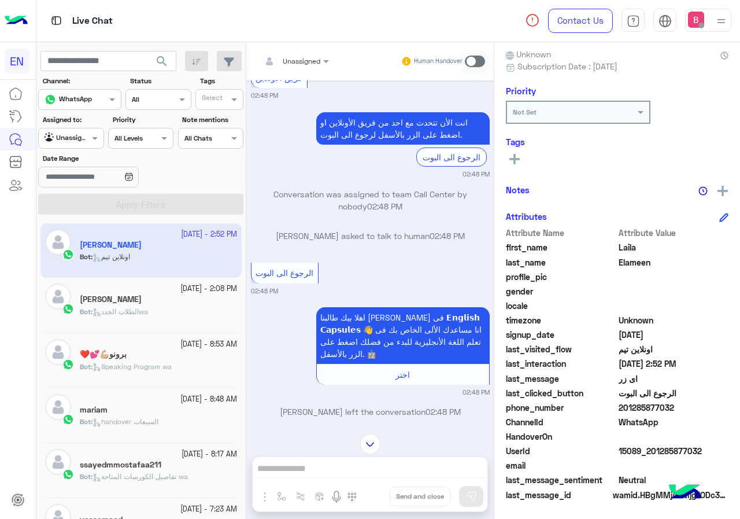
click at [480, 63] on span at bounding box center [475, 62] width 20 height 12
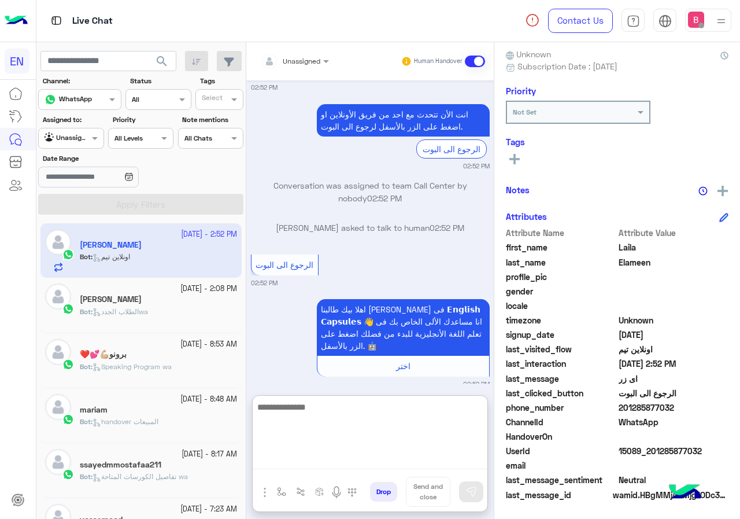
click at [350, 462] on textarea at bounding box center [370, 434] width 235 height 69
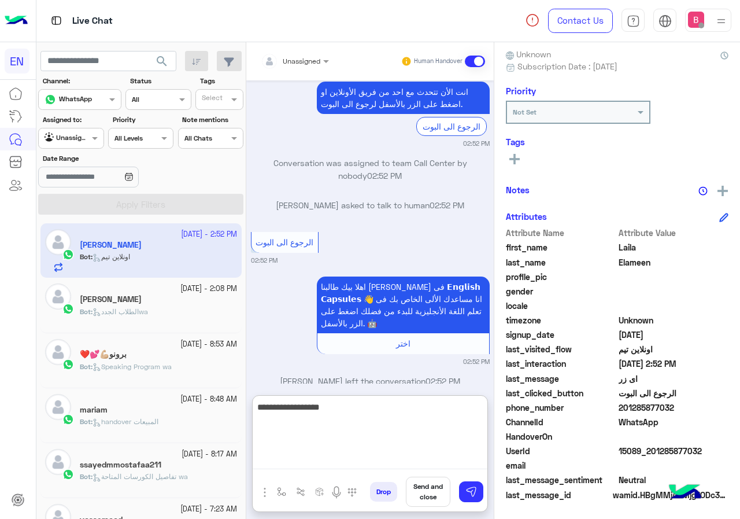
type textarea "**********"
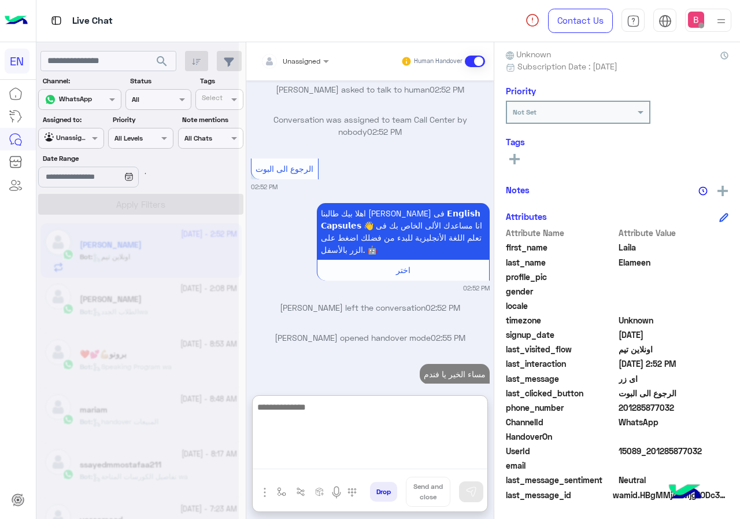
scroll to position [2194, 0]
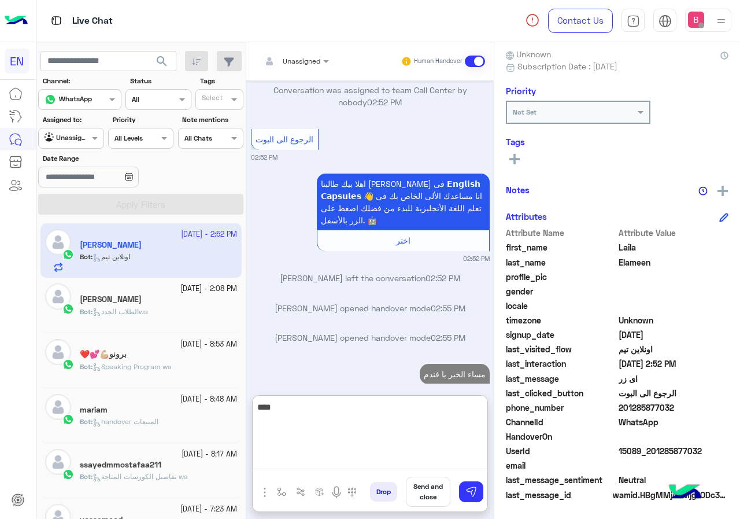
type textarea "****"
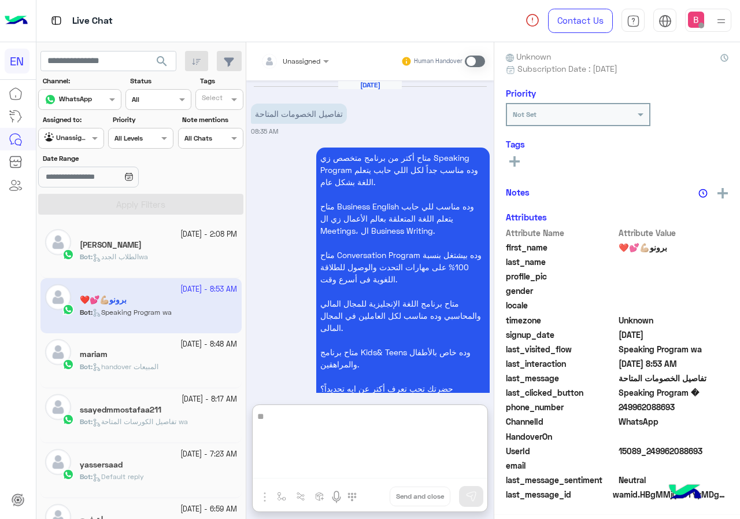
scroll to position [3261, 0]
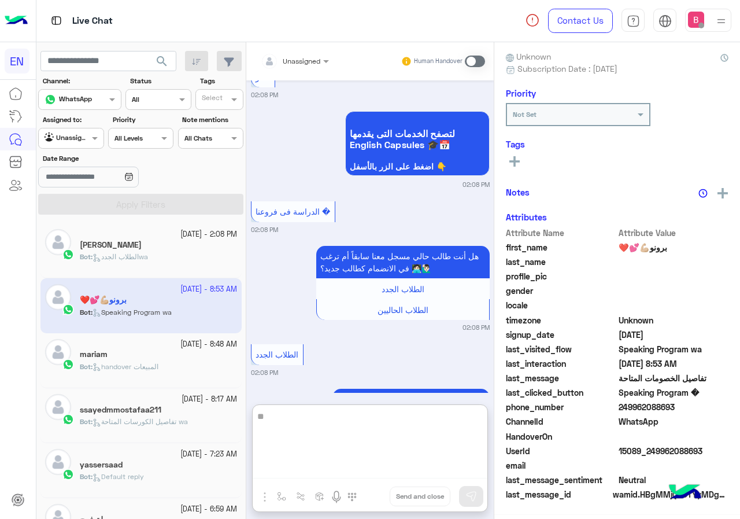
type textarea "*"
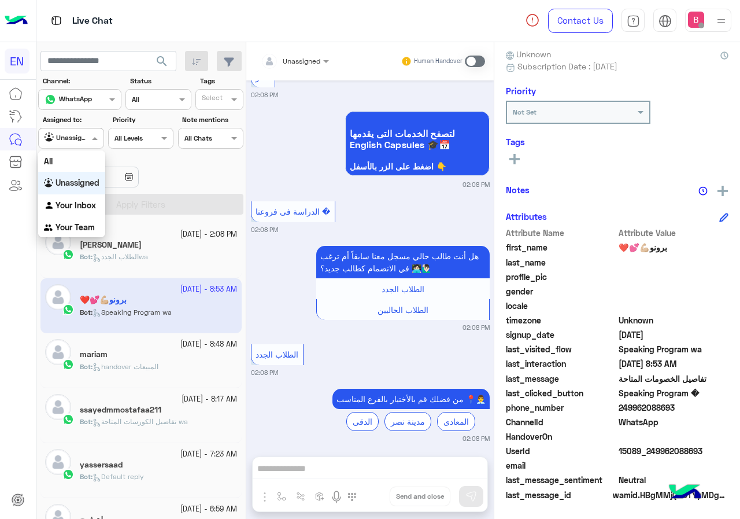
click at [85, 141] on div at bounding box center [71, 136] width 64 height 11
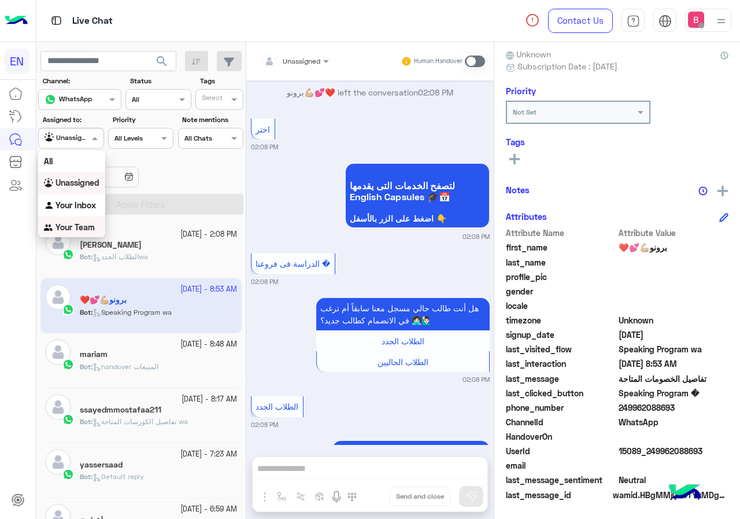
click at [75, 227] on b "Your Team" at bounding box center [75, 227] width 39 height 10
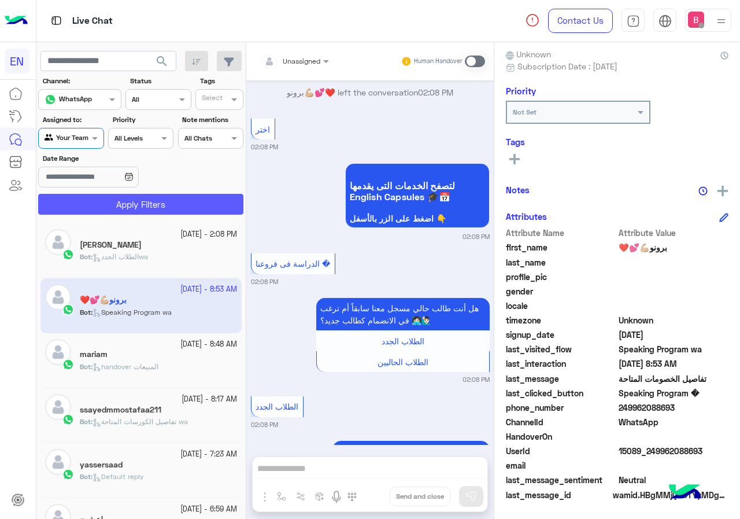
click at [98, 197] on button "Apply Filters" at bounding box center [140, 204] width 205 height 21
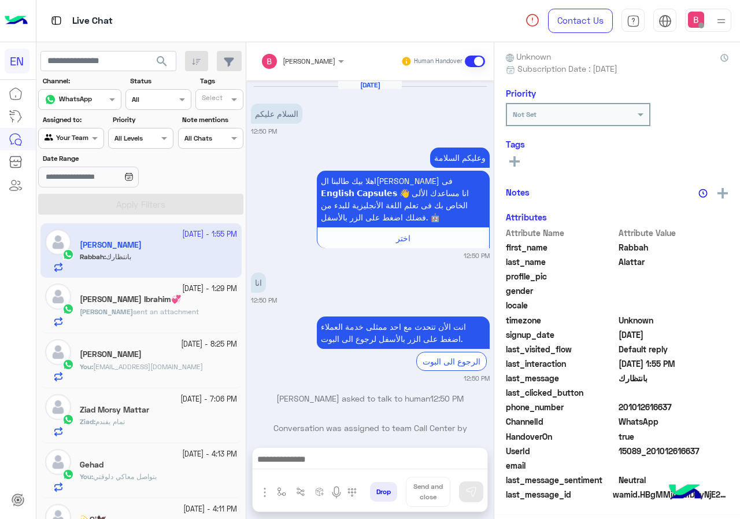
scroll to position [102, 0]
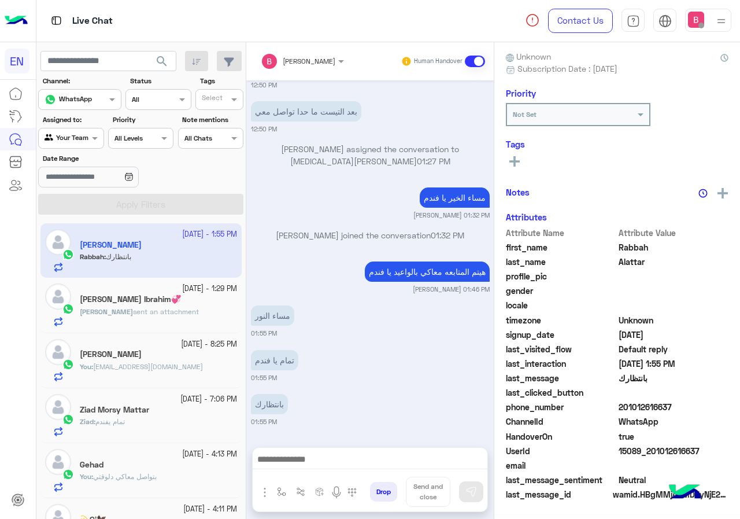
click at [78, 132] on div at bounding box center [71, 136] width 64 height 11
click at [72, 198] on b "Your Inbox" at bounding box center [76, 203] width 40 height 10
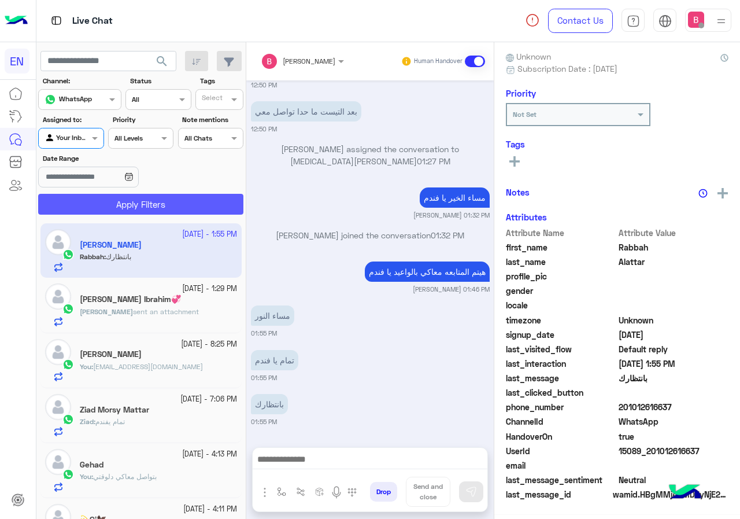
click at [94, 197] on button "Apply Filters" at bounding box center [140, 204] width 205 height 21
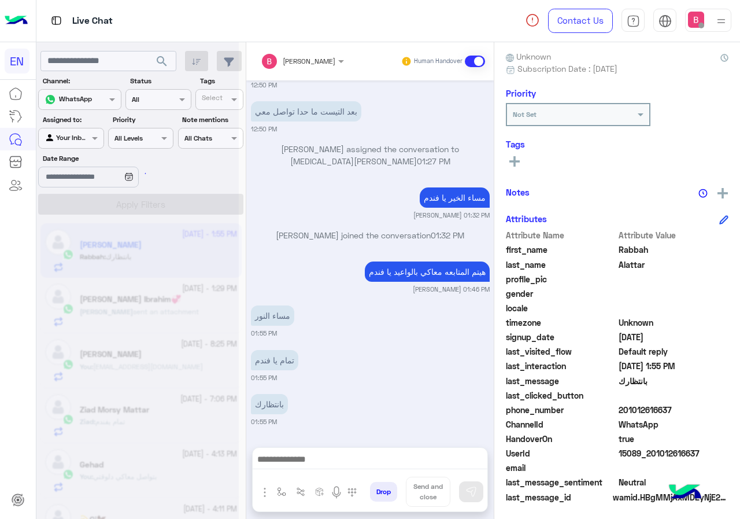
scroll to position [104, 0]
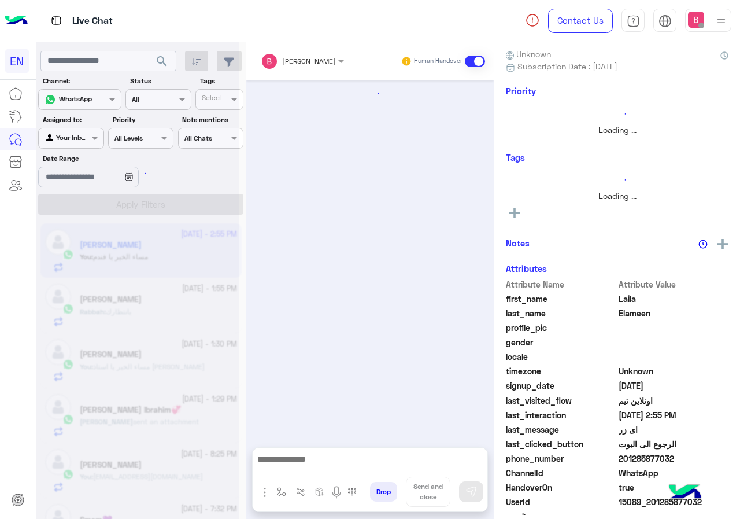
scroll to position [102, 0]
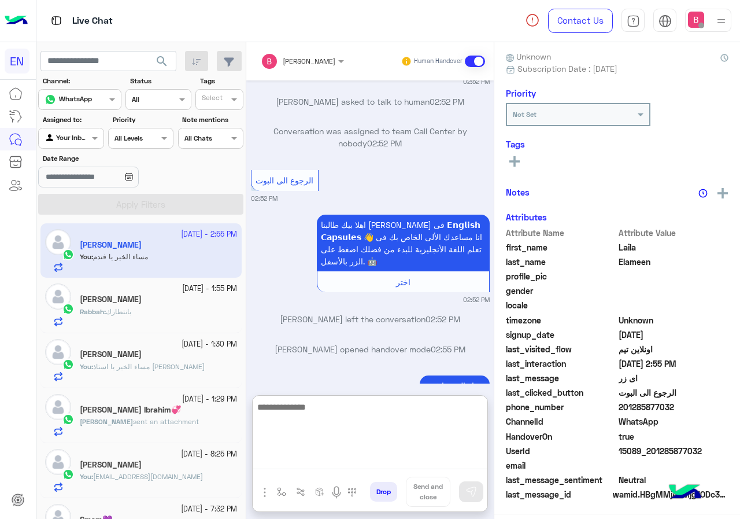
click at [357, 464] on textarea at bounding box center [370, 434] width 235 height 69
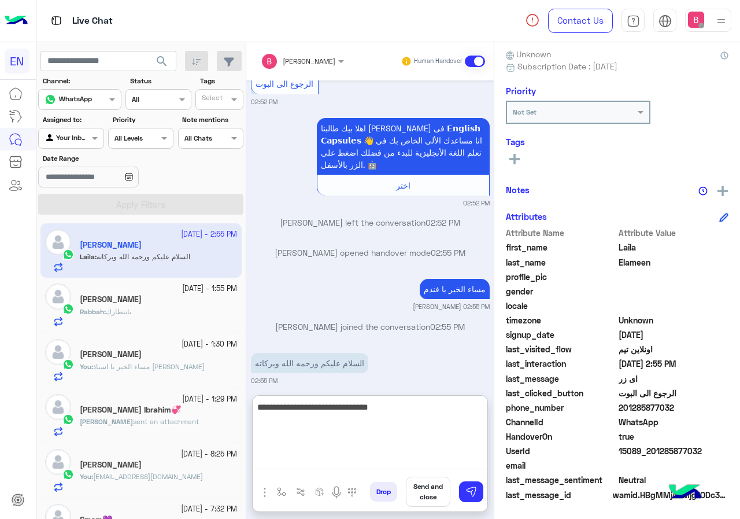
type textarea "**********"
